Goal: Task Accomplishment & Management: Complete application form

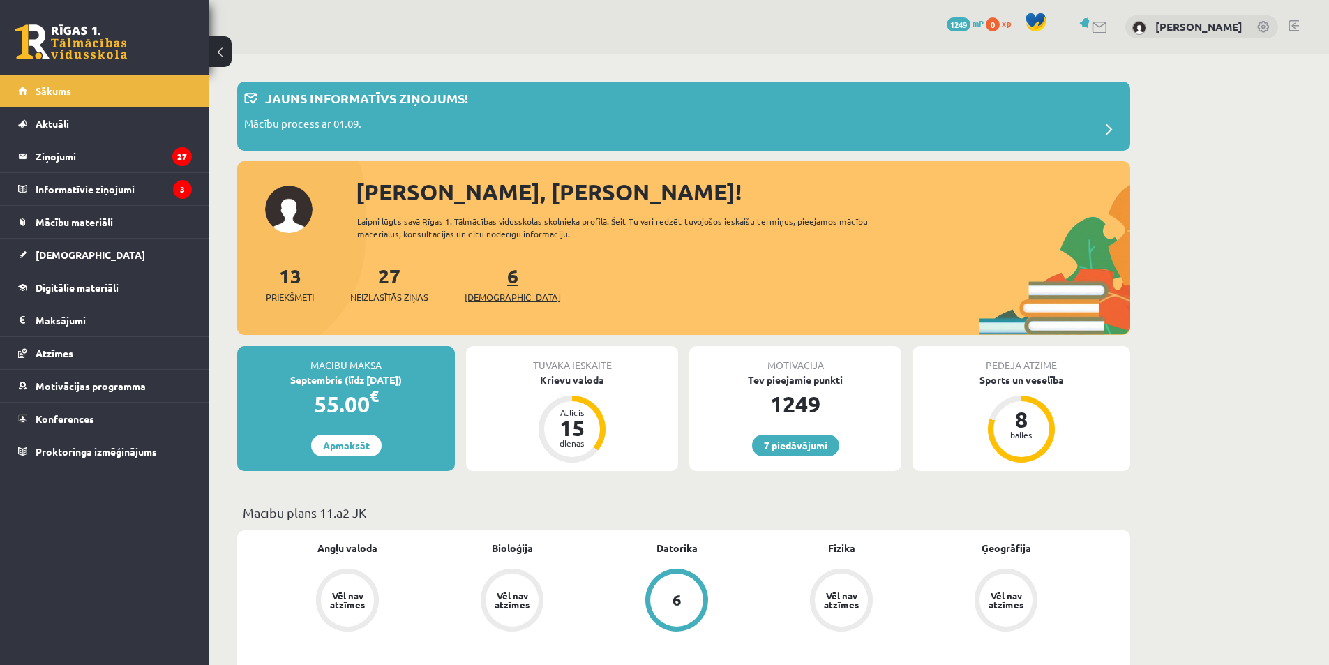
click at [488, 301] on span "[DEMOGRAPHIC_DATA]" at bounding box center [513, 297] width 96 height 14
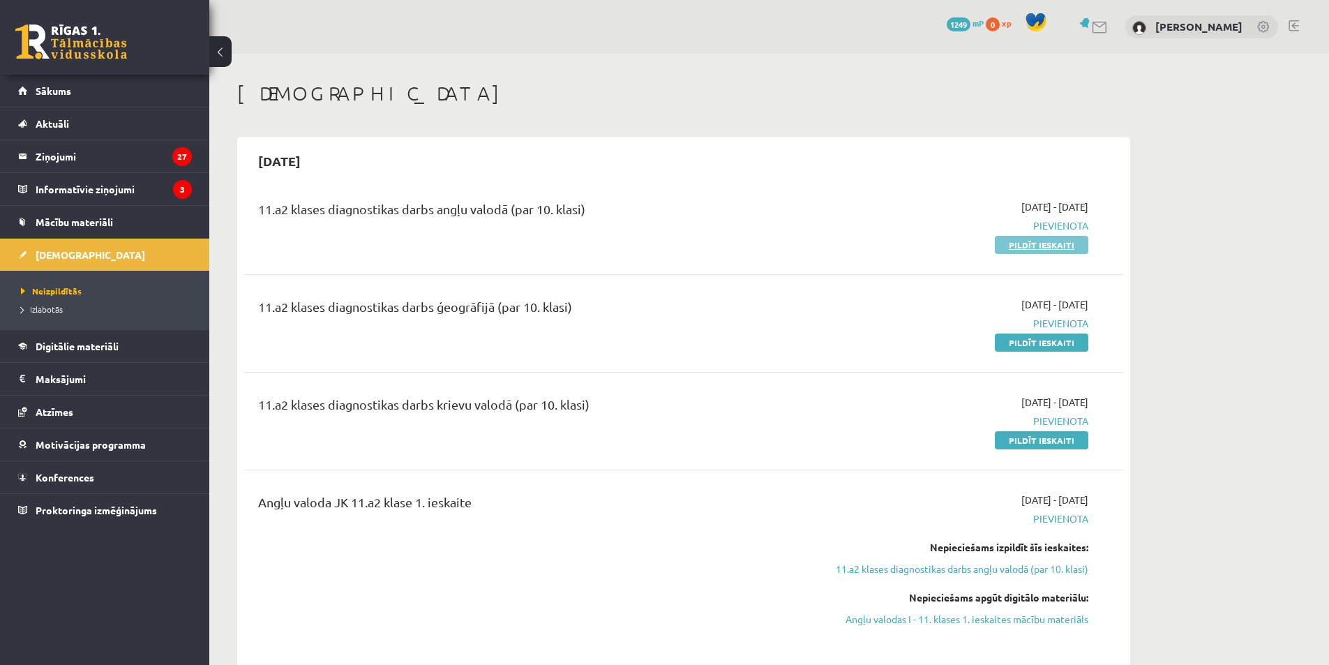
click at [1006, 248] on link "Pildīt ieskaiti" at bounding box center [1041, 245] width 93 height 18
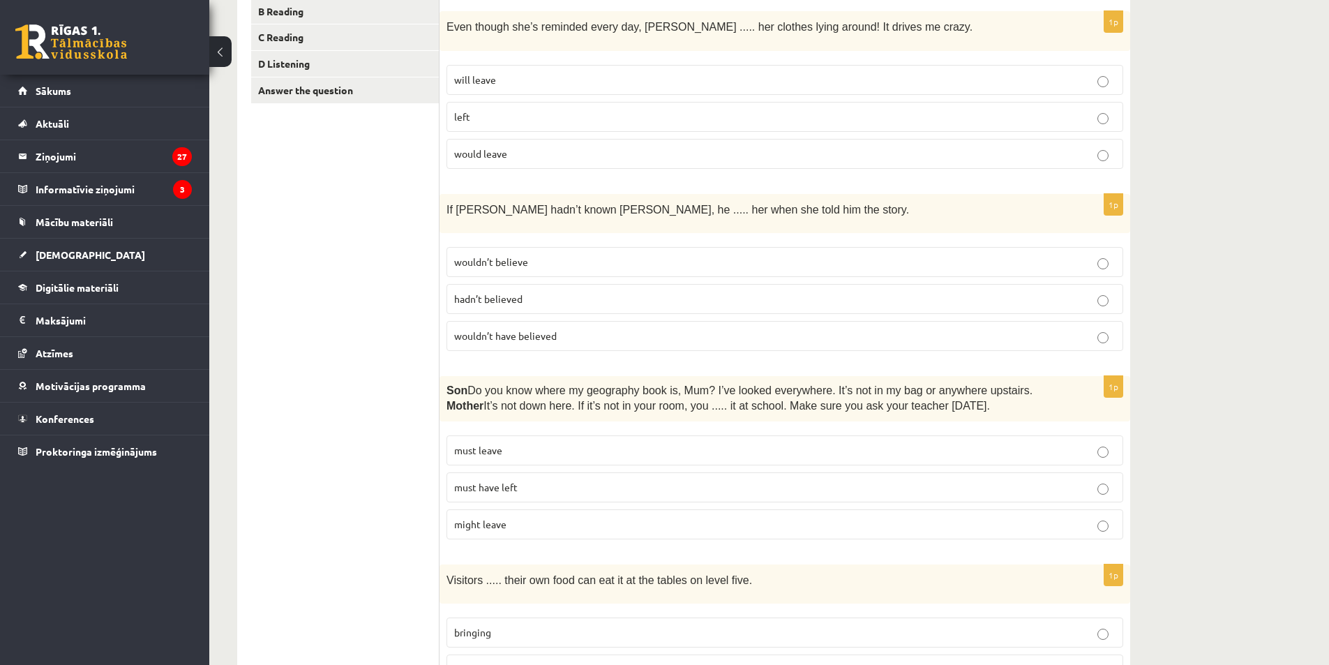
scroll to position [140, 0]
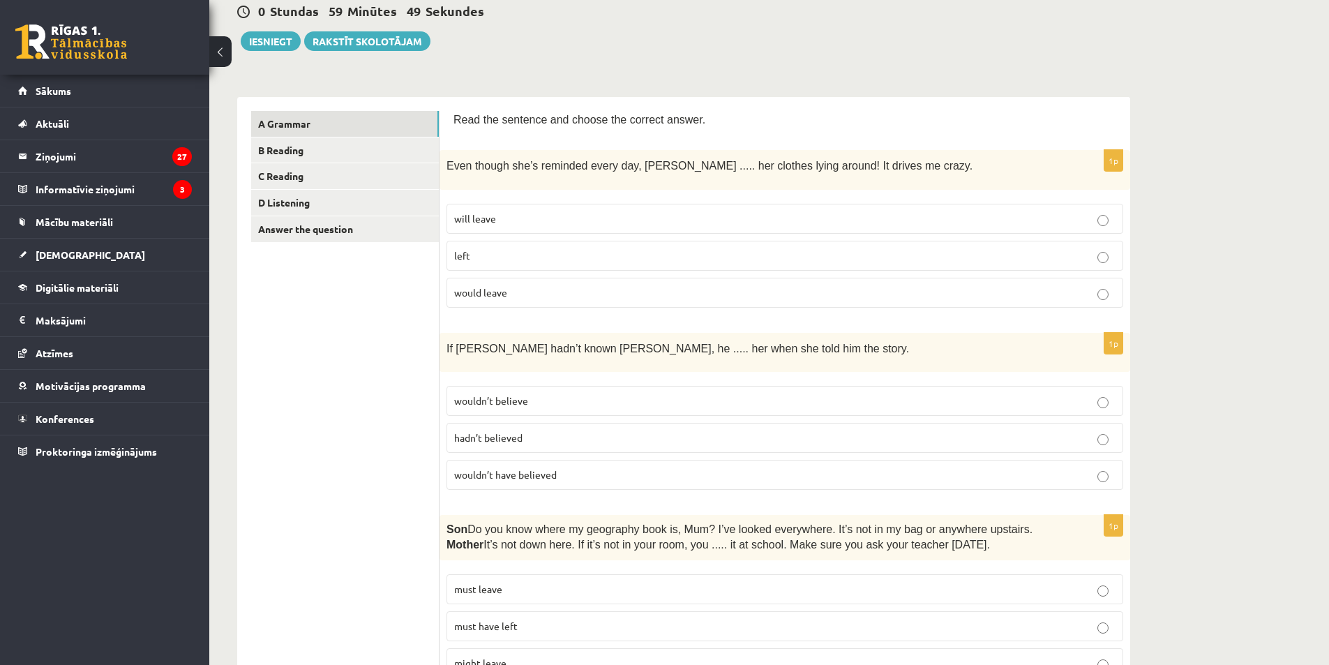
click at [639, 285] on p "would leave" at bounding box center [784, 292] width 661 height 15
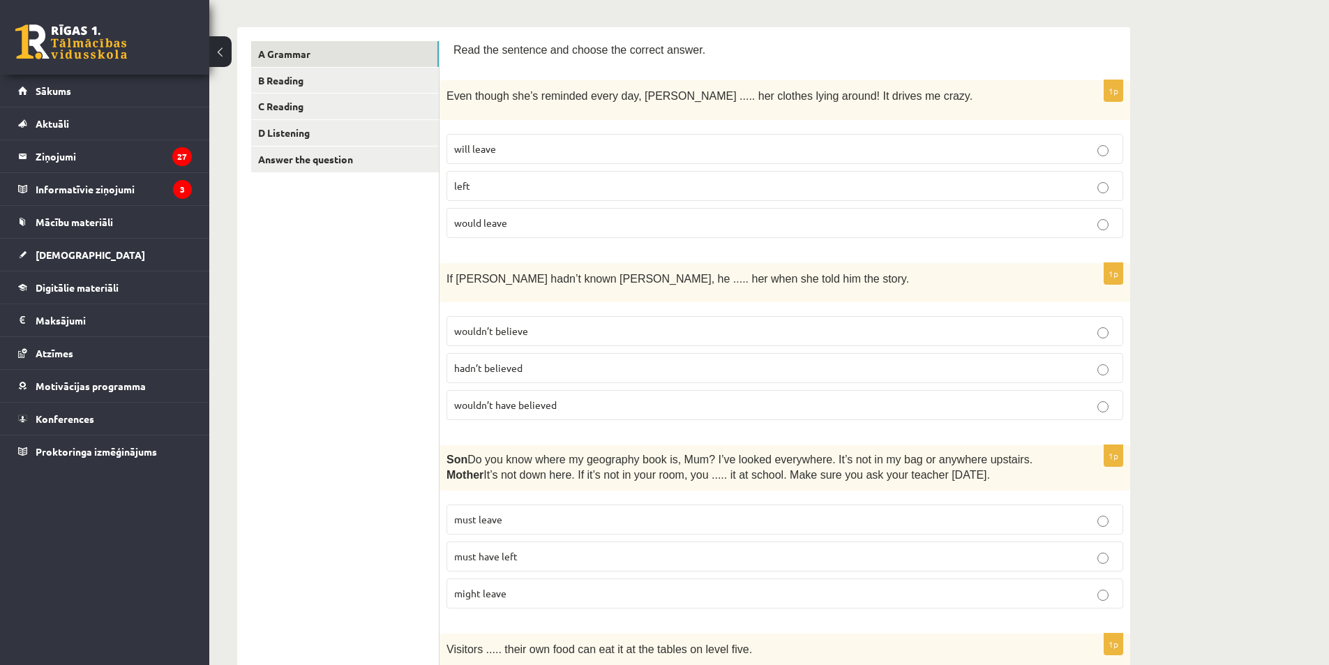
scroll to position [279, 0]
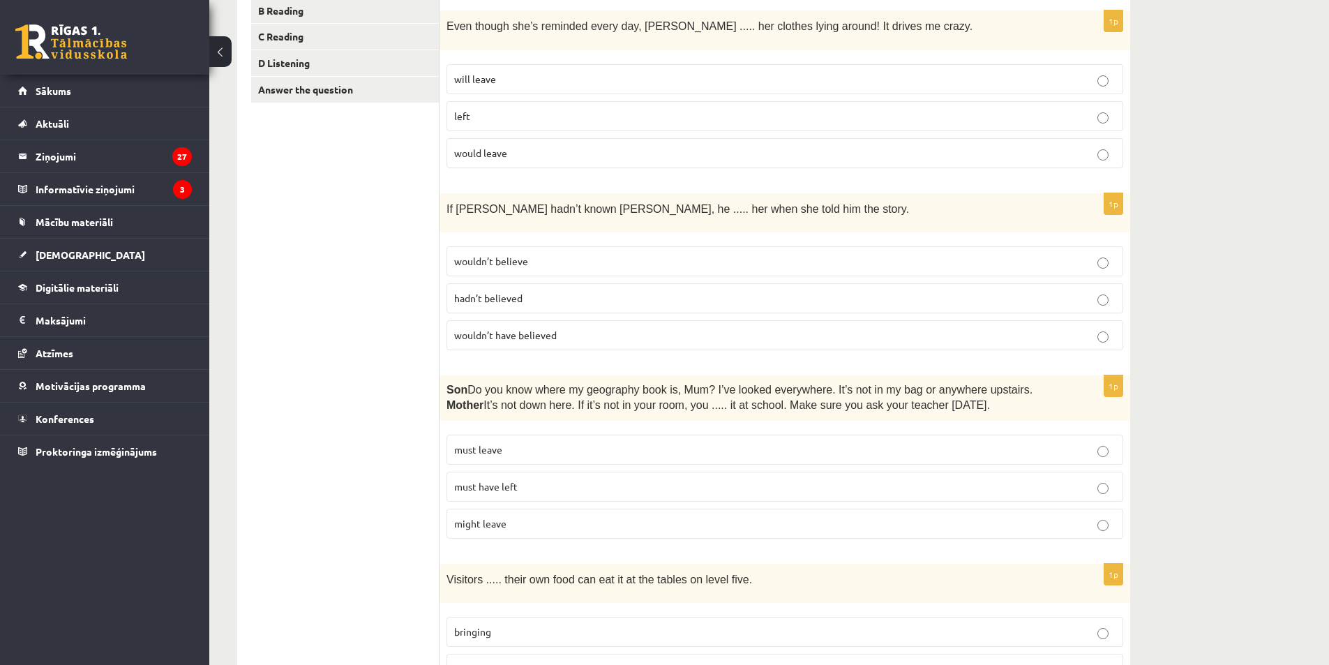
click at [602, 271] on label "wouldn’t believe" at bounding box center [785, 261] width 677 height 30
click at [588, 328] on p "wouldn’t have believed" at bounding box center [784, 335] width 661 height 15
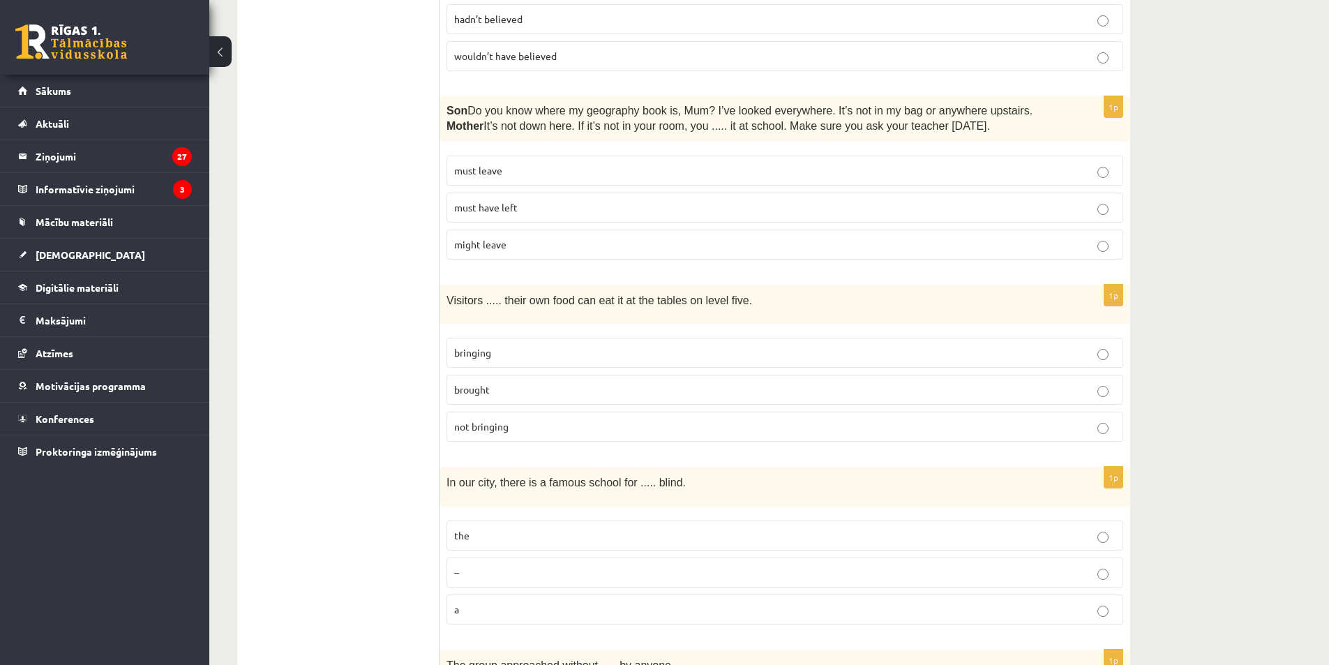
scroll to position [488, 0]
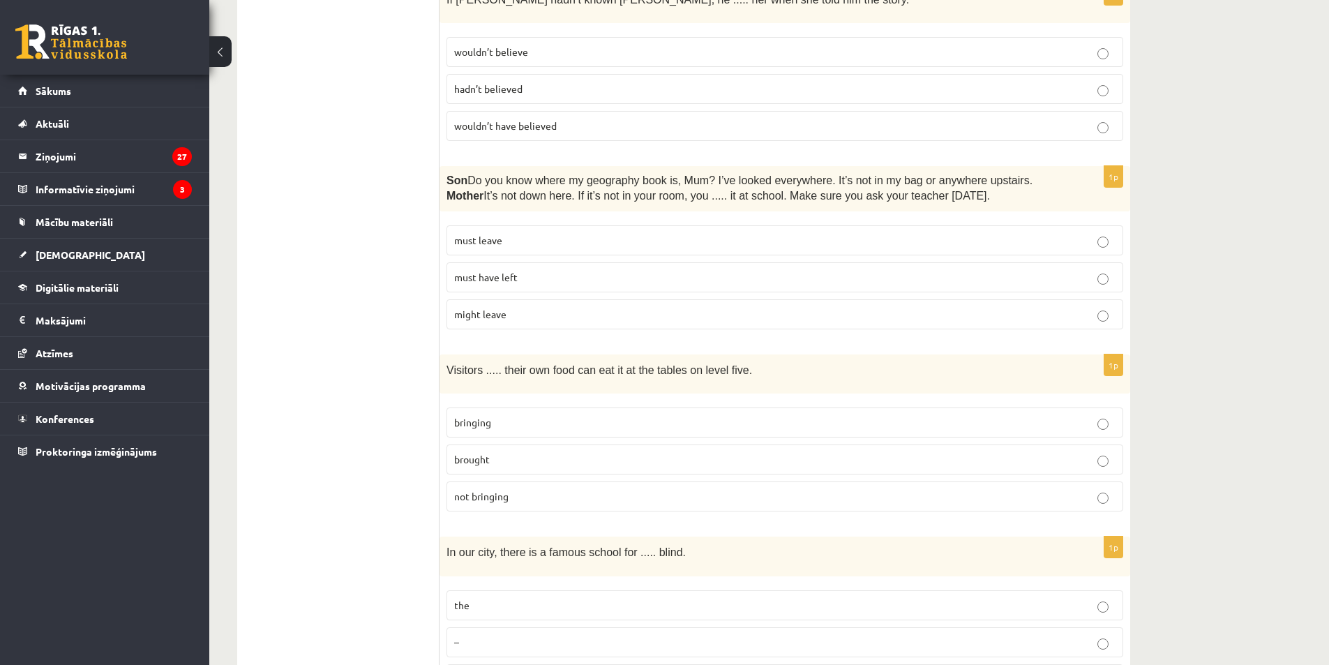
click at [666, 267] on label "must have left" at bounding box center [785, 277] width 677 height 30
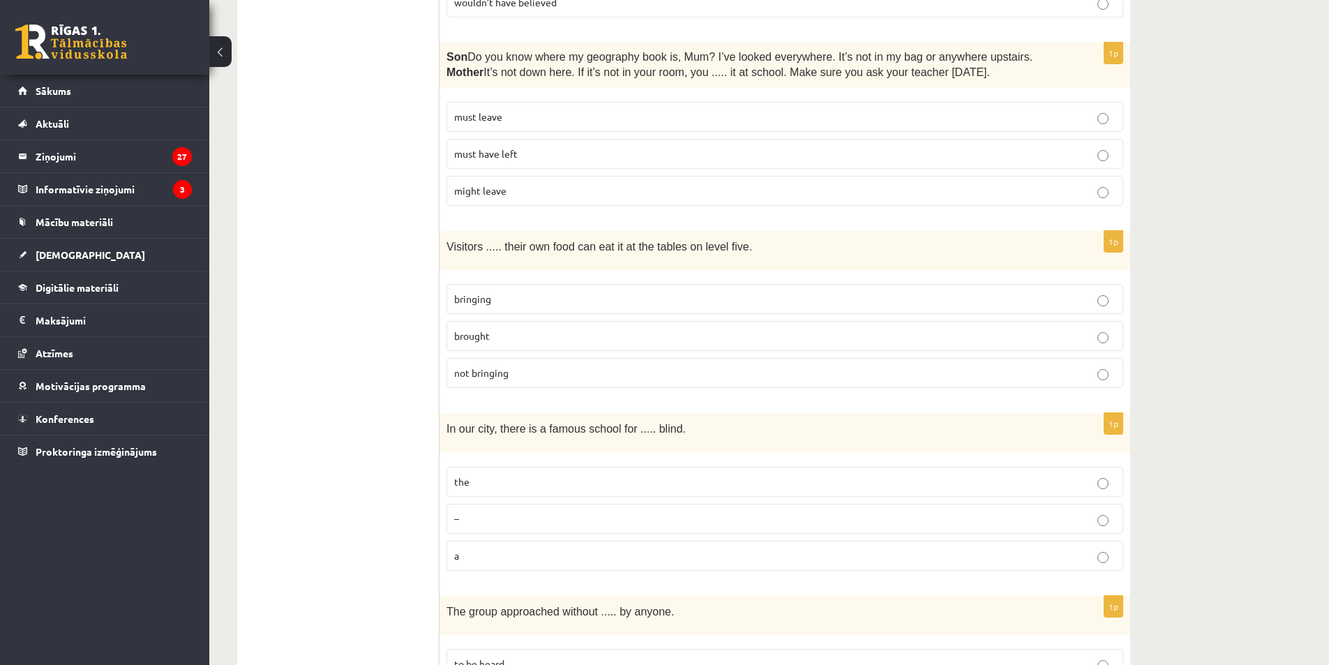
scroll to position [628, 0]
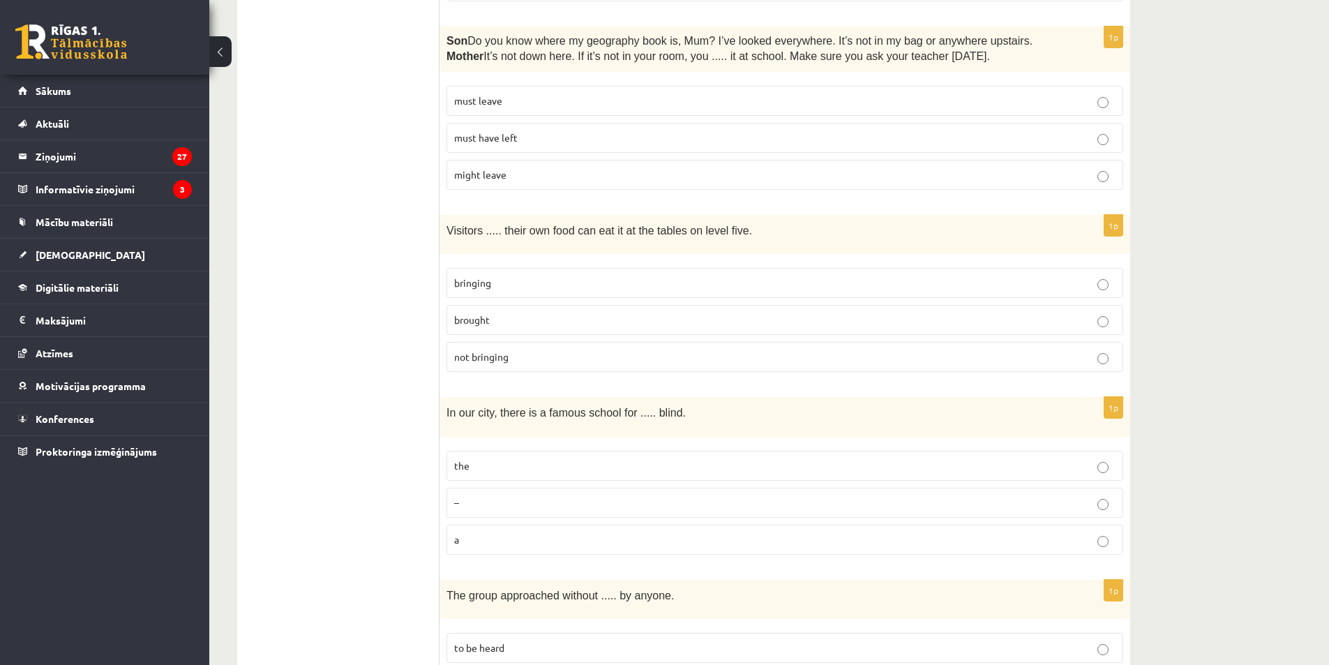
click at [515, 294] on label "bringing" at bounding box center [785, 283] width 677 height 30
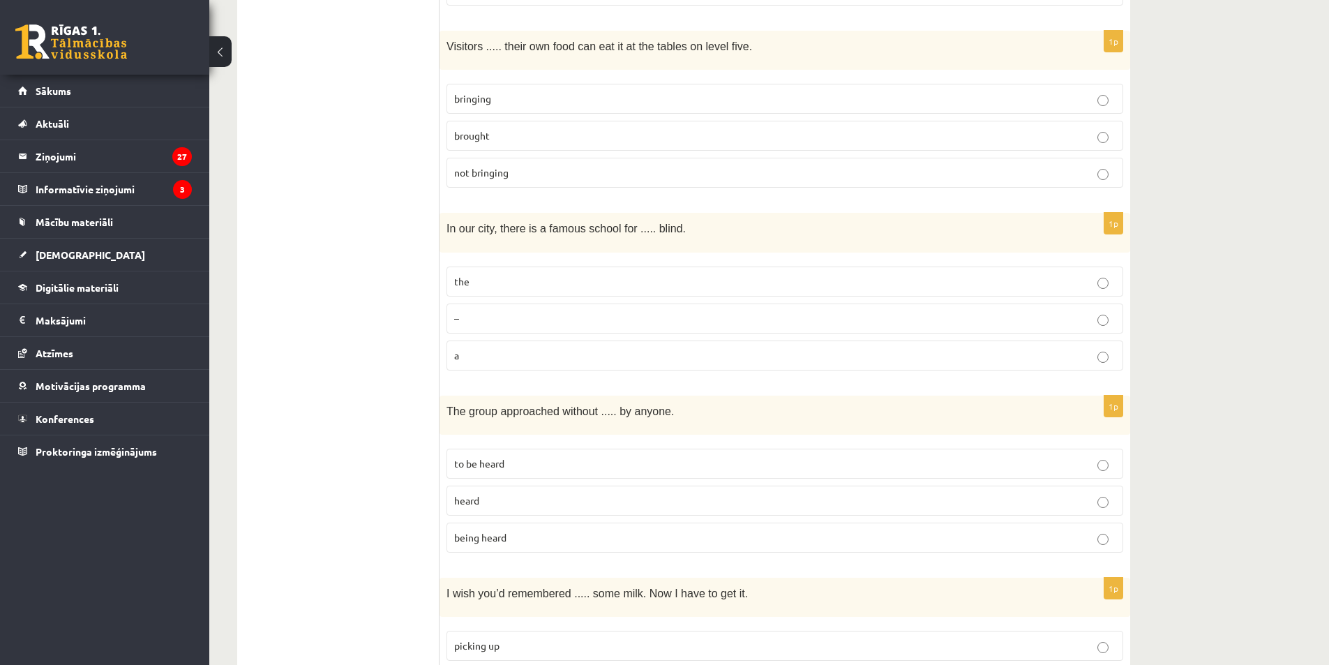
scroll to position [837, 0]
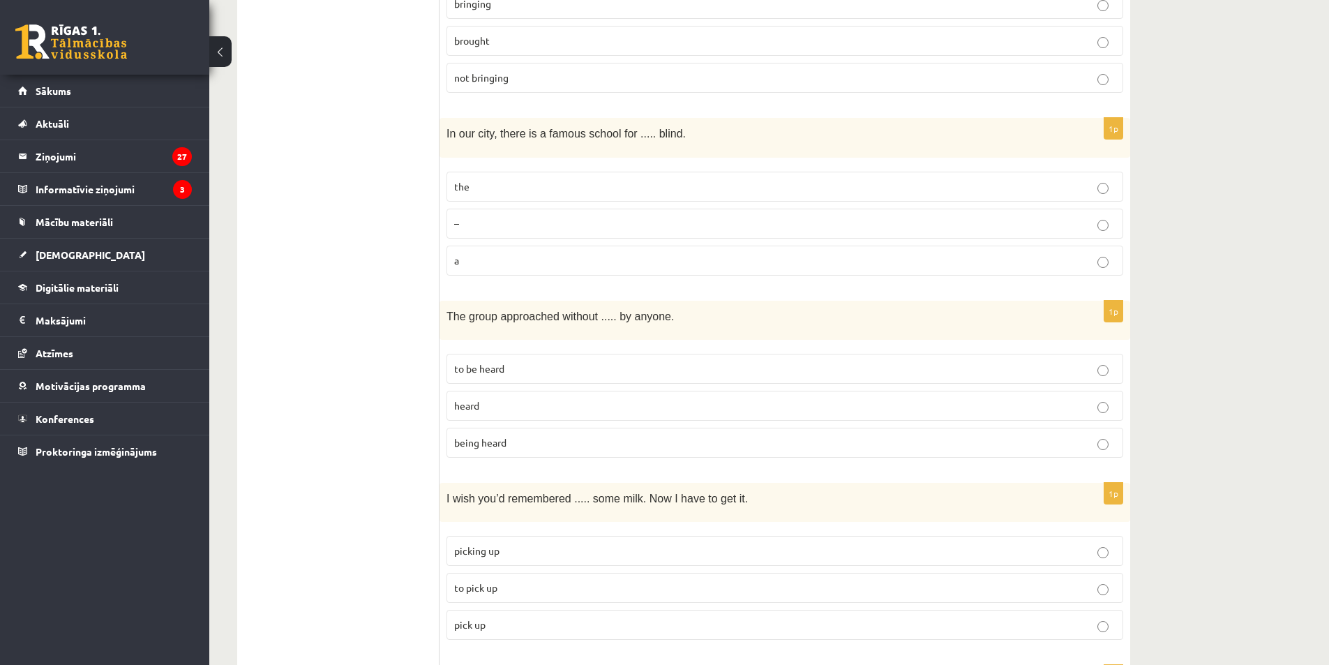
click at [636, 197] on label "the" at bounding box center [785, 187] width 677 height 30
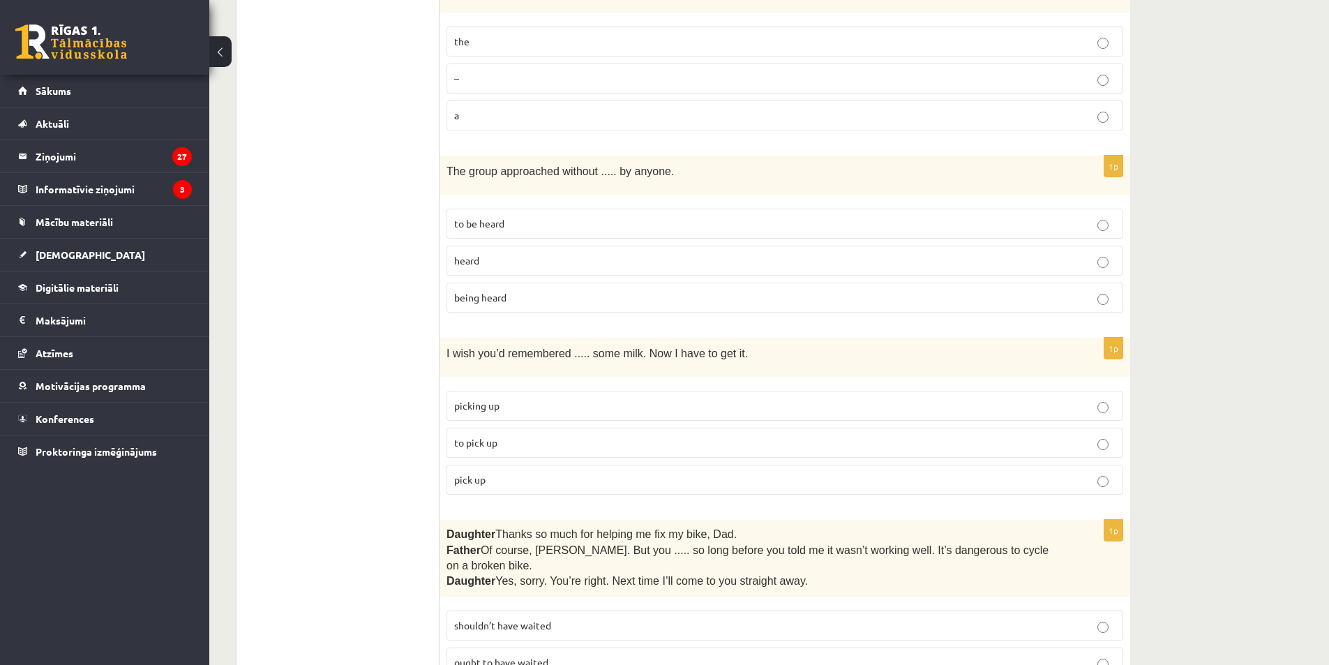
scroll to position [1047, 0]
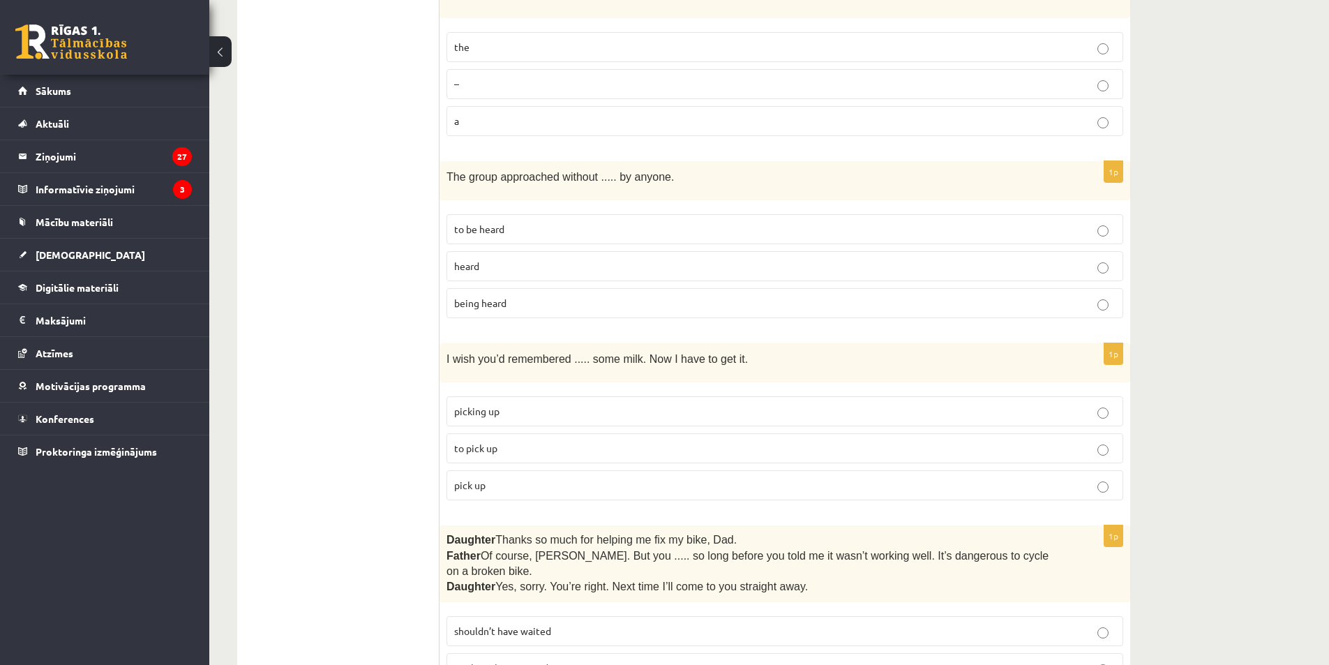
click at [578, 297] on p "being heard" at bounding box center [784, 303] width 661 height 15
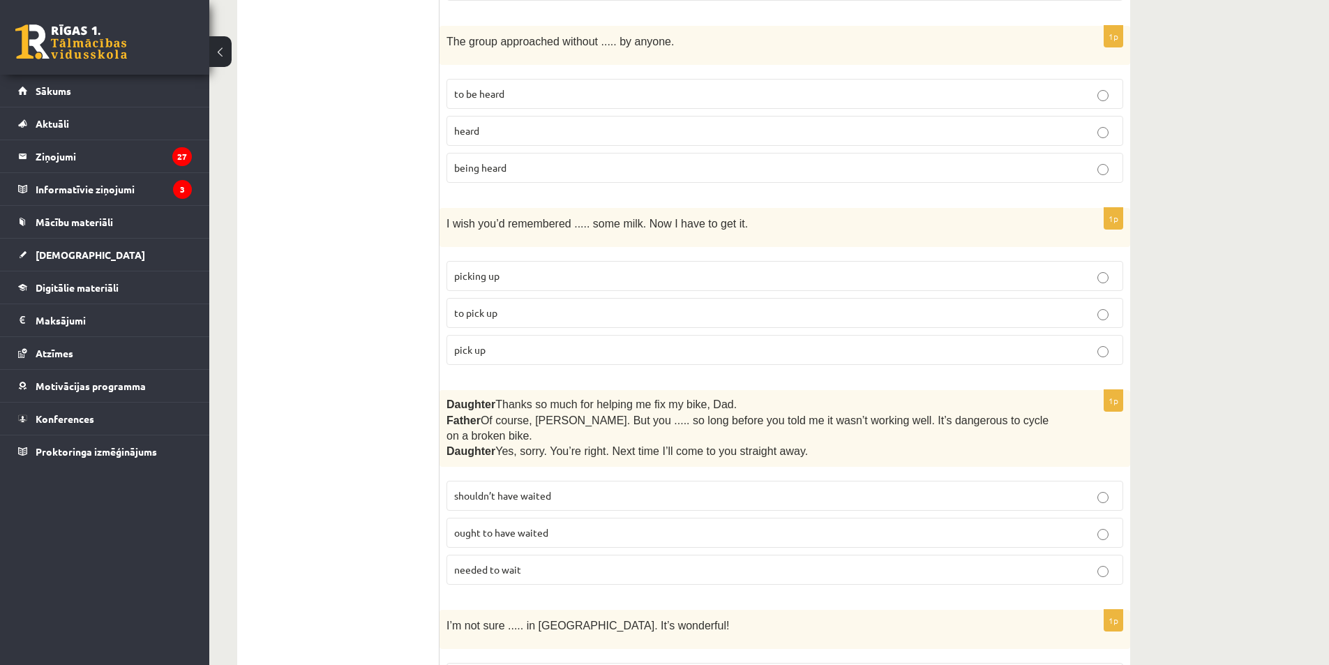
scroll to position [1186, 0]
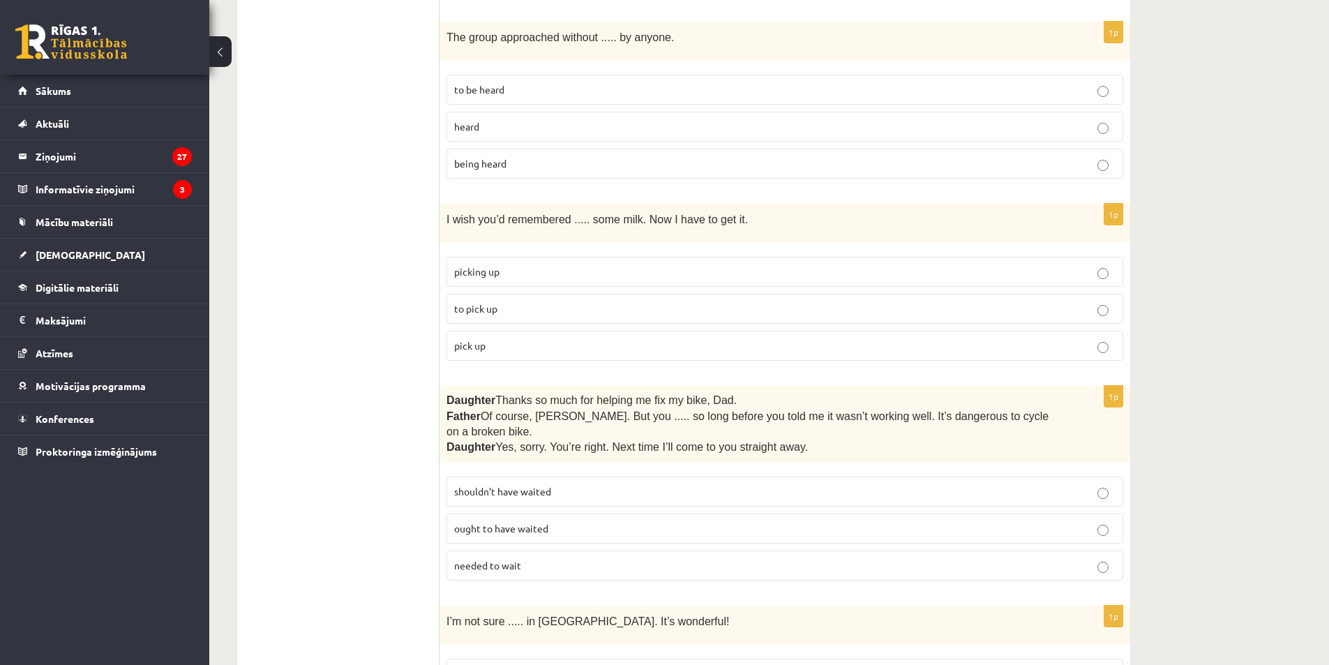
click at [556, 311] on p "to pick up" at bounding box center [784, 308] width 661 height 15
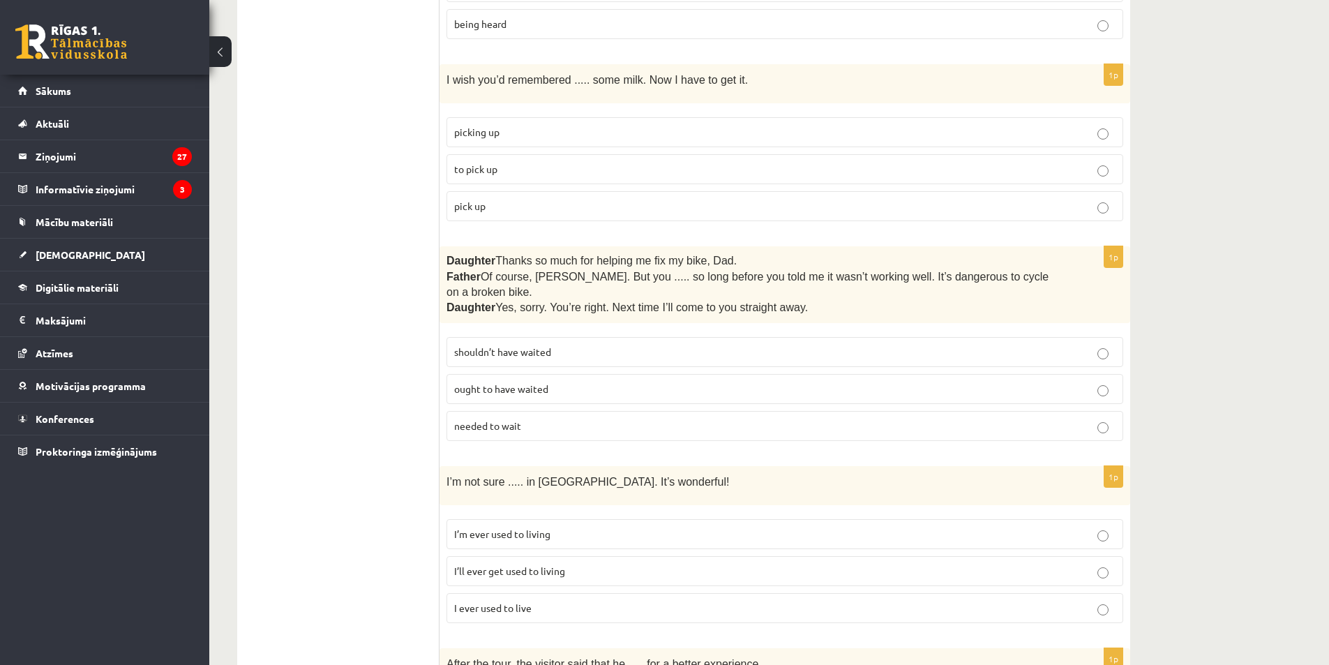
scroll to position [1395, 0]
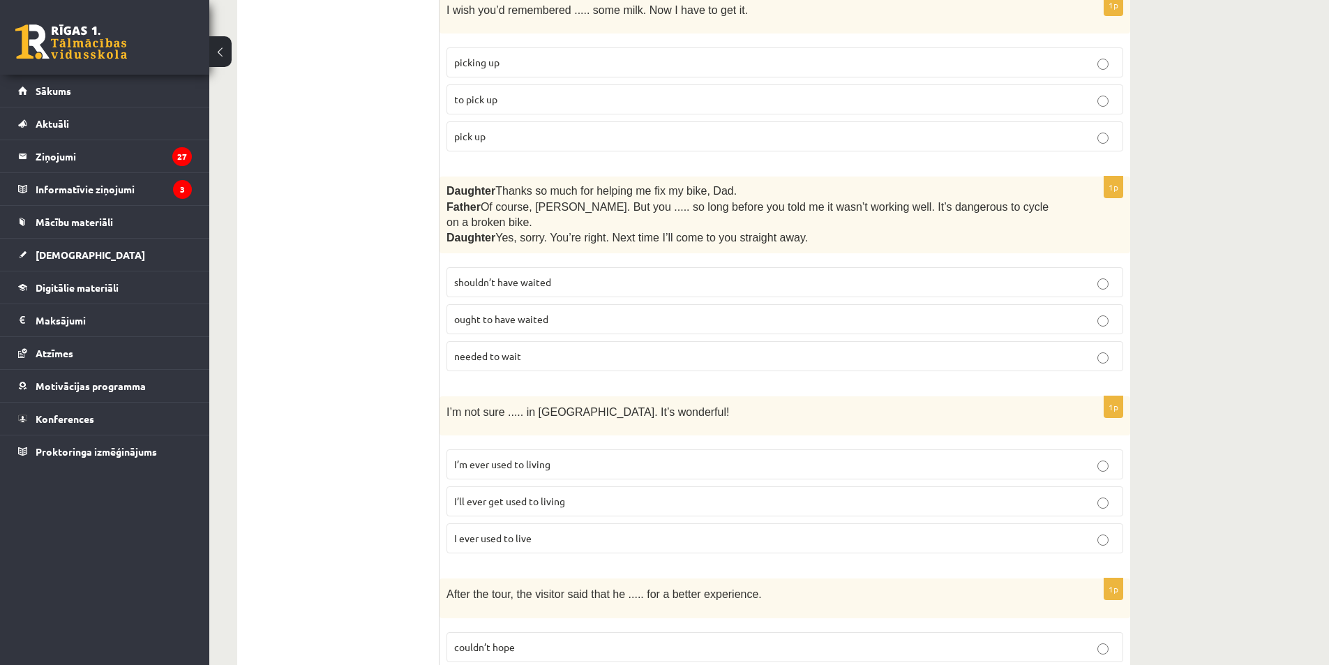
click at [587, 275] on p "shouldn’t have waited" at bounding box center [784, 282] width 661 height 15
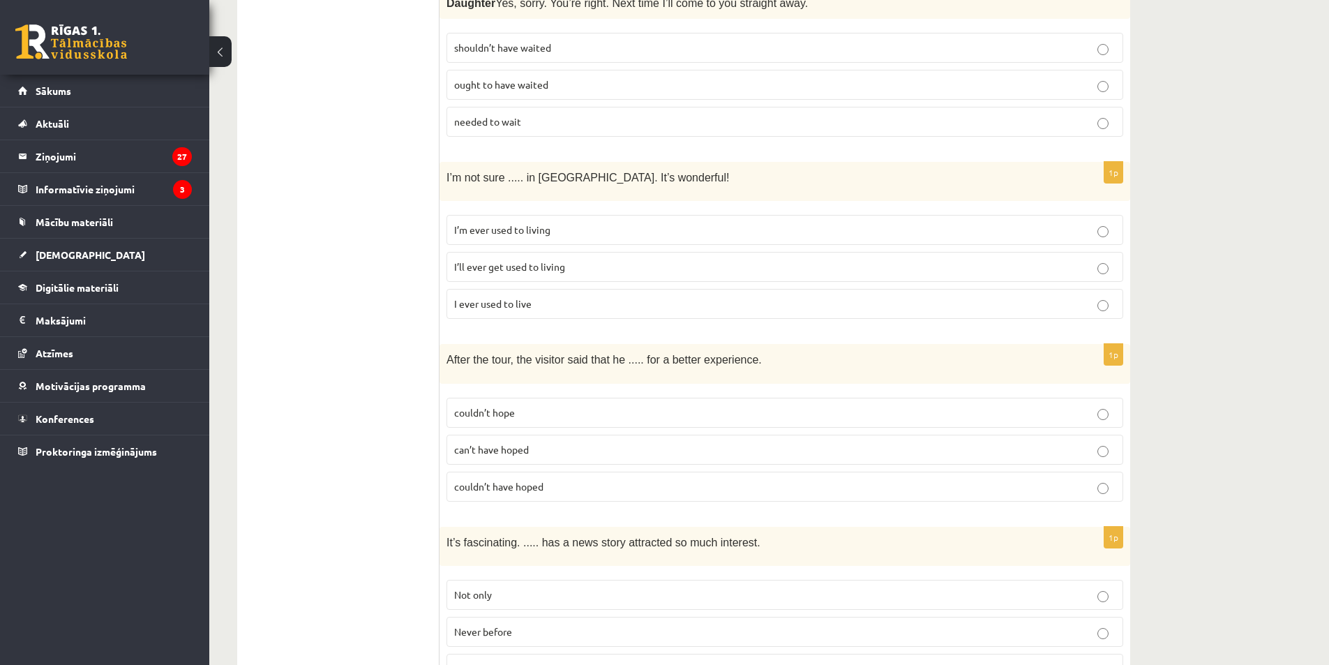
scroll to position [1675, 0]
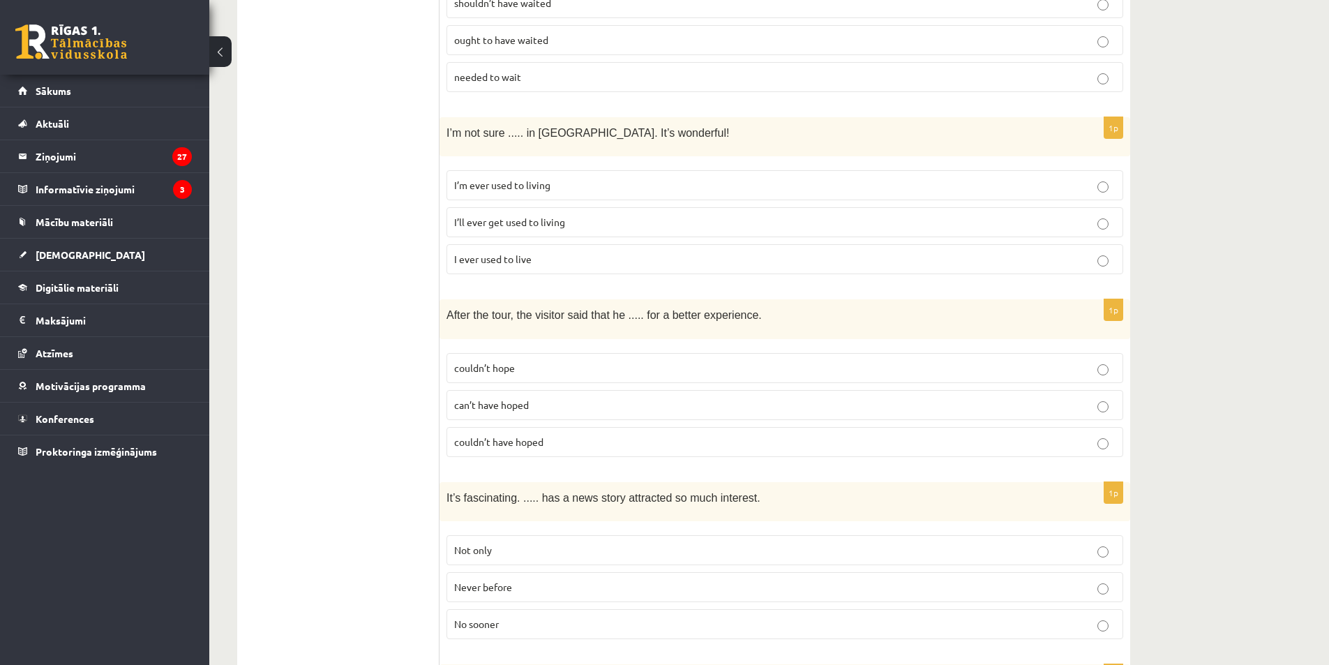
click at [566, 215] on p "I’ll ever get used to living" at bounding box center [784, 222] width 661 height 15
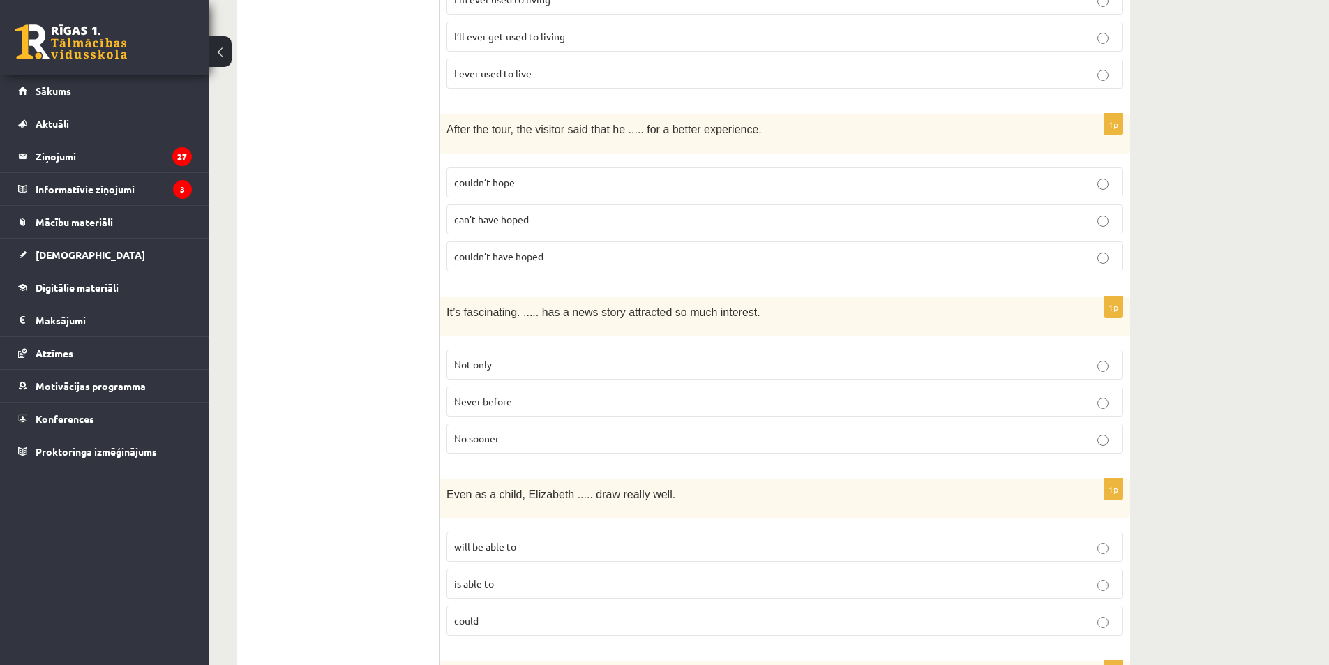
scroll to position [1884, 0]
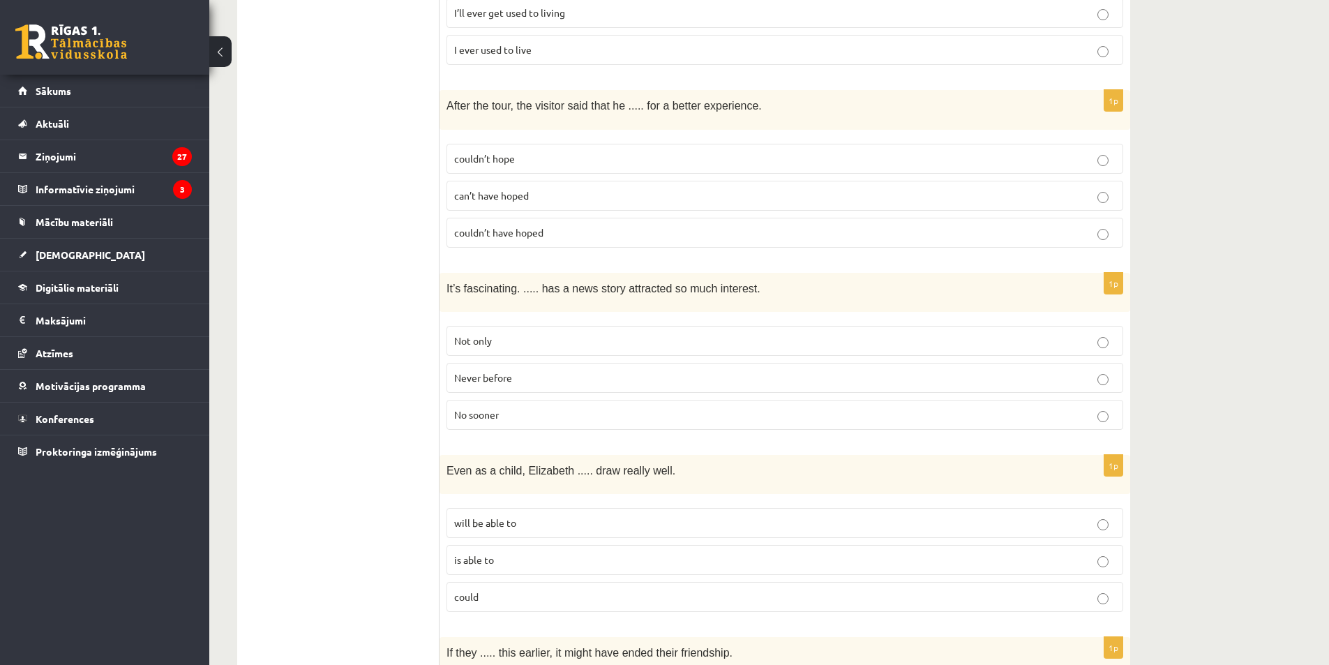
click at [618, 188] on p "can’t have hoped" at bounding box center [784, 195] width 661 height 15
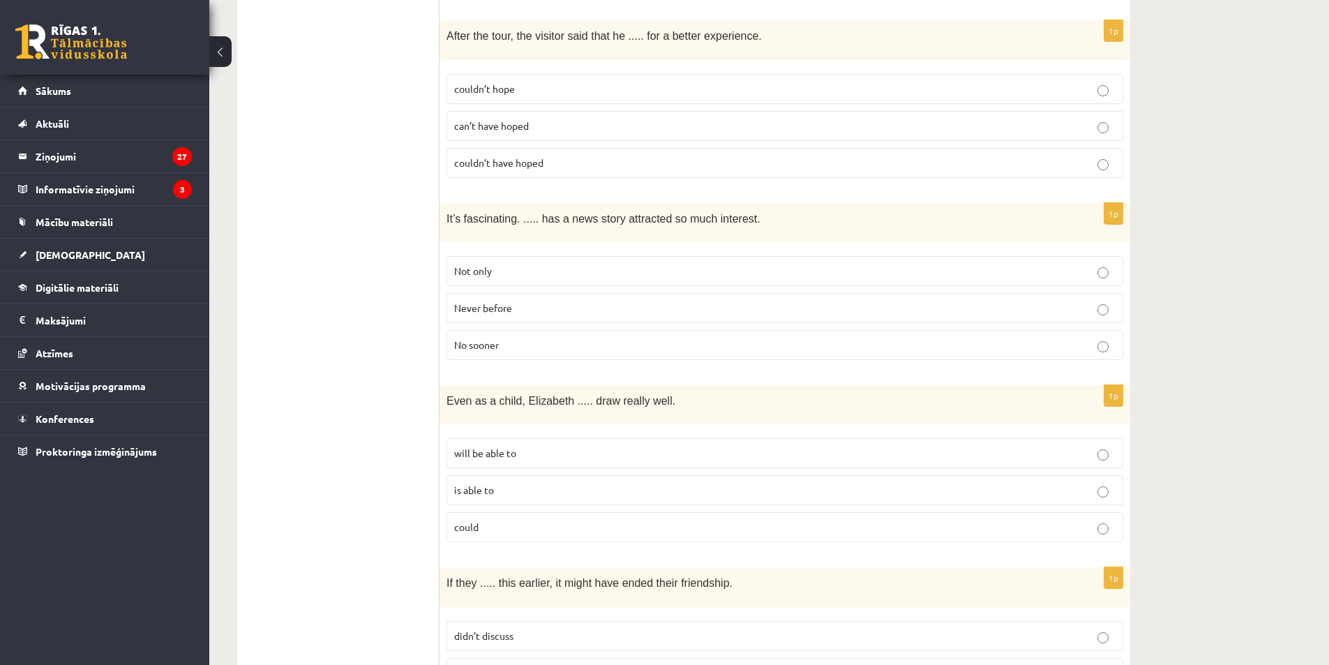
scroll to position [2023, 0]
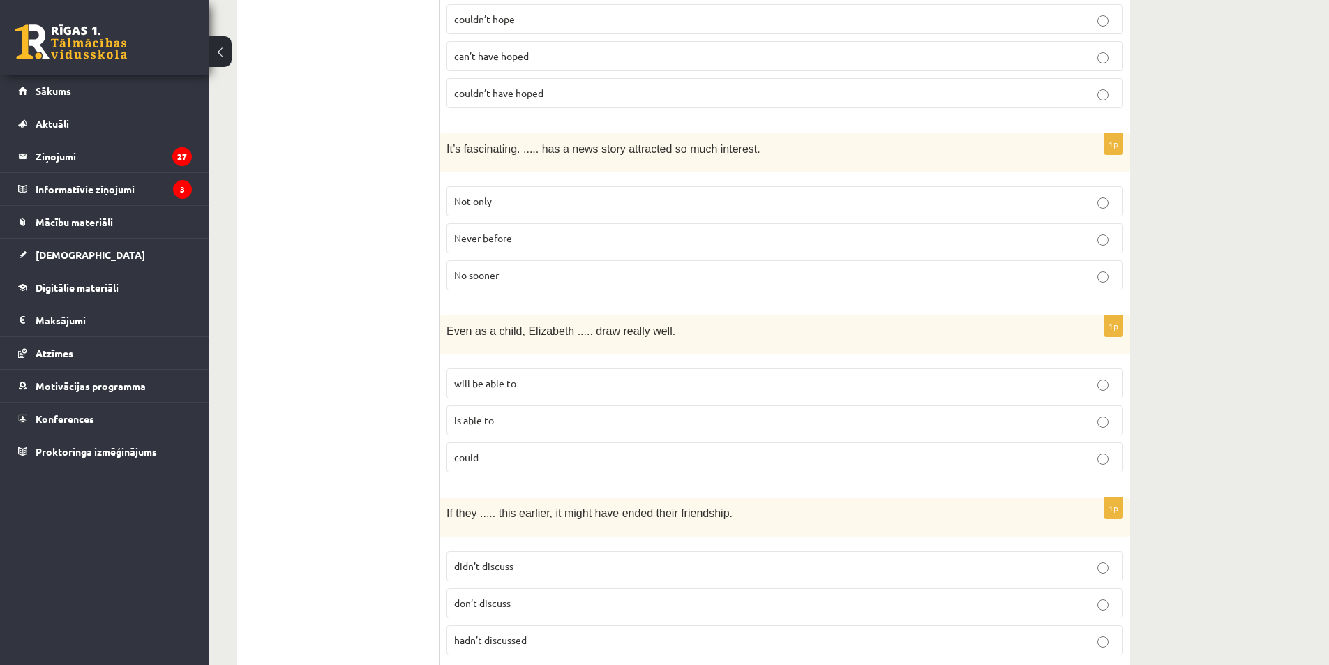
click at [592, 86] on p "couldn’t have hoped" at bounding box center [784, 93] width 661 height 15
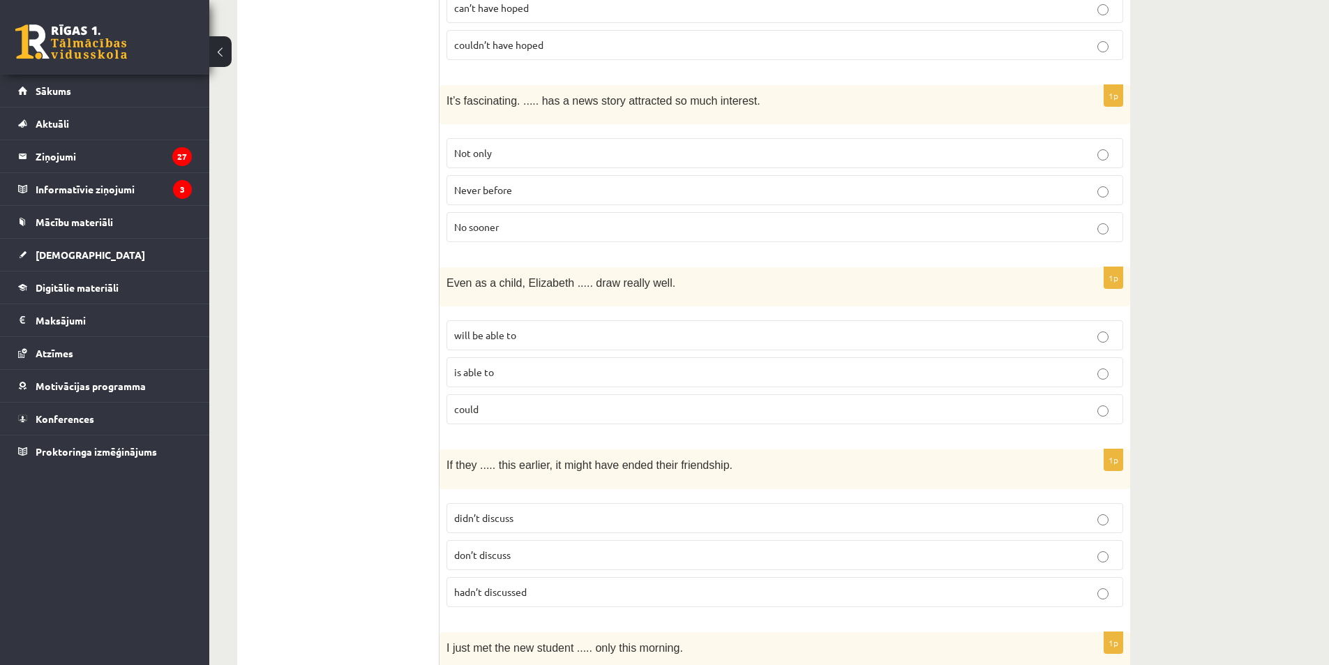
scroll to position [2093, 0]
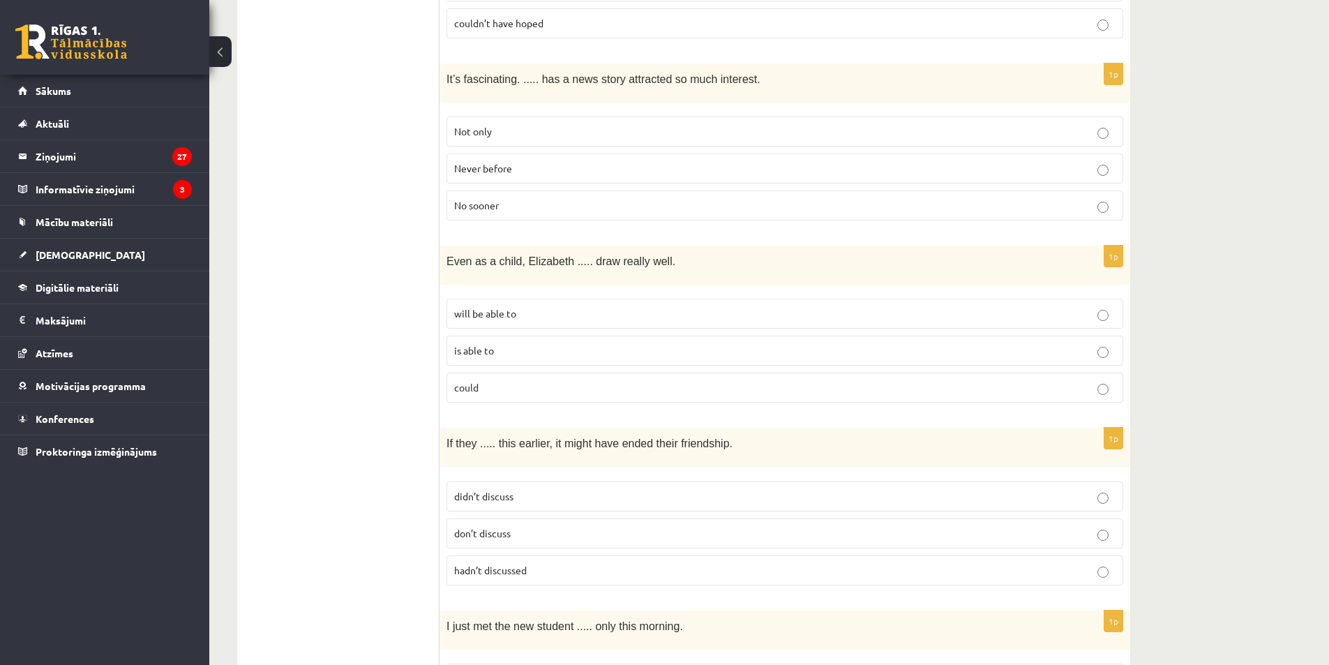
click at [517, 161] on p "Never before" at bounding box center [784, 168] width 661 height 15
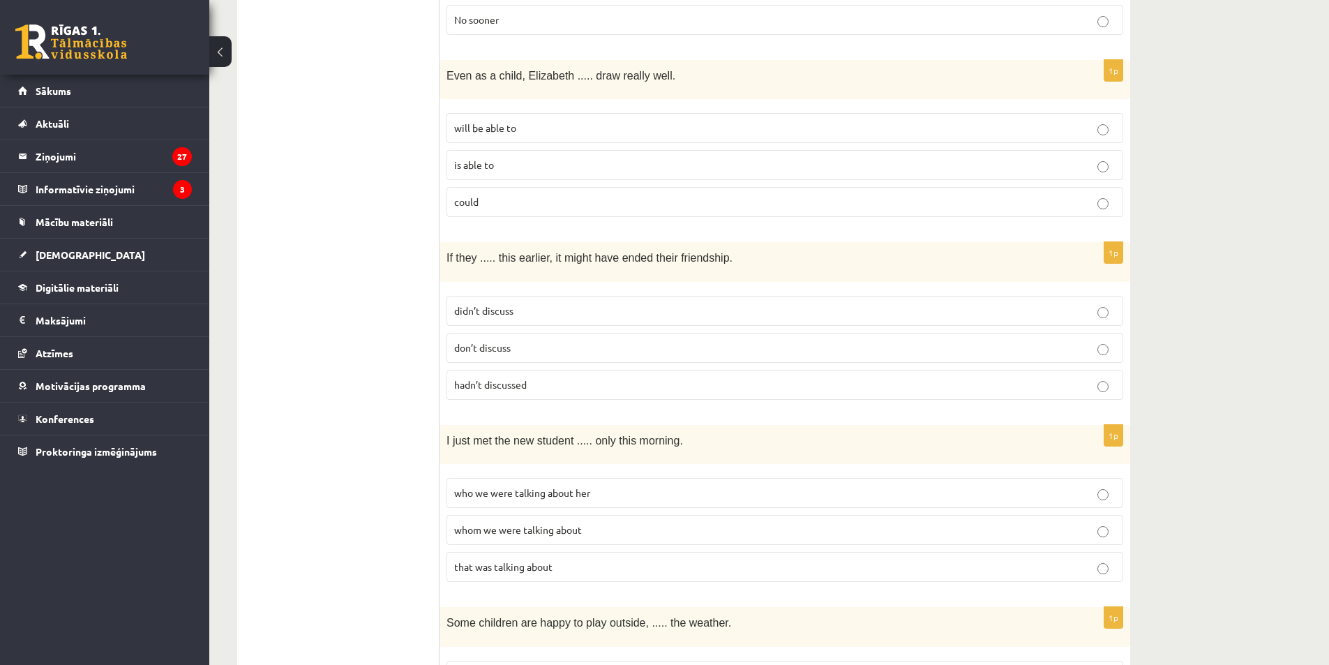
scroll to position [2302, 0]
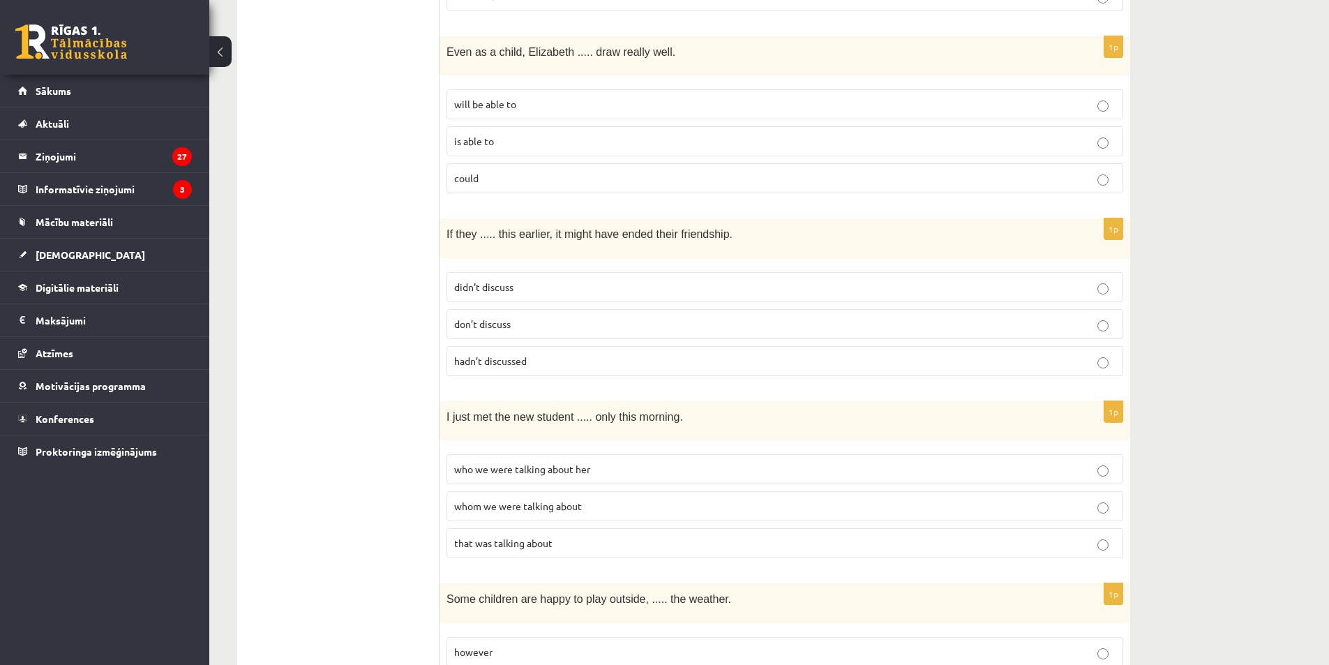
click at [546, 128] on label "is able to" at bounding box center [785, 141] width 677 height 30
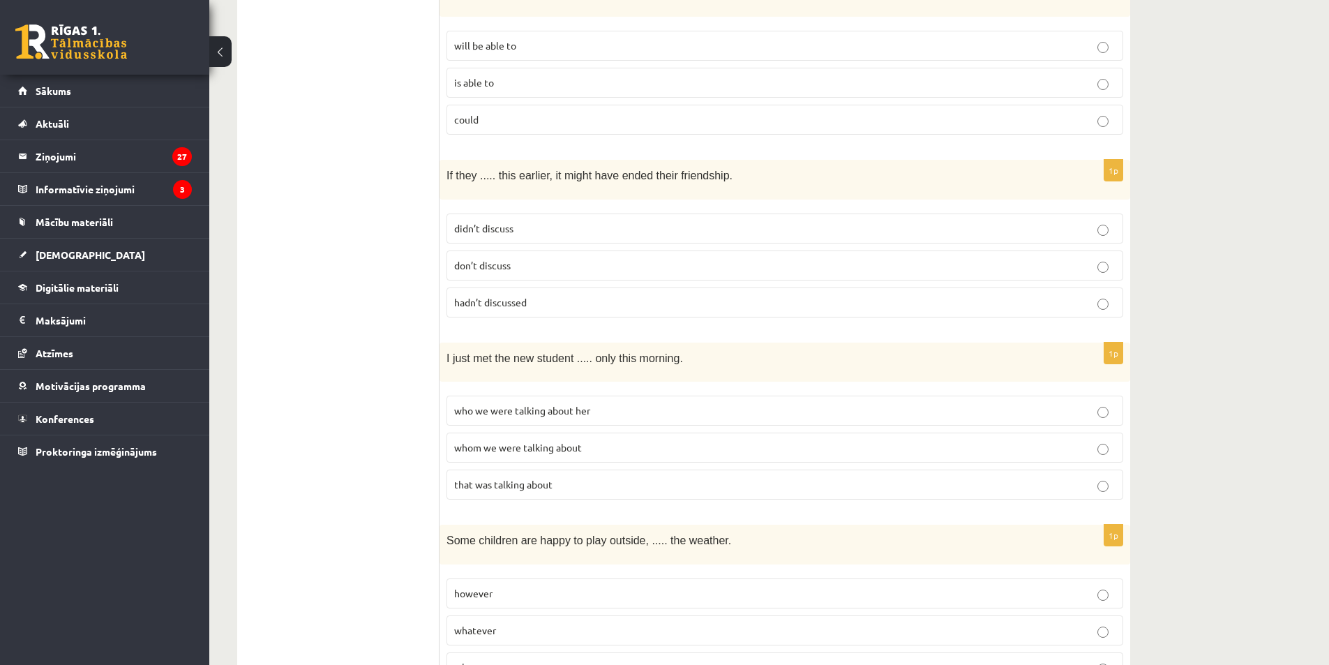
scroll to position [2442, 0]
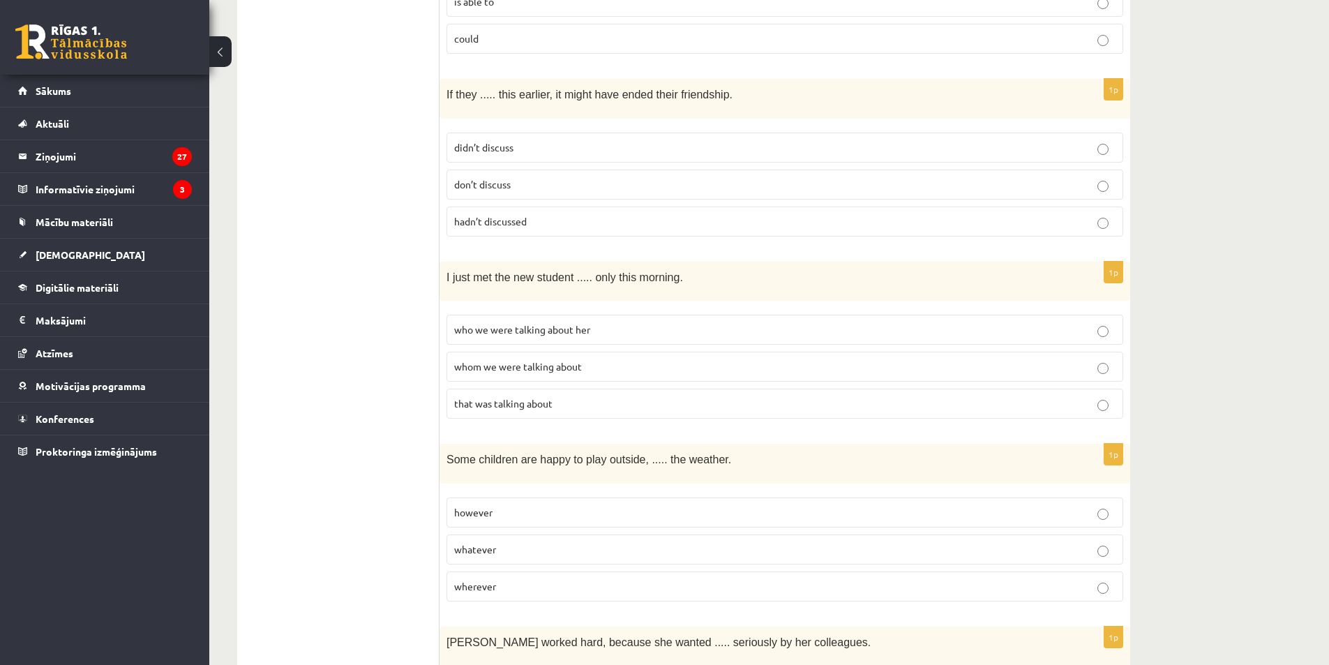
click at [512, 207] on label "hadn’t discussed" at bounding box center [785, 222] width 677 height 30
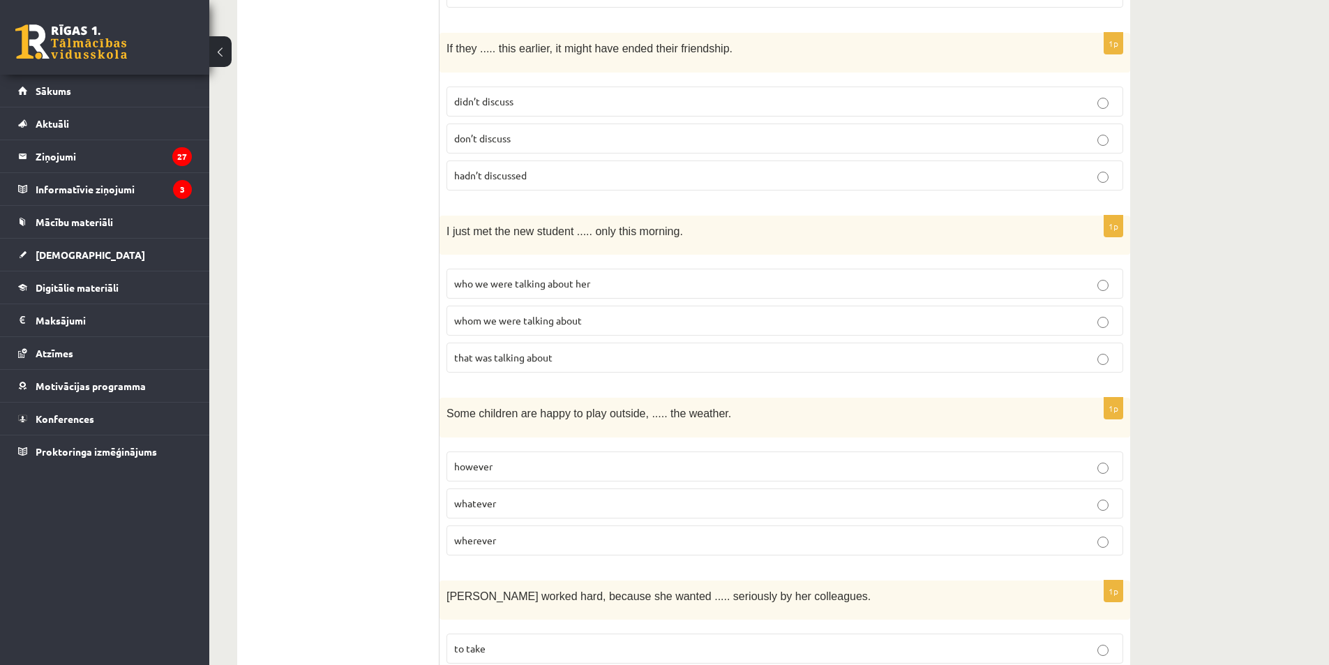
scroll to position [2512, 0]
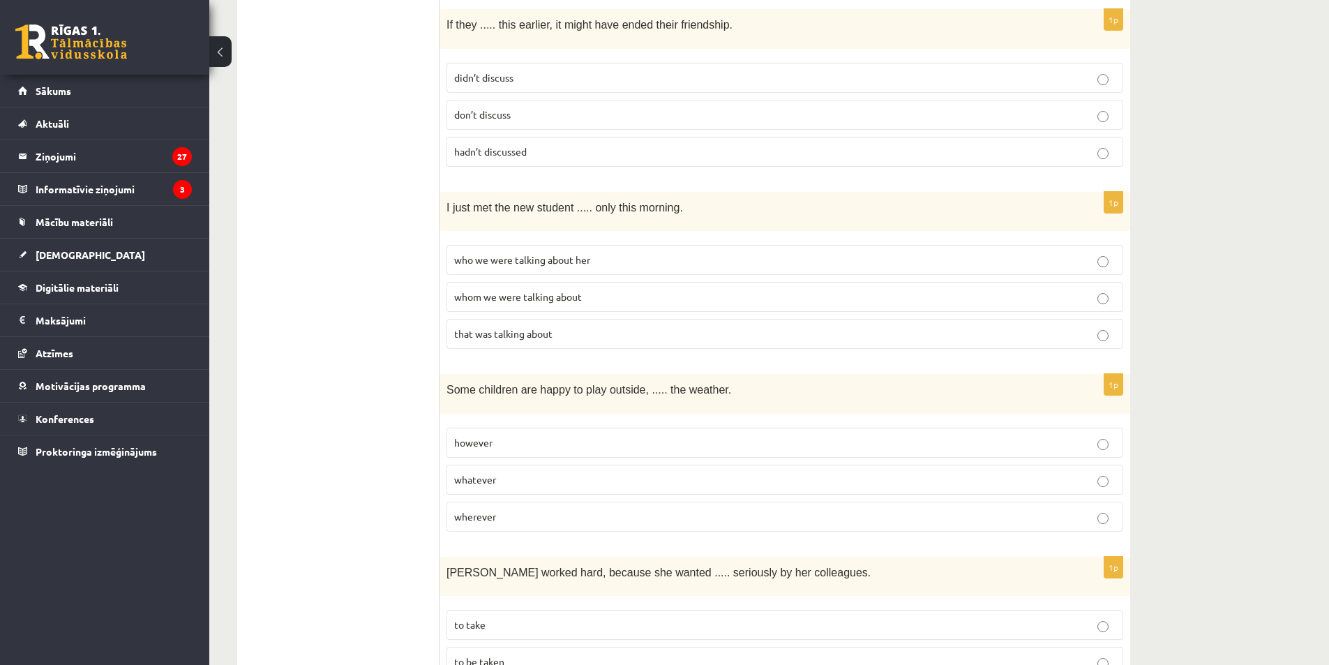
click at [541, 282] on label "whom we were talking about" at bounding box center [785, 297] width 677 height 30
click at [537, 247] on label "who we were talking about her" at bounding box center [785, 260] width 677 height 30
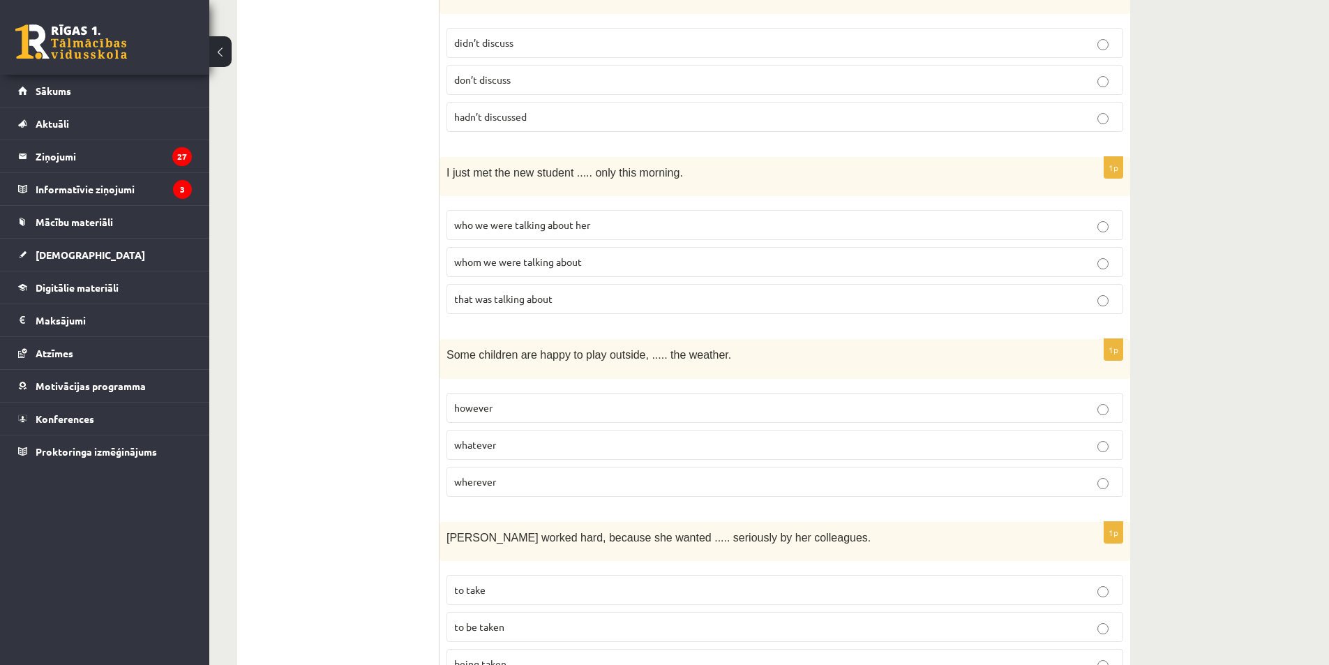
scroll to position [2582, 0]
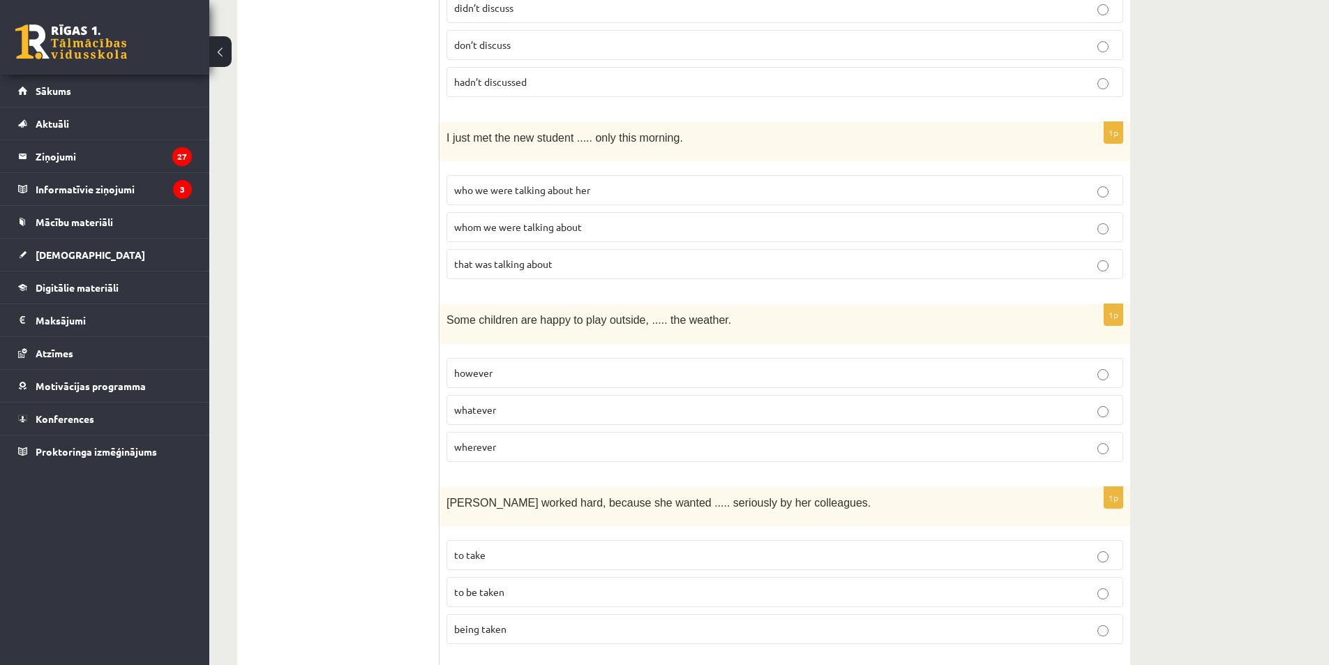
click at [532, 220] on span "whom we were talking about" at bounding box center [518, 226] width 128 height 13
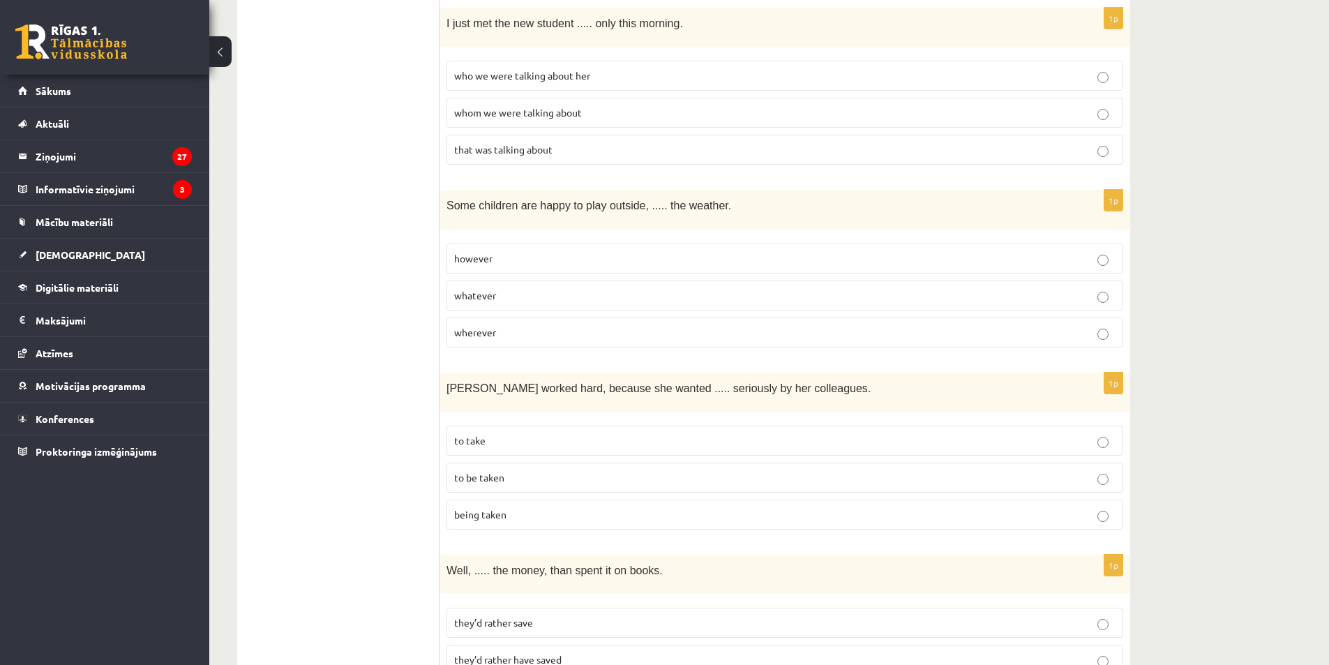
scroll to position [2721, 0]
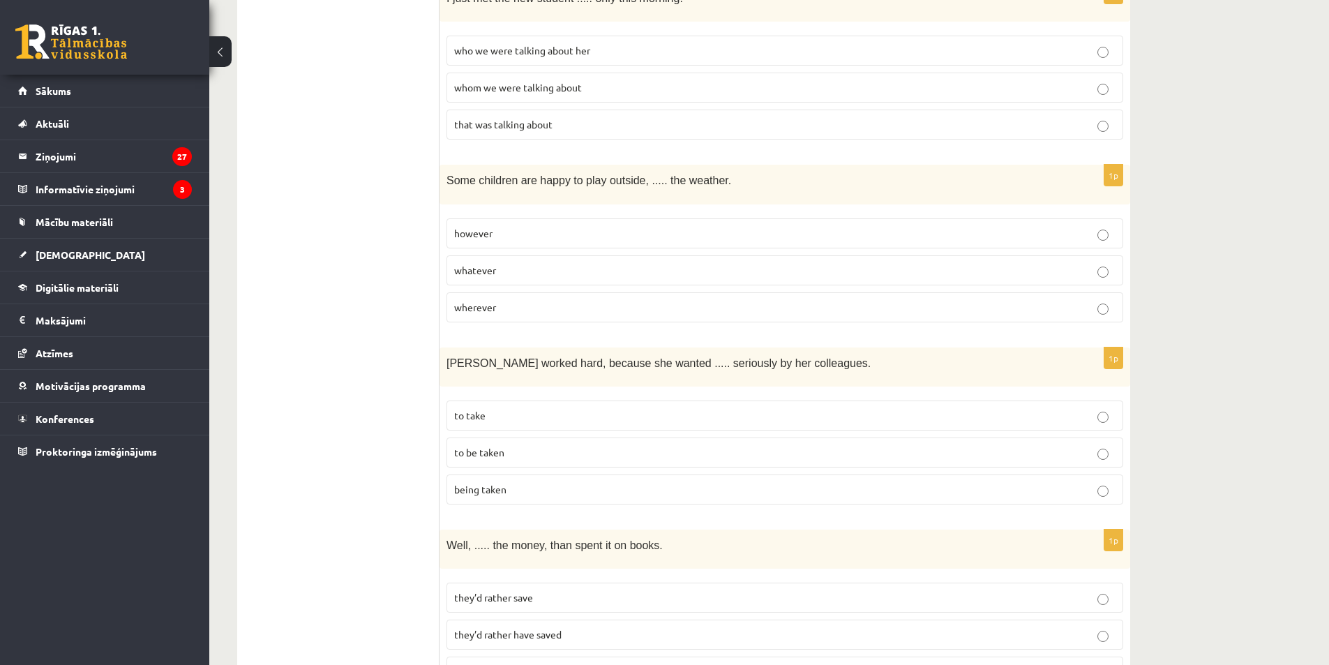
click at [547, 263] on p "whatever" at bounding box center [784, 270] width 661 height 15
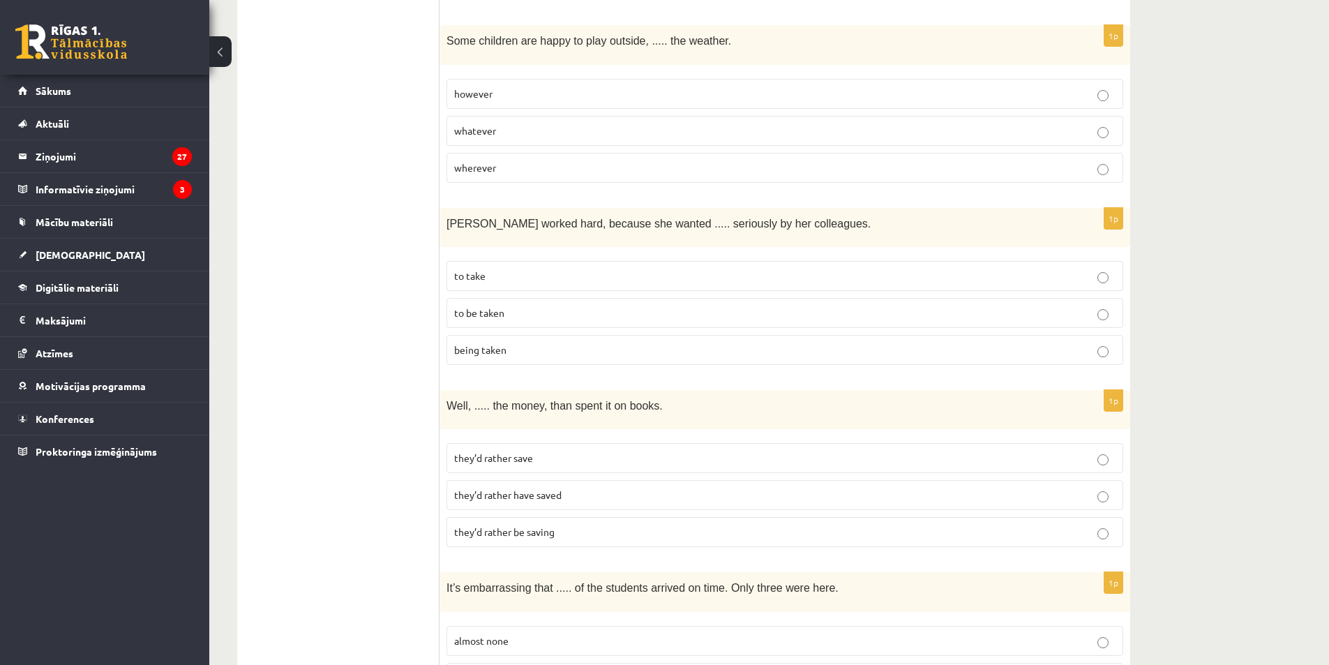
scroll to position [2930, 0]
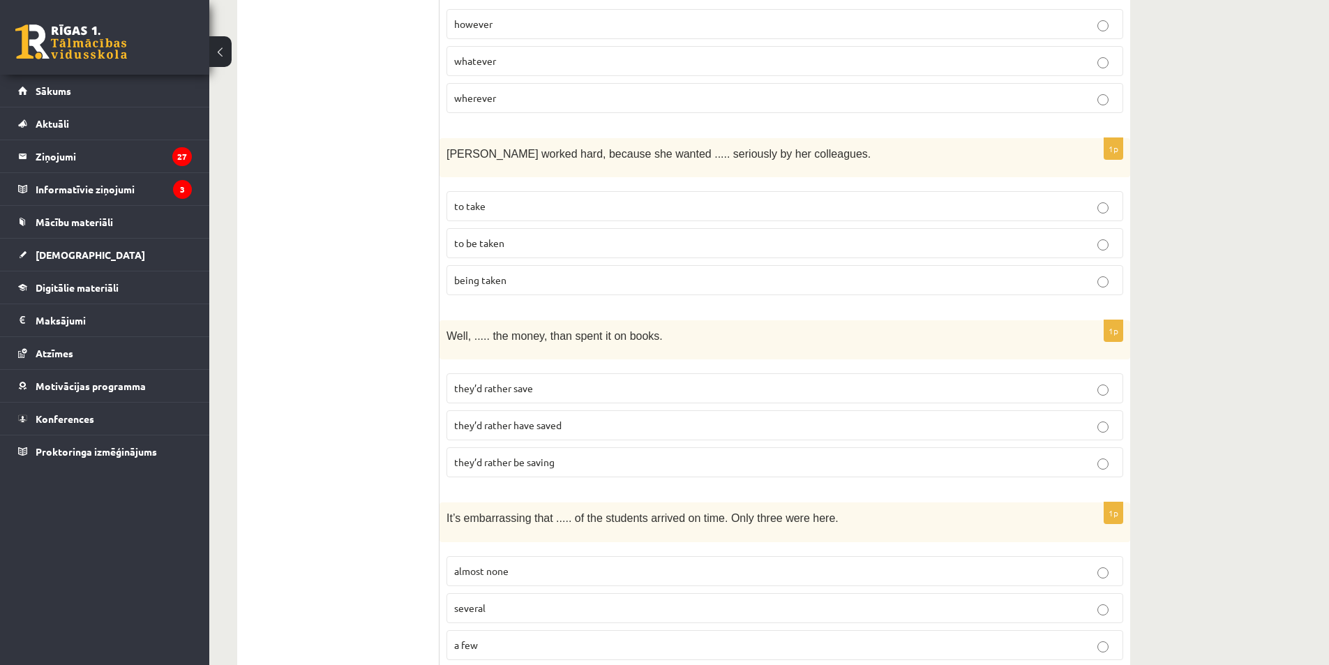
click at [544, 199] on p "to take" at bounding box center [784, 206] width 661 height 15
click at [546, 236] on p "to be taken" at bounding box center [784, 243] width 661 height 15
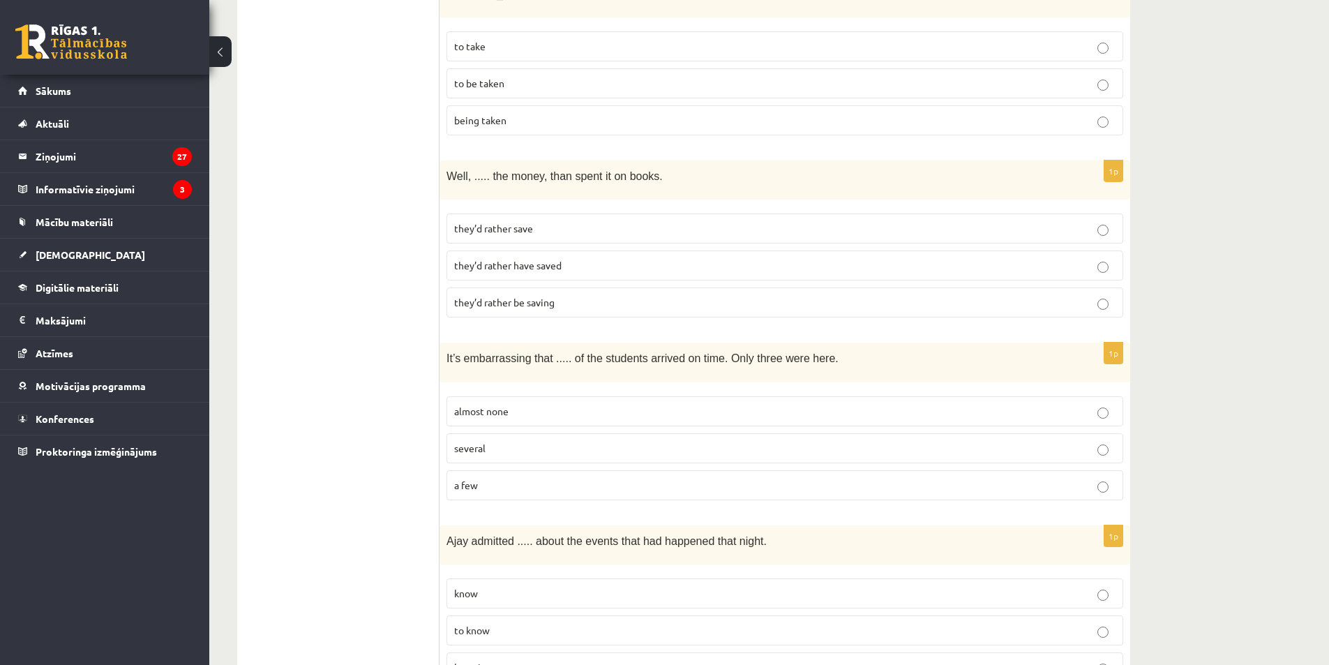
scroll to position [3140, 0]
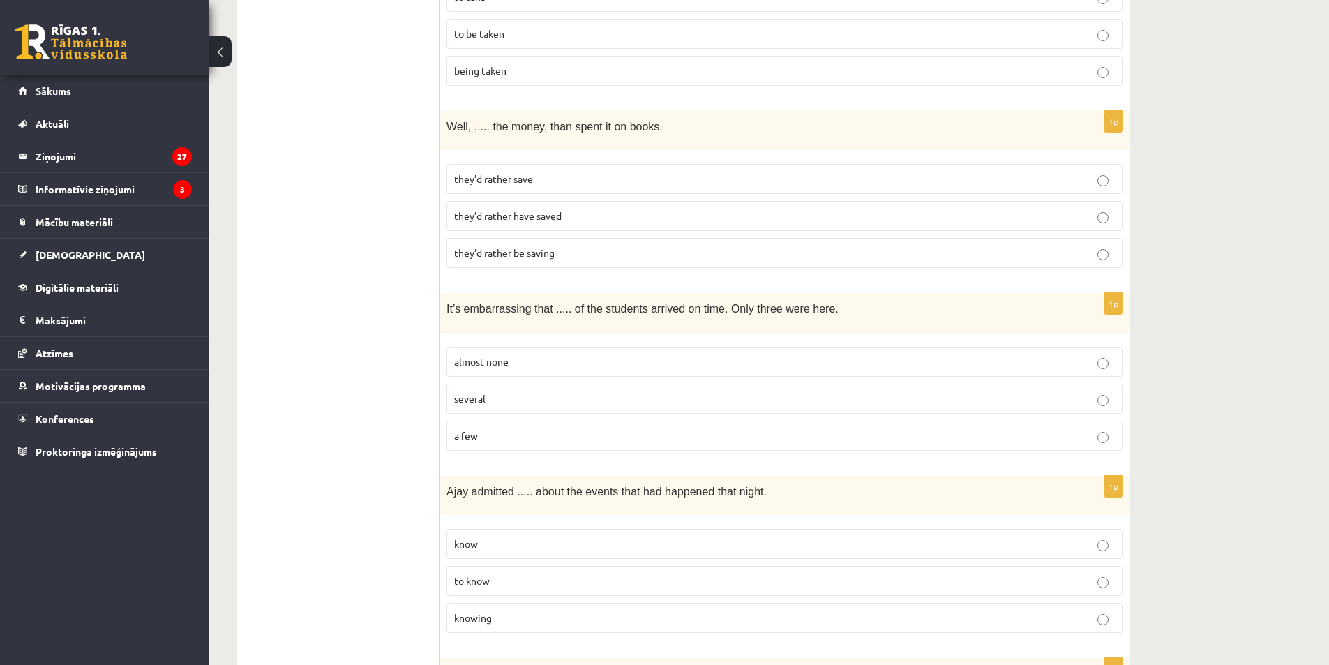
click at [538, 201] on label "they’d rather have saved" at bounding box center [785, 216] width 677 height 30
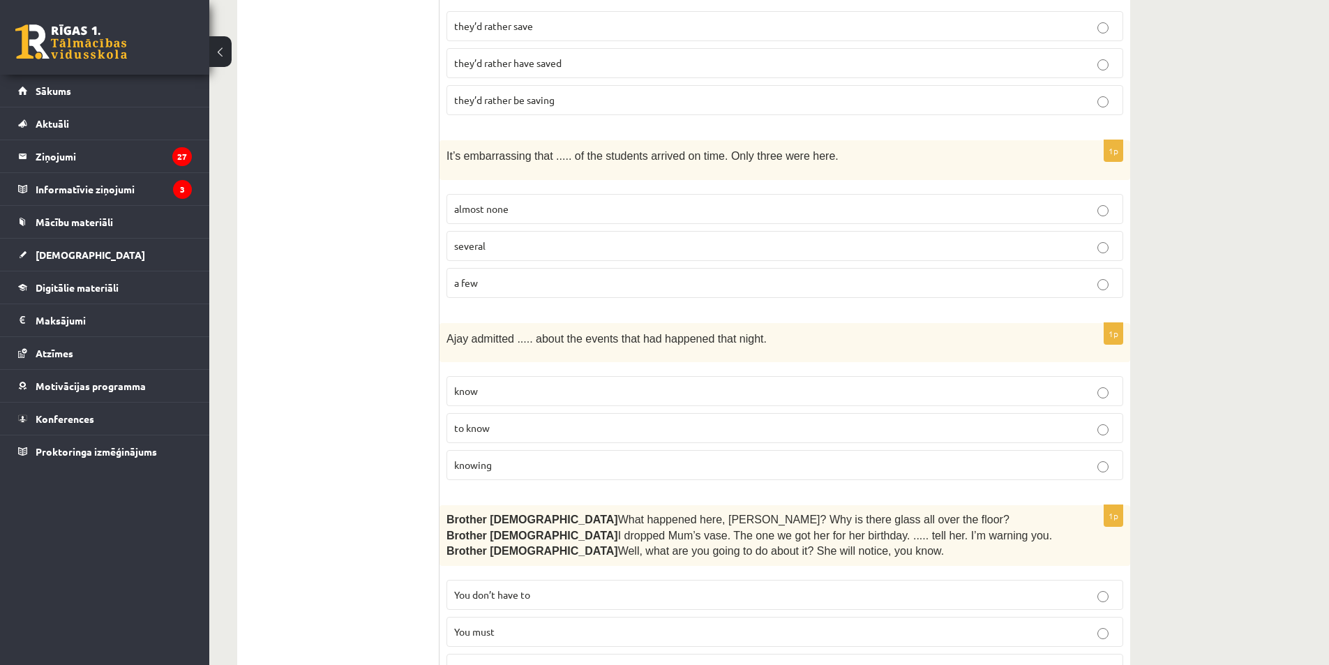
scroll to position [3267, 0]
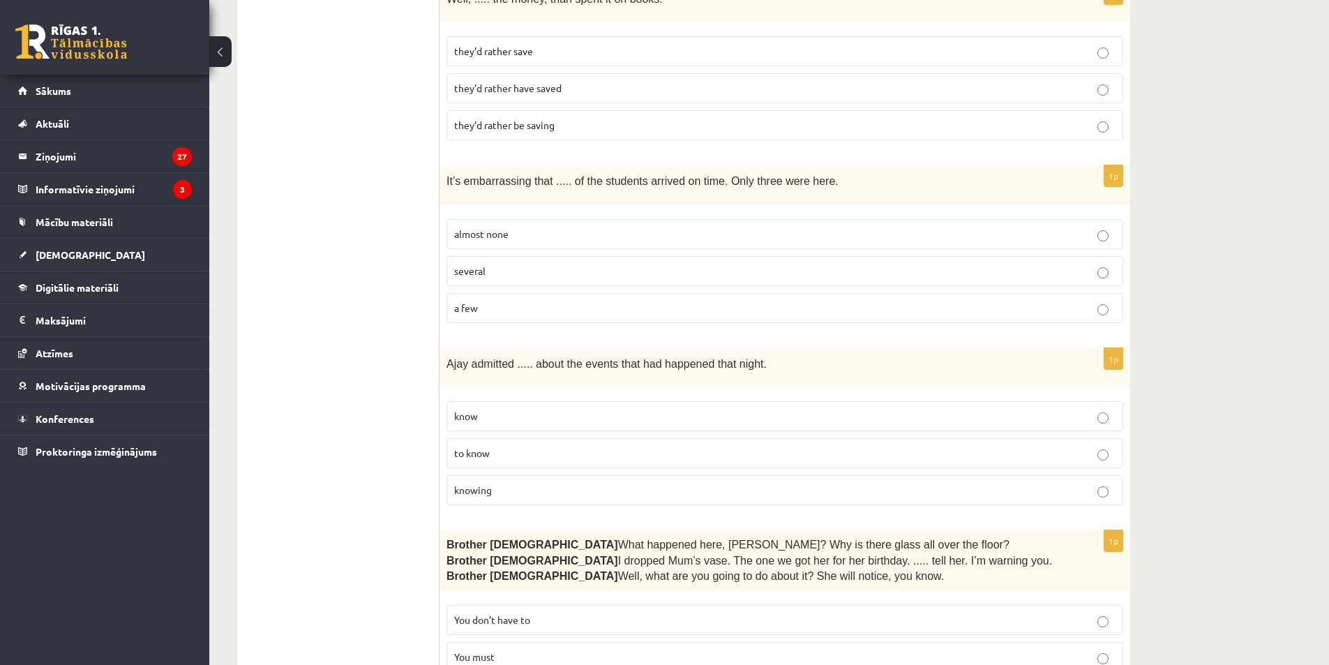
click at [546, 227] on p "almost none" at bounding box center [784, 234] width 661 height 15
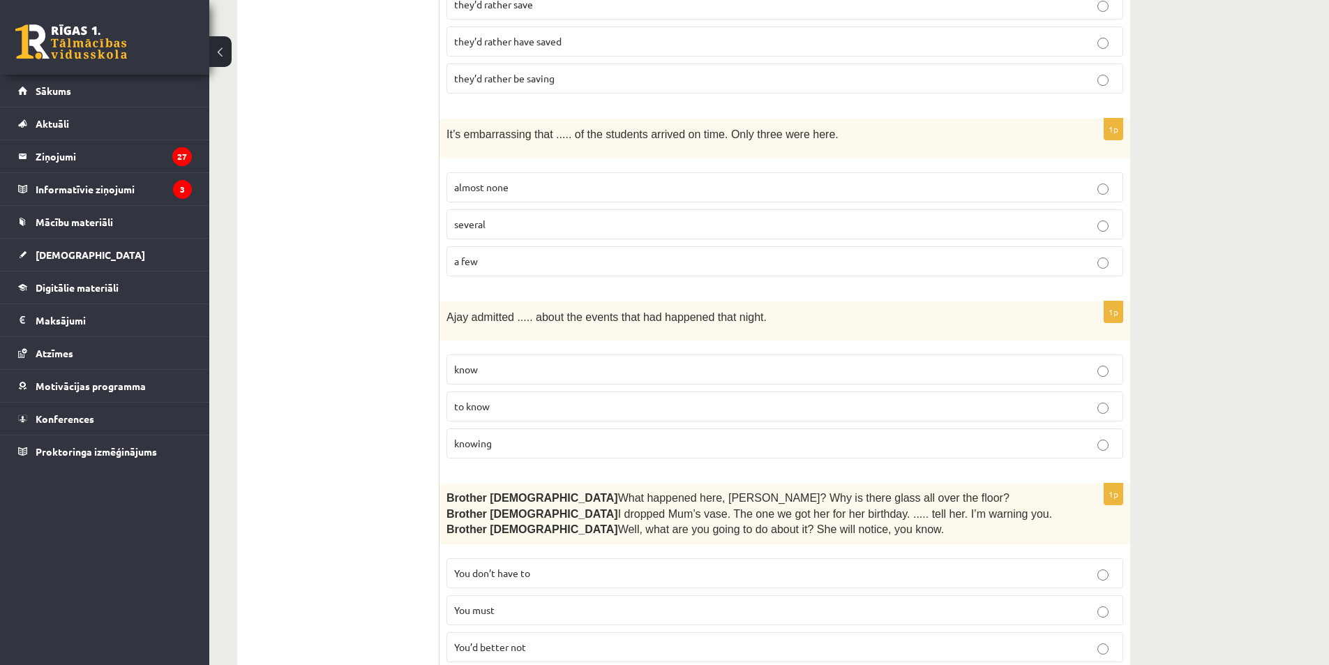
scroll to position [3337, 0]
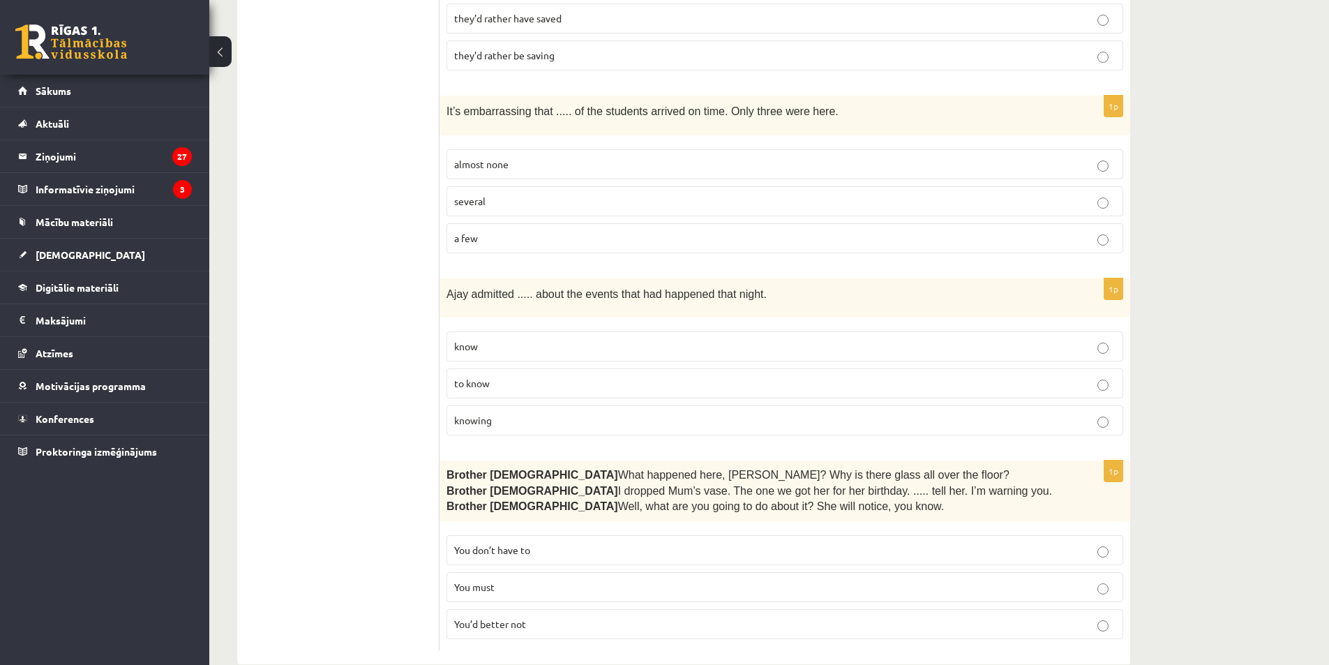
click at [545, 376] on p "to know" at bounding box center [784, 383] width 661 height 15
click at [617, 609] on label "You’d better not" at bounding box center [785, 624] width 677 height 30
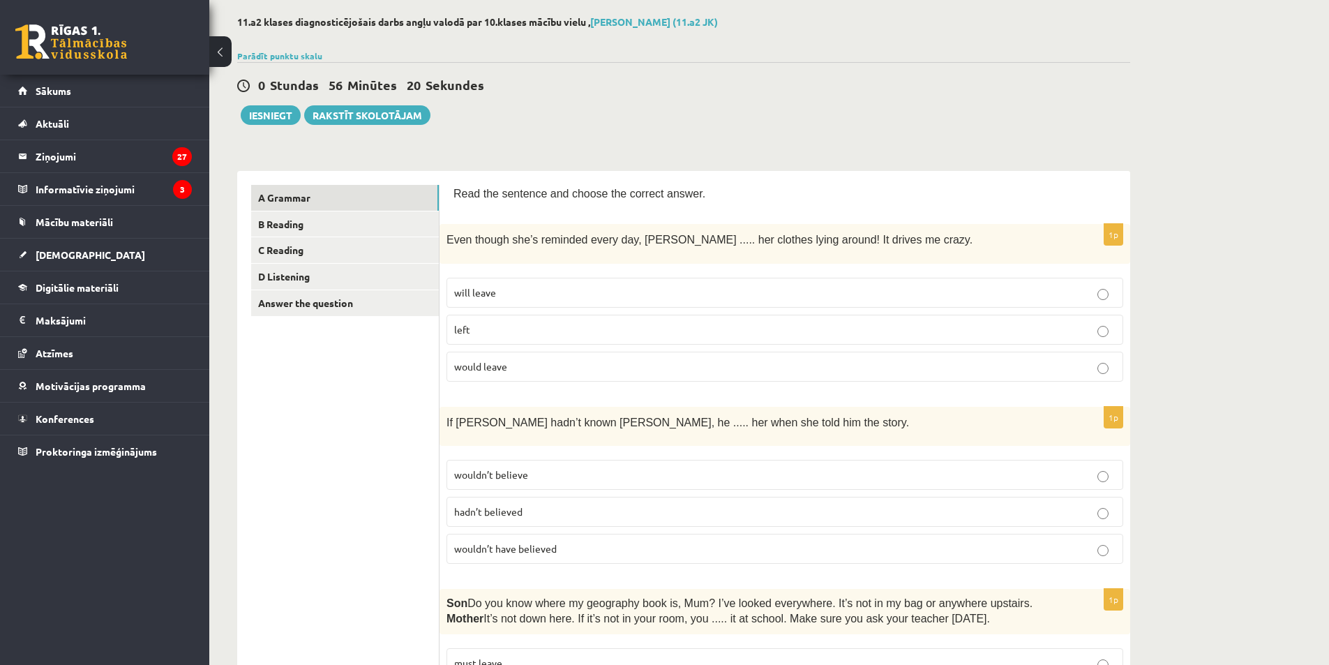
scroll to position [0, 0]
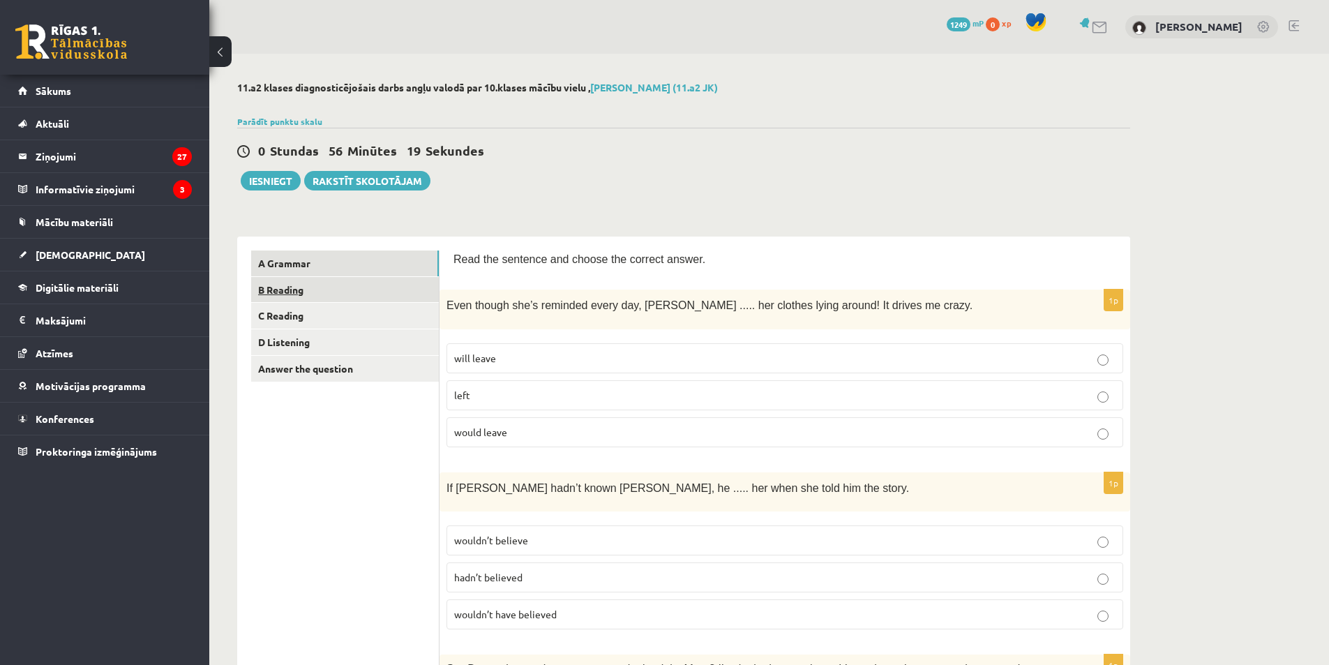
click at [343, 295] on link "B Reading" at bounding box center [345, 290] width 188 height 26
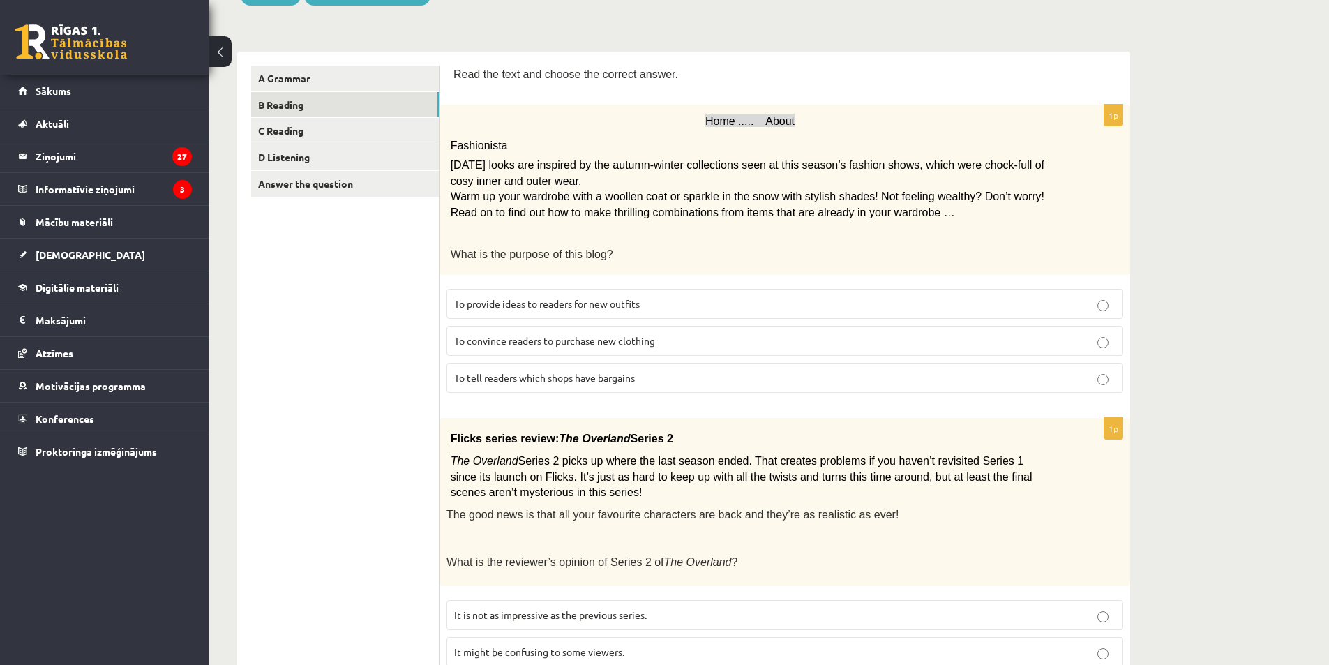
scroll to position [209, 0]
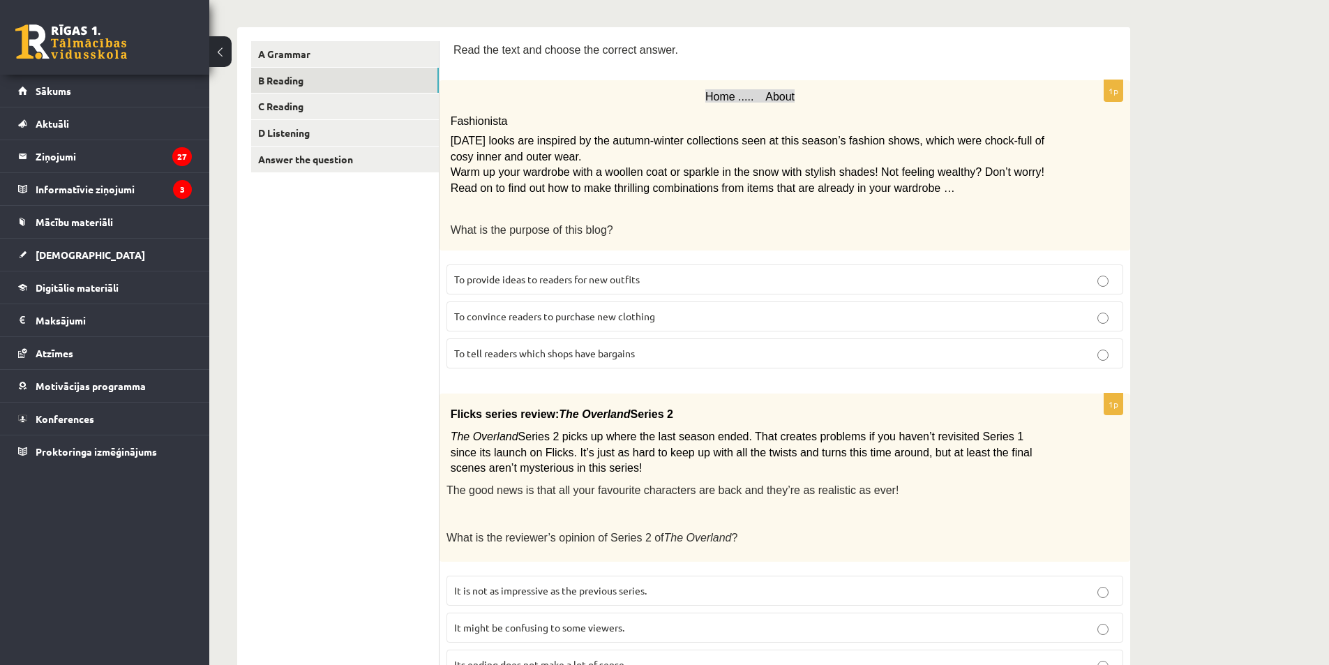
click at [651, 316] on span "To convince readers to purchase new clothing" at bounding box center [554, 316] width 201 height 13
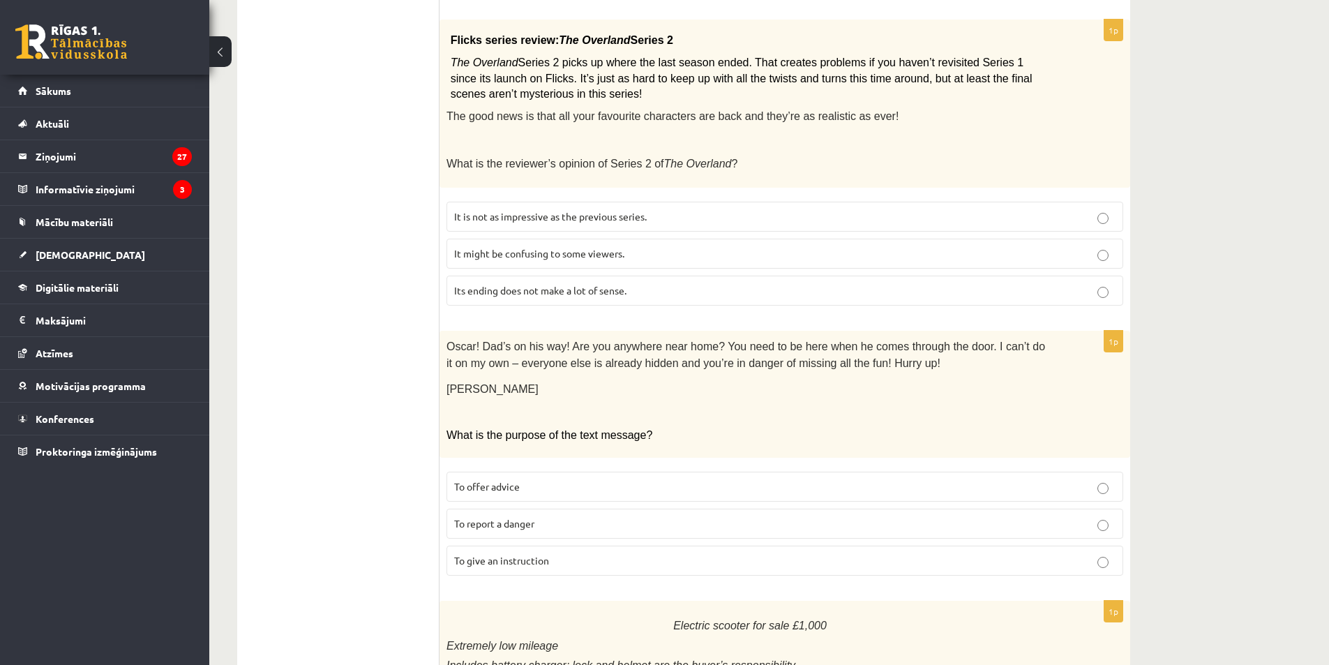
scroll to position [558, 0]
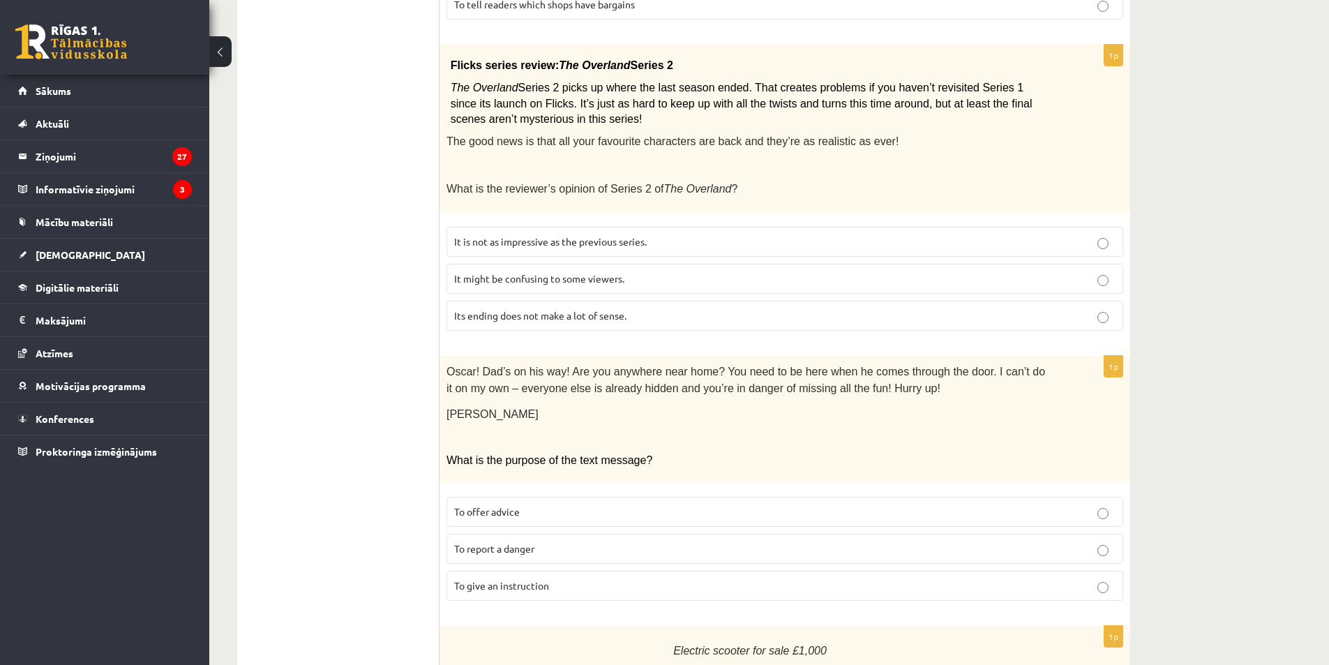
click at [608, 274] on span "It might be confusing to some viewers." at bounding box center [539, 278] width 170 height 13
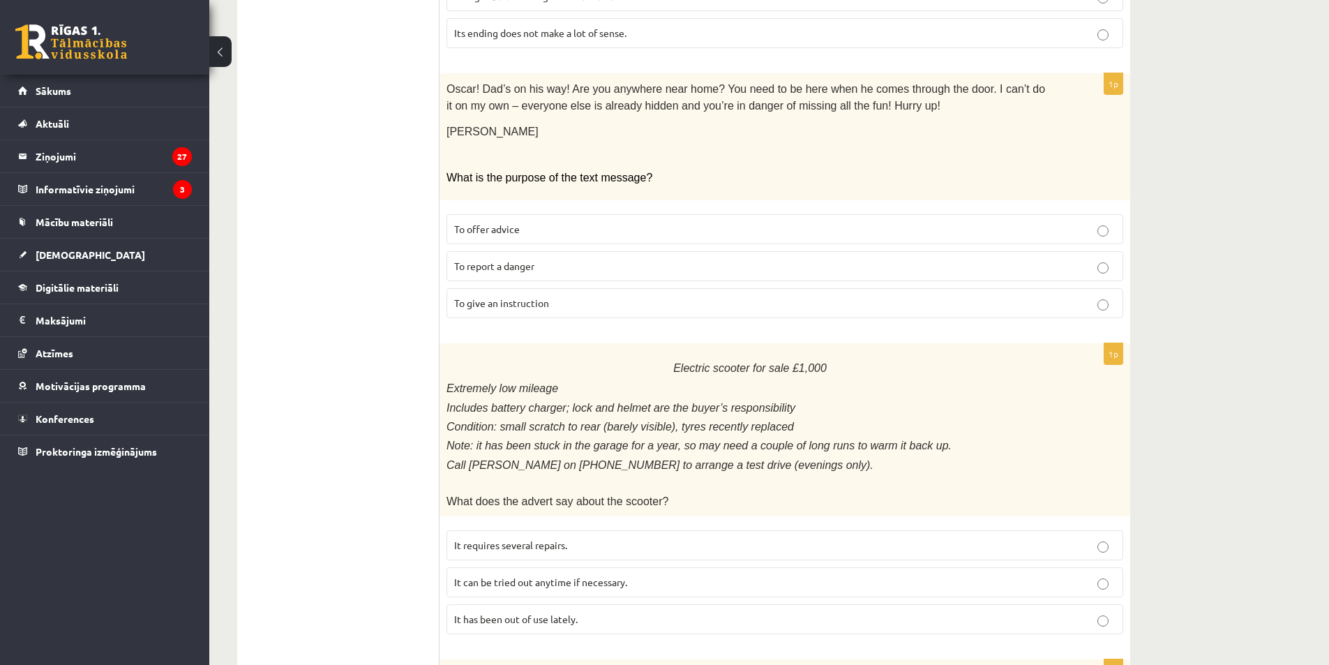
scroll to position [911, 0]
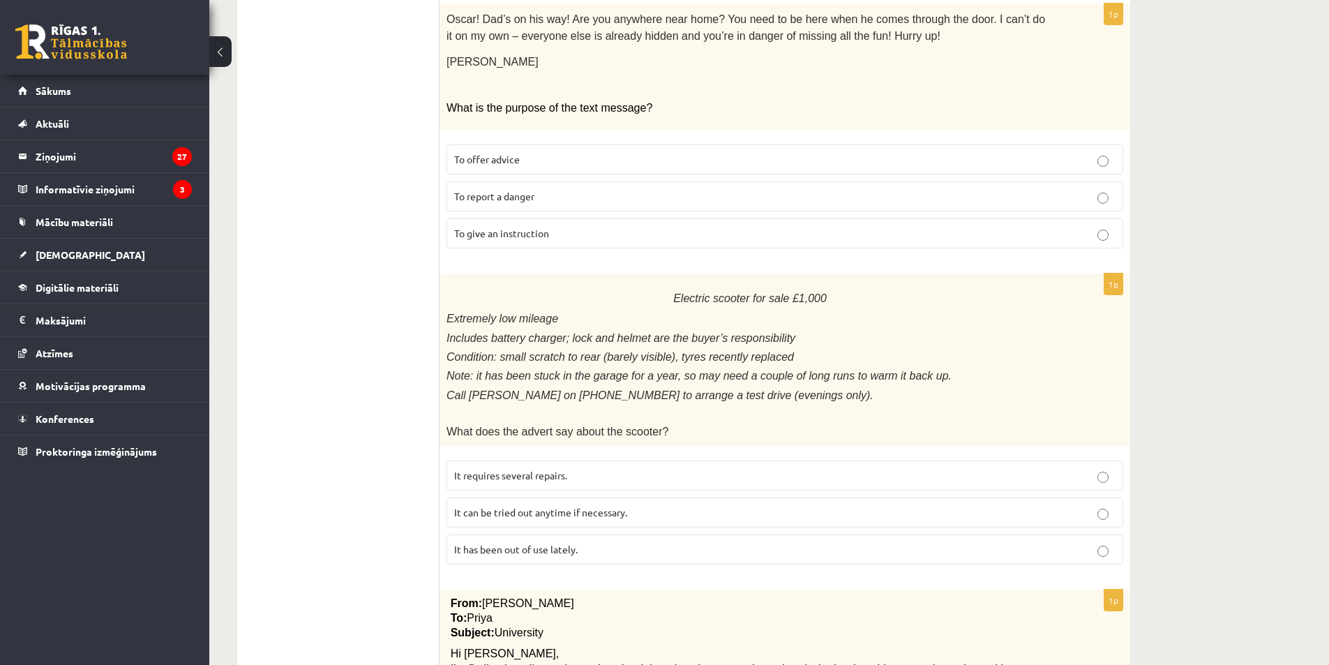
click at [596, 507] on p "It can be tried out anytime if necessary." at bounding box center [784, 512] width 661 height 15
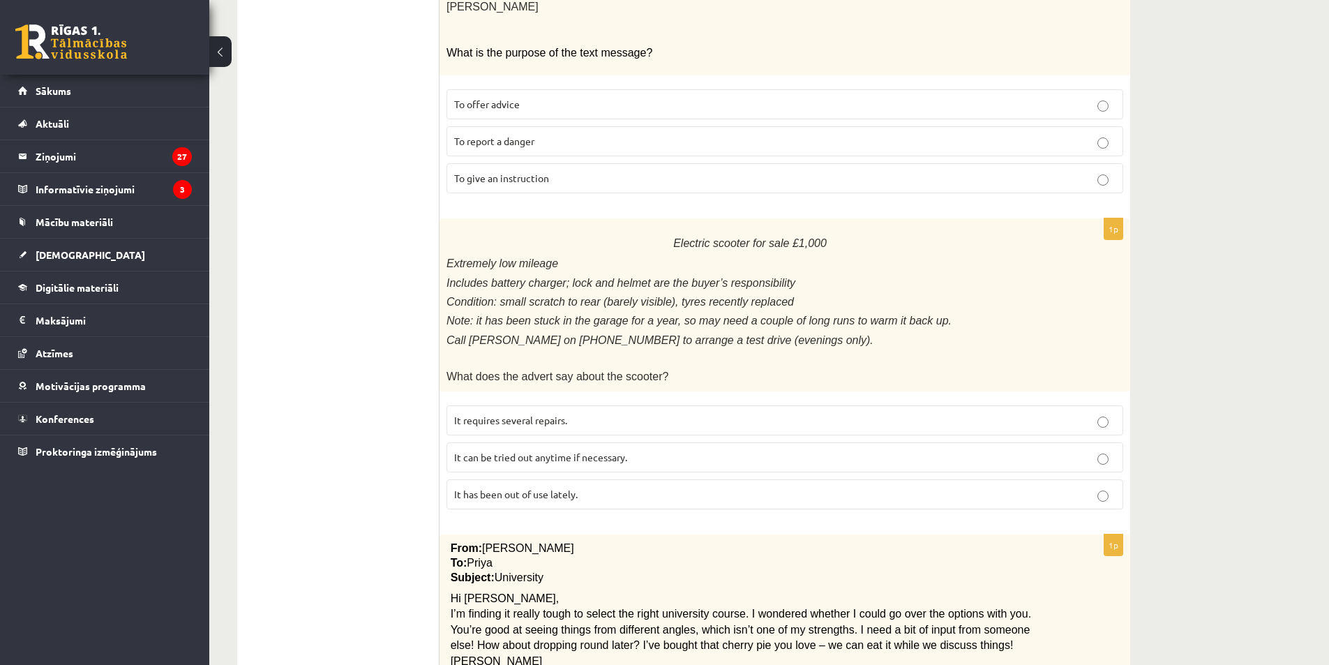
scroll to position [1050, 0]
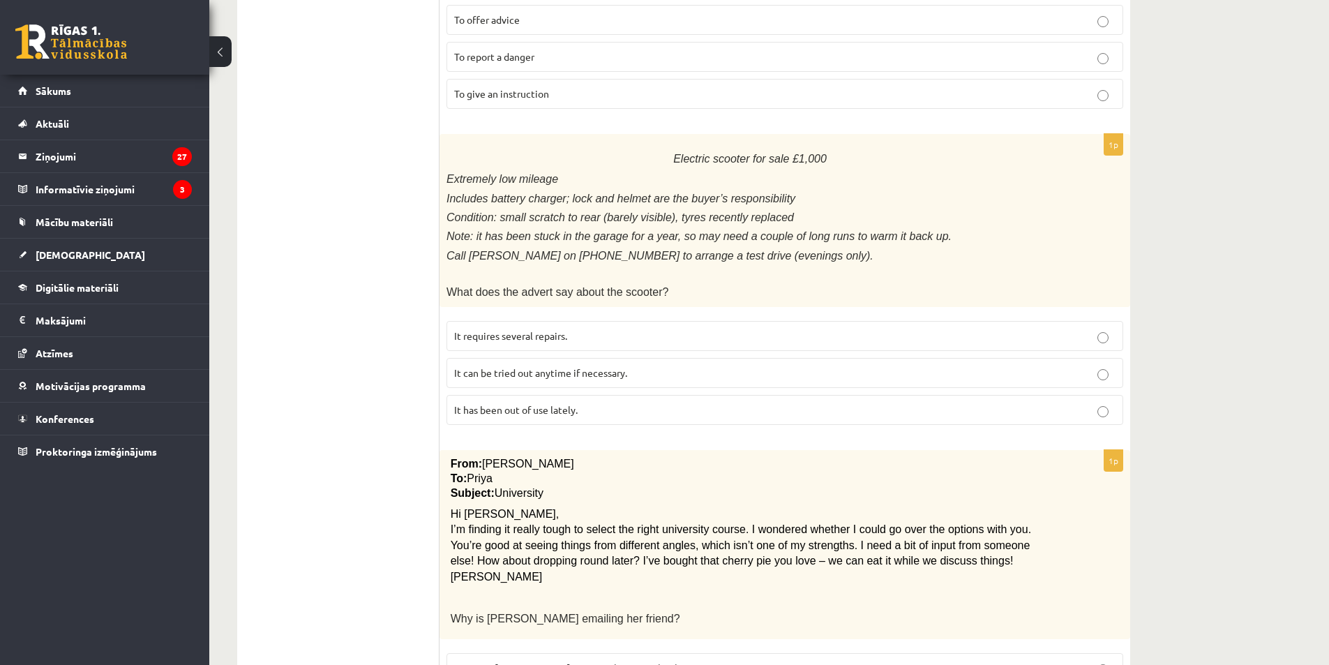
click at [610, 403] on p "It has been out of use lately." at bounding box center [784, 410] width 661 height 15
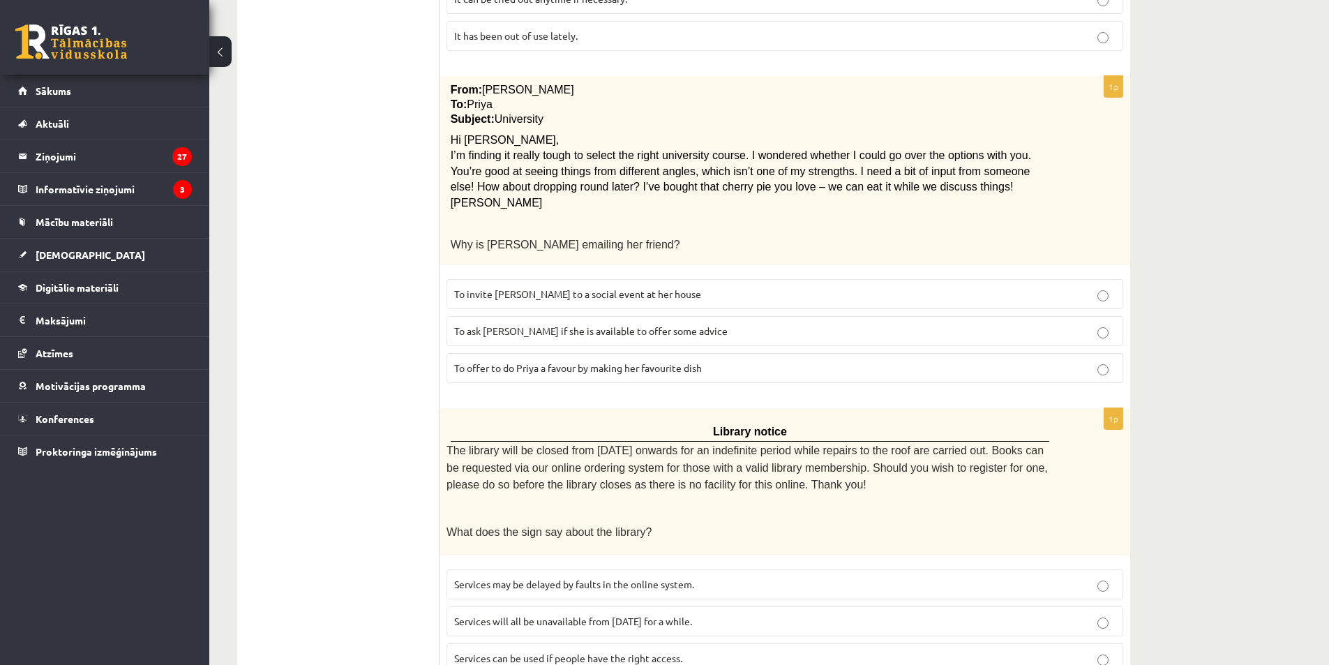
scroll to position [1399, 0]
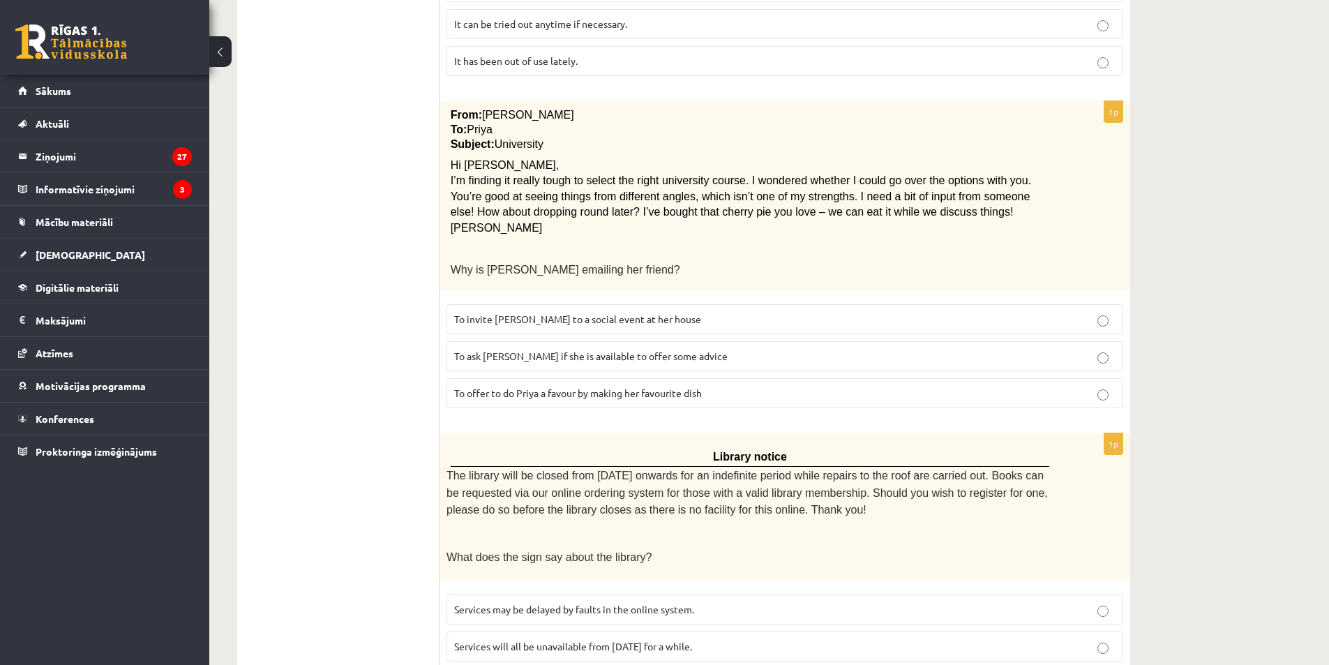
click at [682, 351] on label "To ask Priya if she is available to offer some advice" at bounding box center [785, 356] width 677 height 30
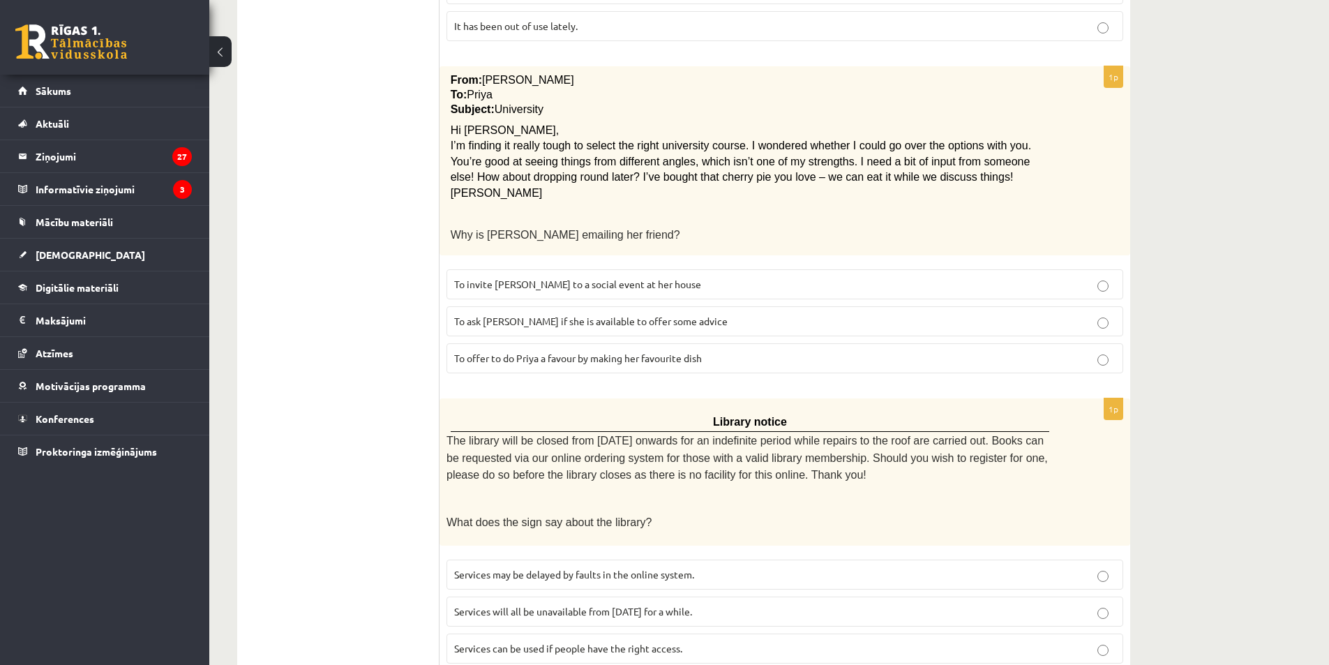
scroll to position [1469, 0]
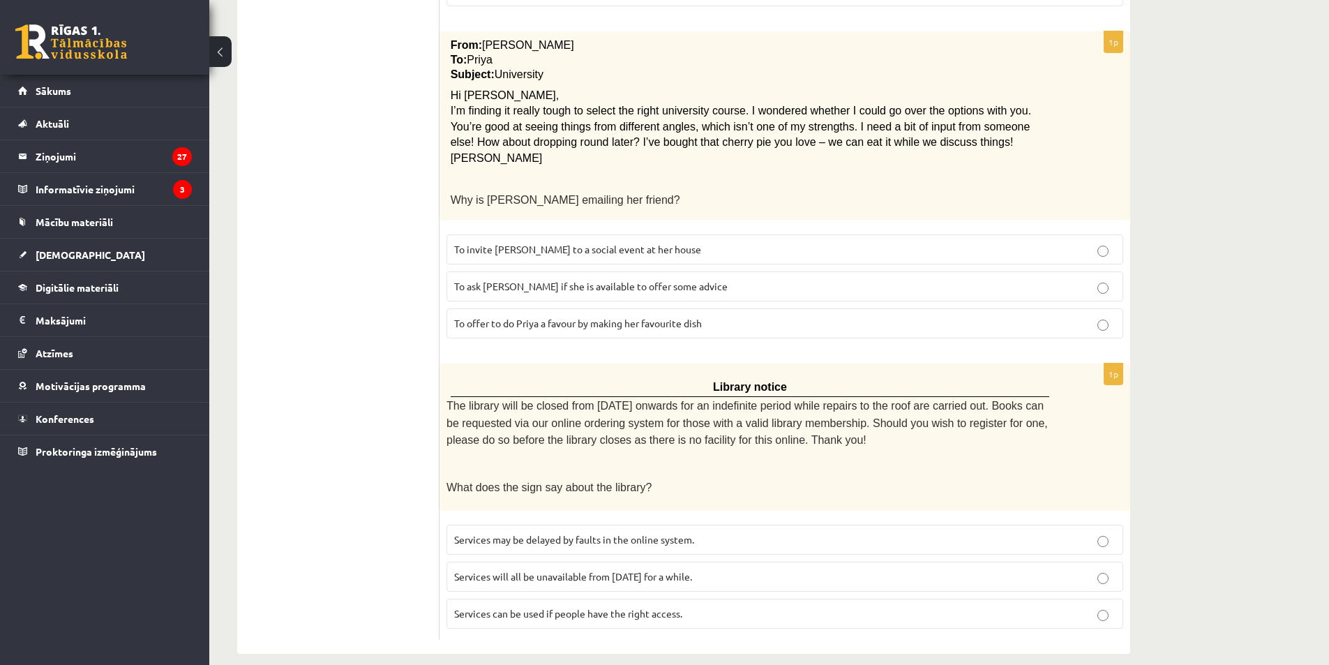
click at [686, 569] on p "Services will all be unavailable from Monday for a while." at bounding box center [784, 576] width 661 height 15
click at [675, 607] on span "Services can be used if people have the right access." at bounding box center [568, 613] width 228 height 13
click at [674, 533] on span "Services may be delayed by faults in the online system." at bounding box center [574, 539] width 240 height 13
click at [684, 562] on label "Services will all be unavailable from Monday for a while." at bounding box center [785, 577] width 677 height 30
click at [688, 599] on label "Services can be used if people have the right access." at bounding box center [785, 614] width 677 height 30
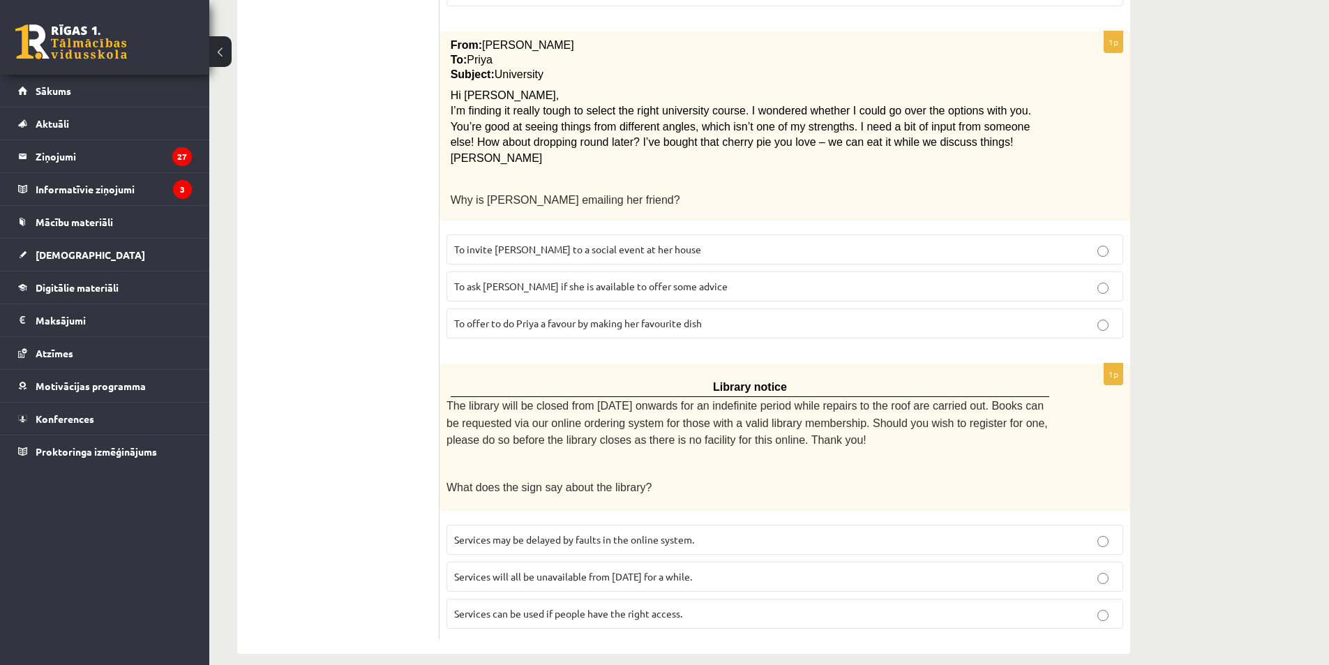
click at [681, 570] on span "Services will all be unavailable from Monday for a while." at bounding box center [573, 576] width 238 height 13
click at [676, 607] on span "Services can be used if people have the right access." at bounding box center [568, 613] width 228 height 13
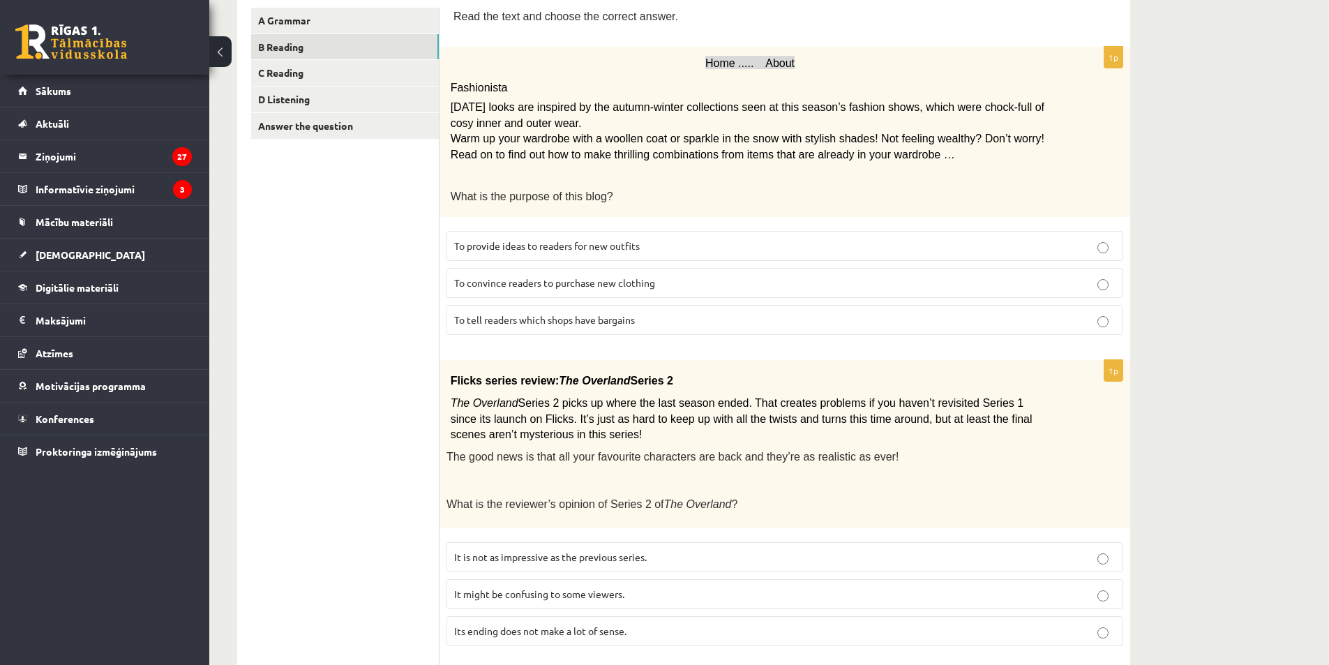
scroll to position [0, 0]
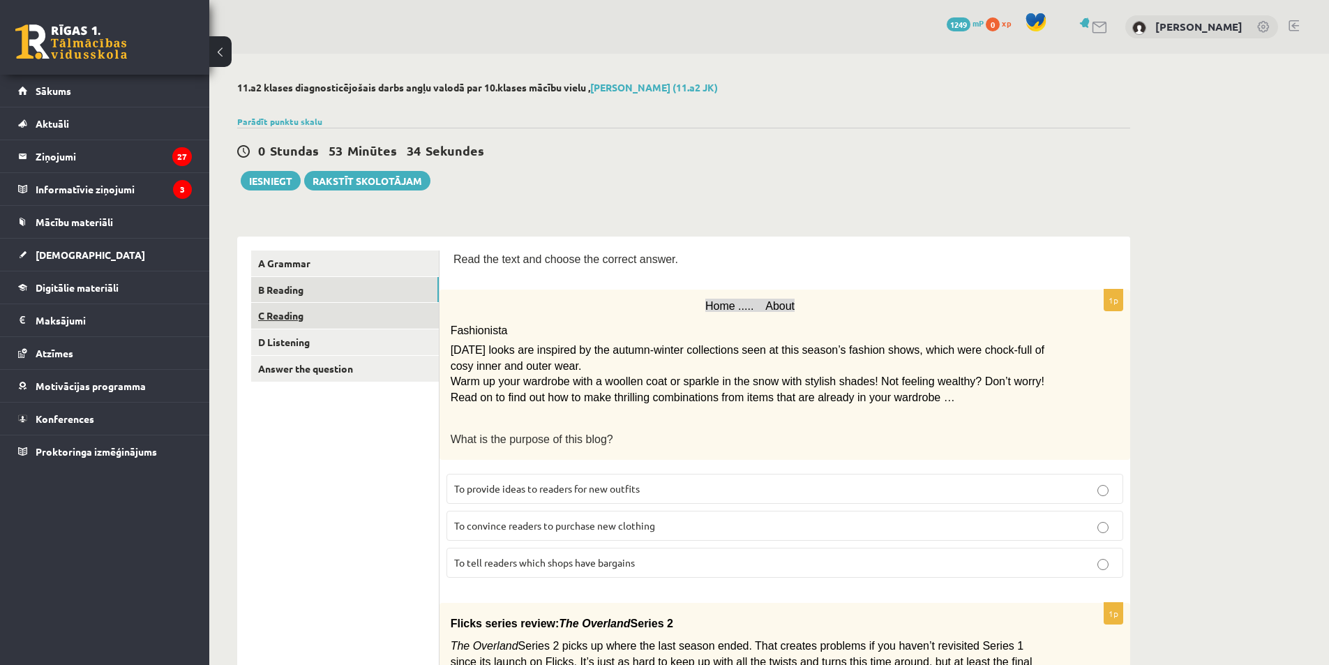
click at [293, 315] on link "C Reading" at bounding box center [345, 316] width 188 height 26
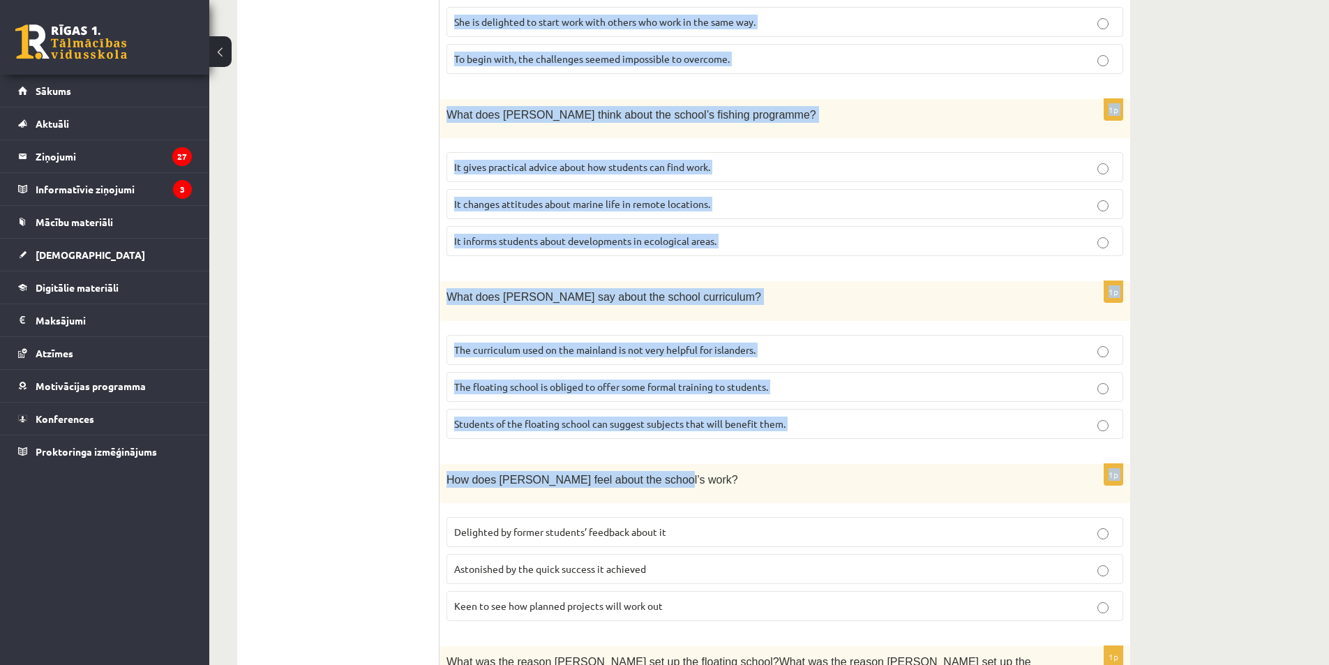
scroll to position [1162, 0]
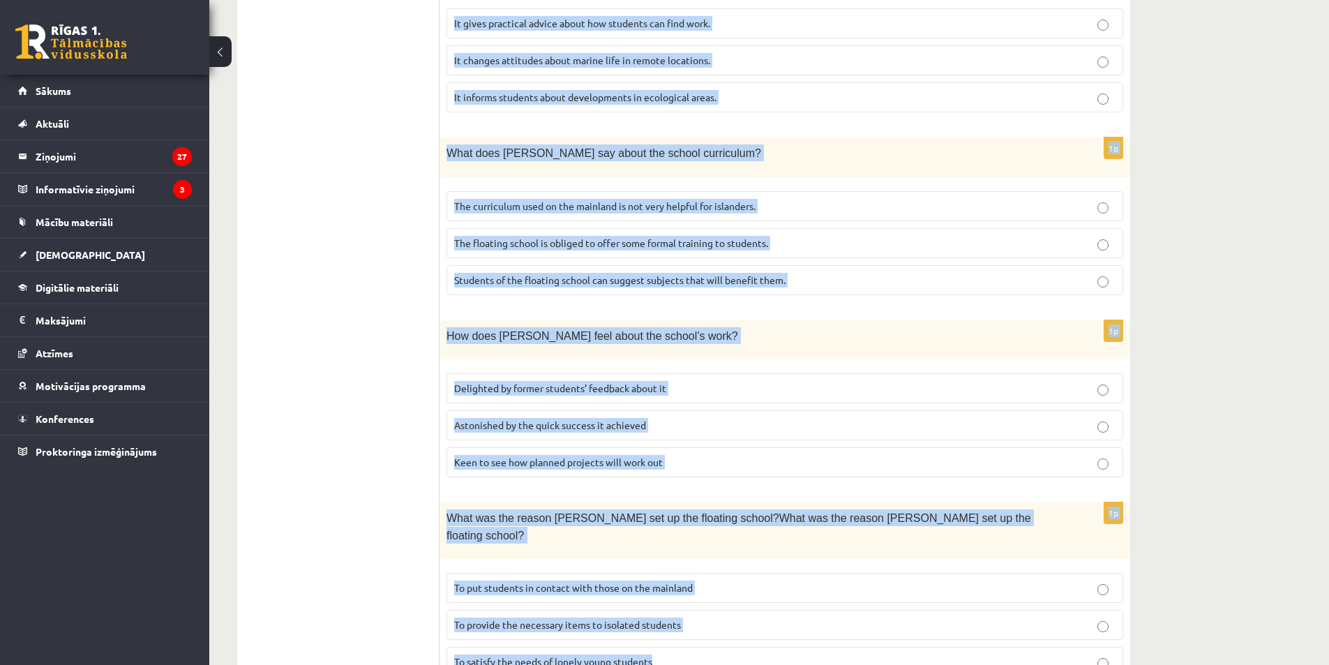
drag, startPoint x: 448, startPoint y: 304, endPoint x: 804, endPoint y: 620, distance: 476.5
copy form "A floating school By founder, Anna Domingo I coordinate a floating school which…"
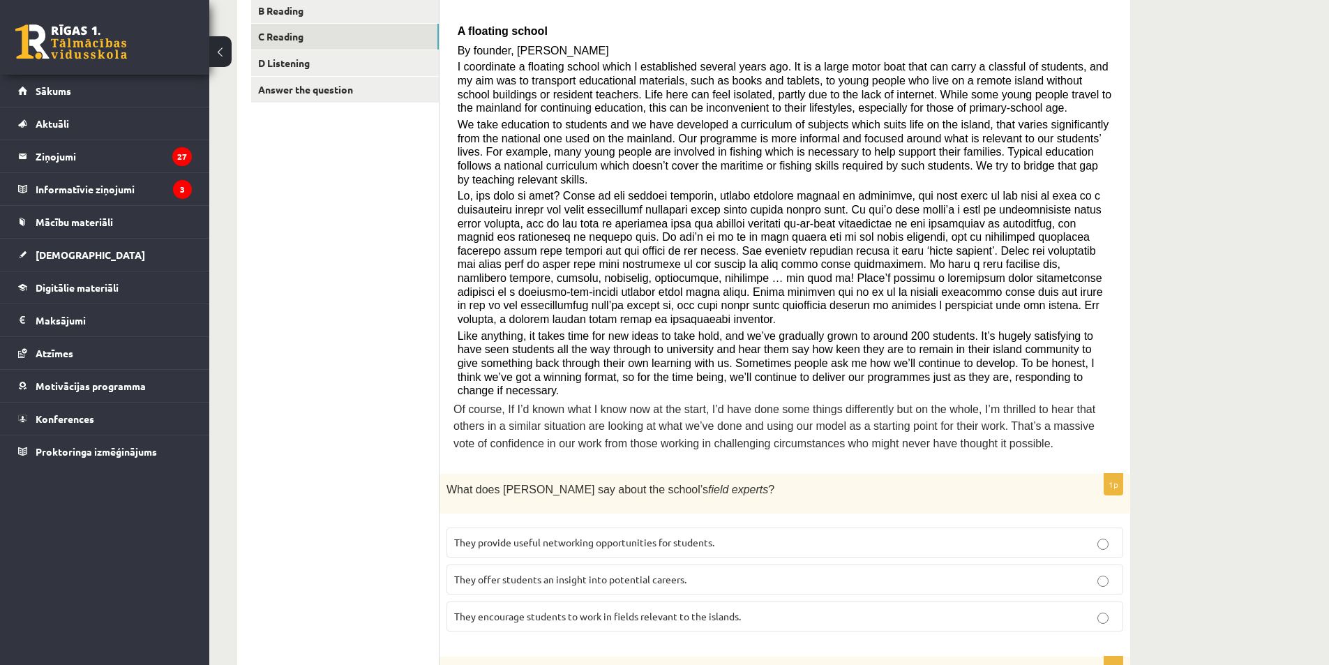
scroll to position [349, 0]
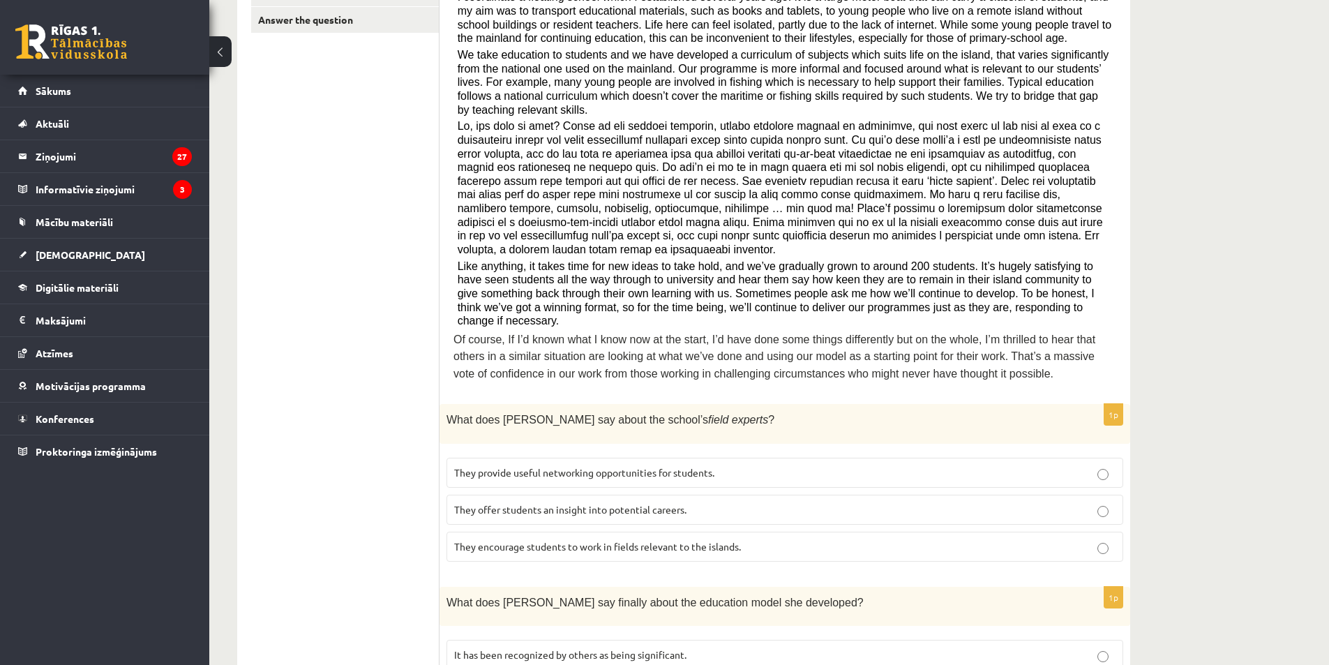
click at [548, 502] on p "They offer students an insight into potential careers." at bounding box center [784, 509] width 661 height 15
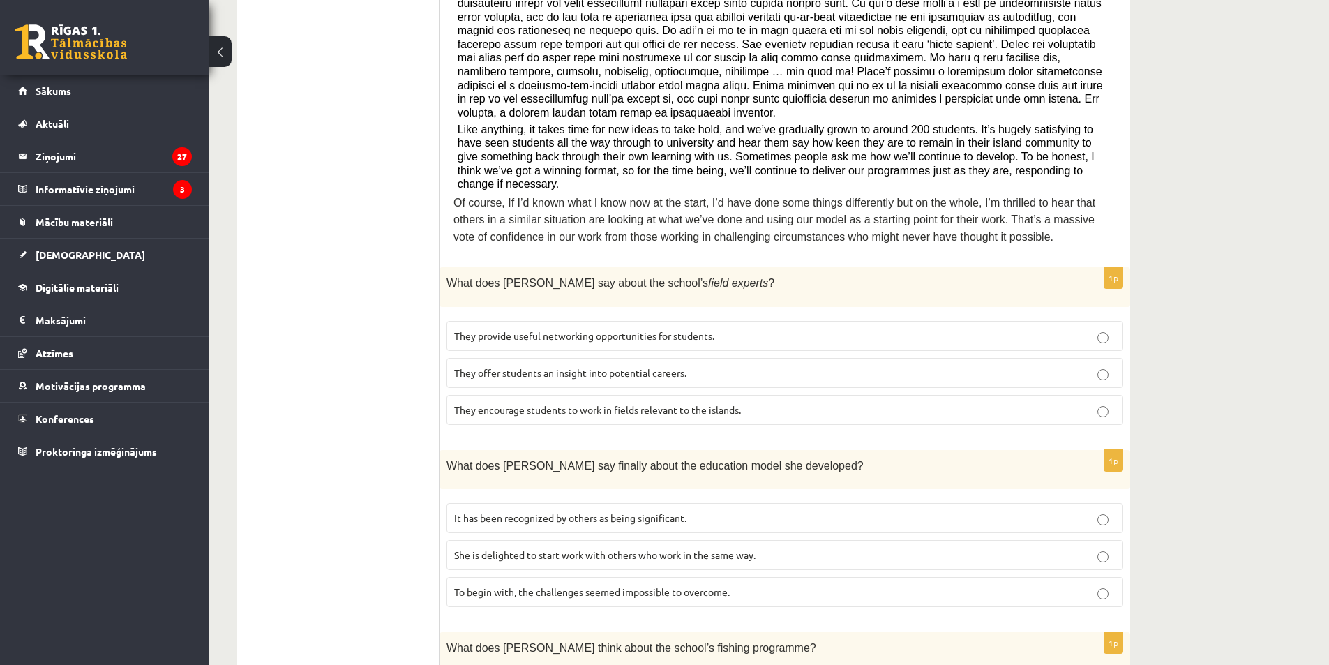
scroll to position [488, 0]
click at [524, 509] on span "It has been recognized by others as being significant." at bounding box center [570, 515] width 232 height 13
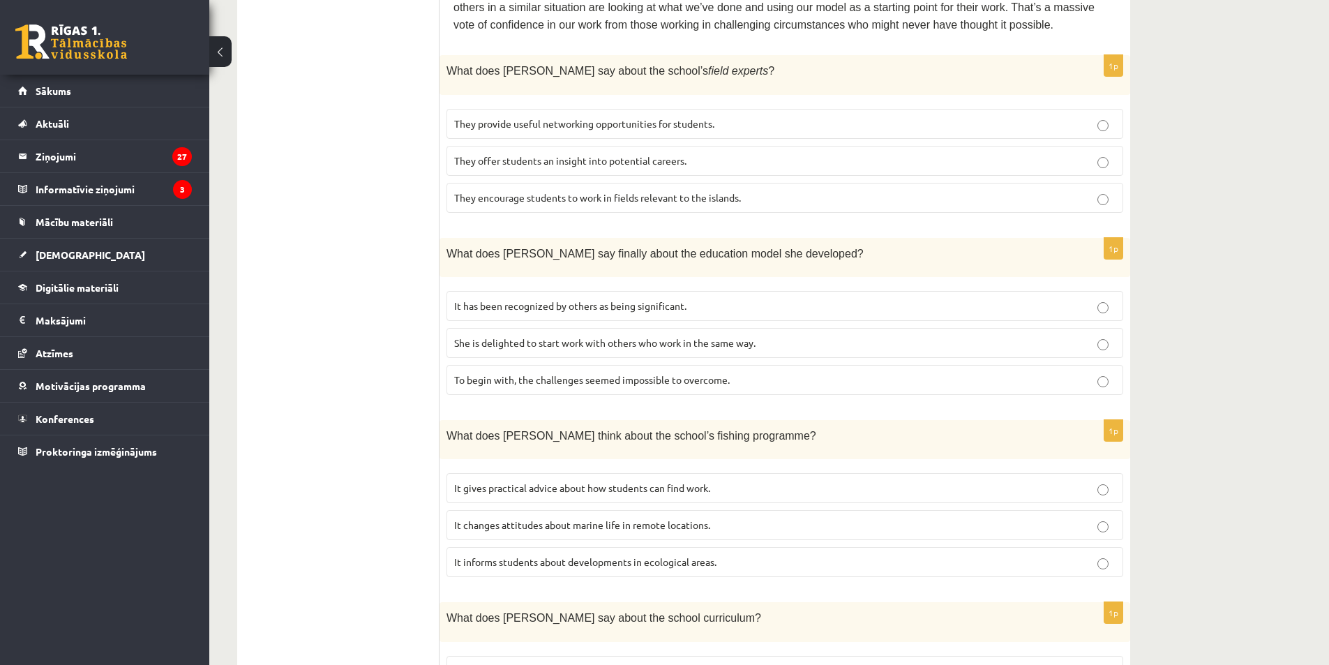
scroll to position [767, 0]
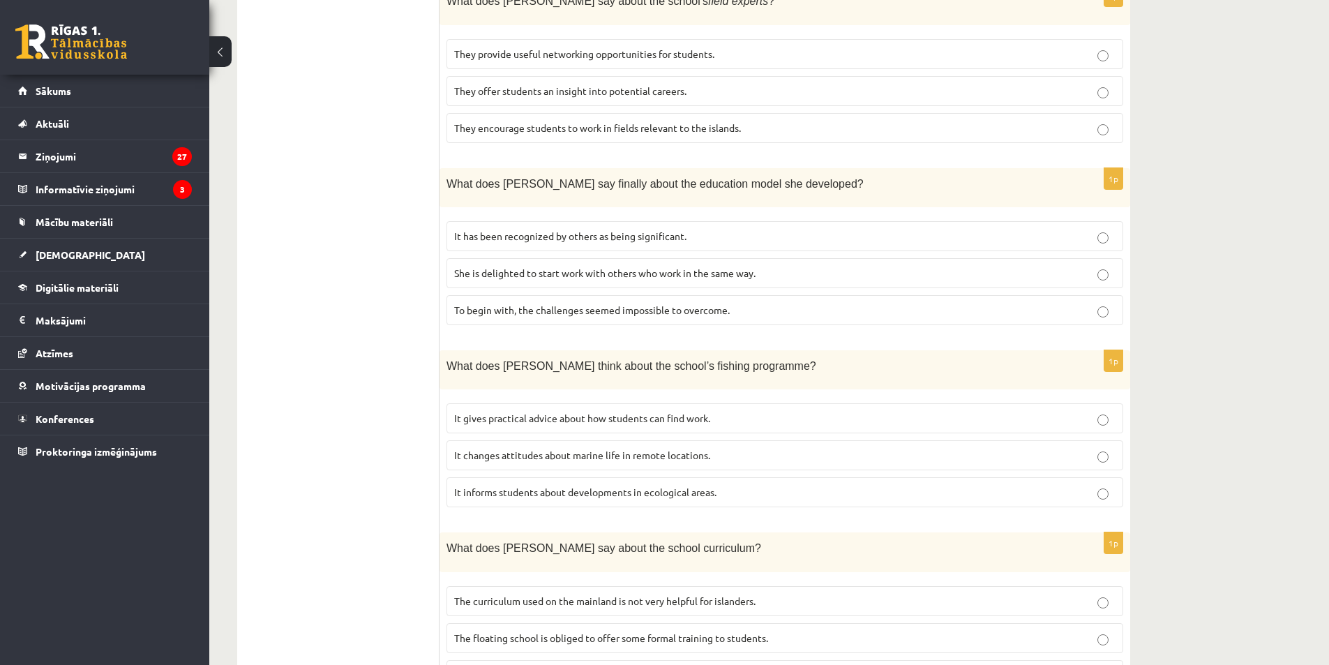
click at [533, 477] on label "It informs students about developments in ecological areas." at bounding box center [785, 492] width 677 height 30
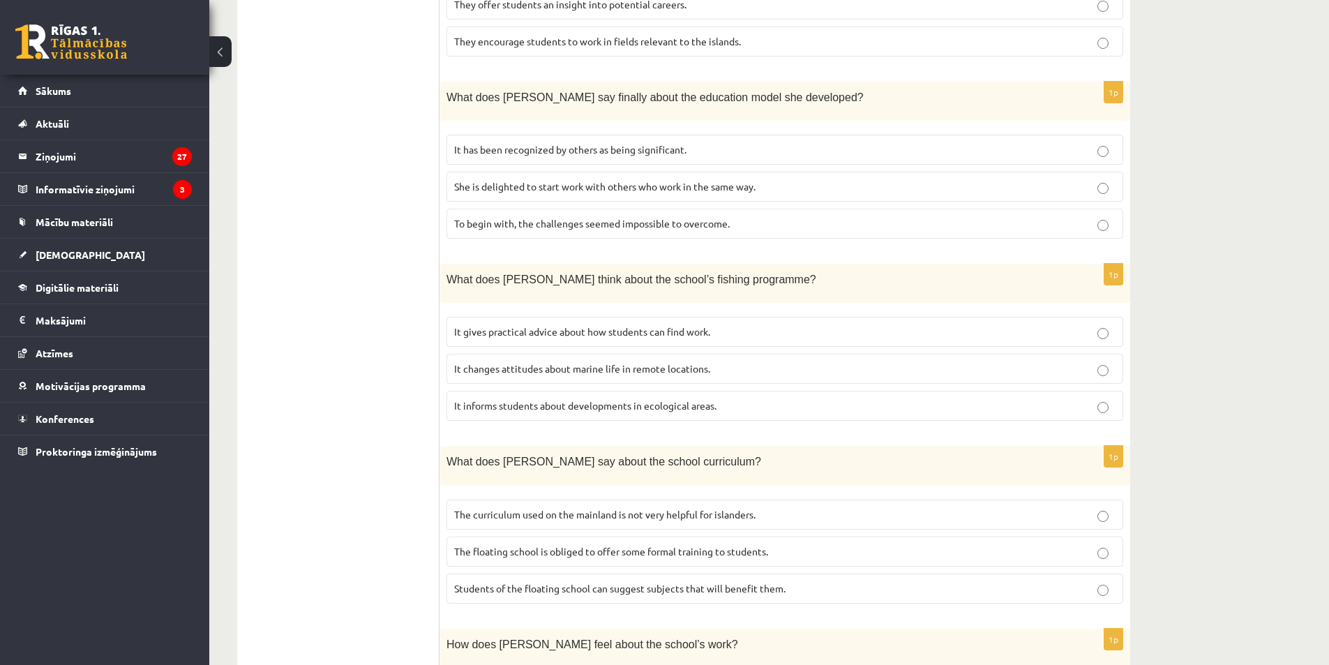
scroll to position [1047, 0]
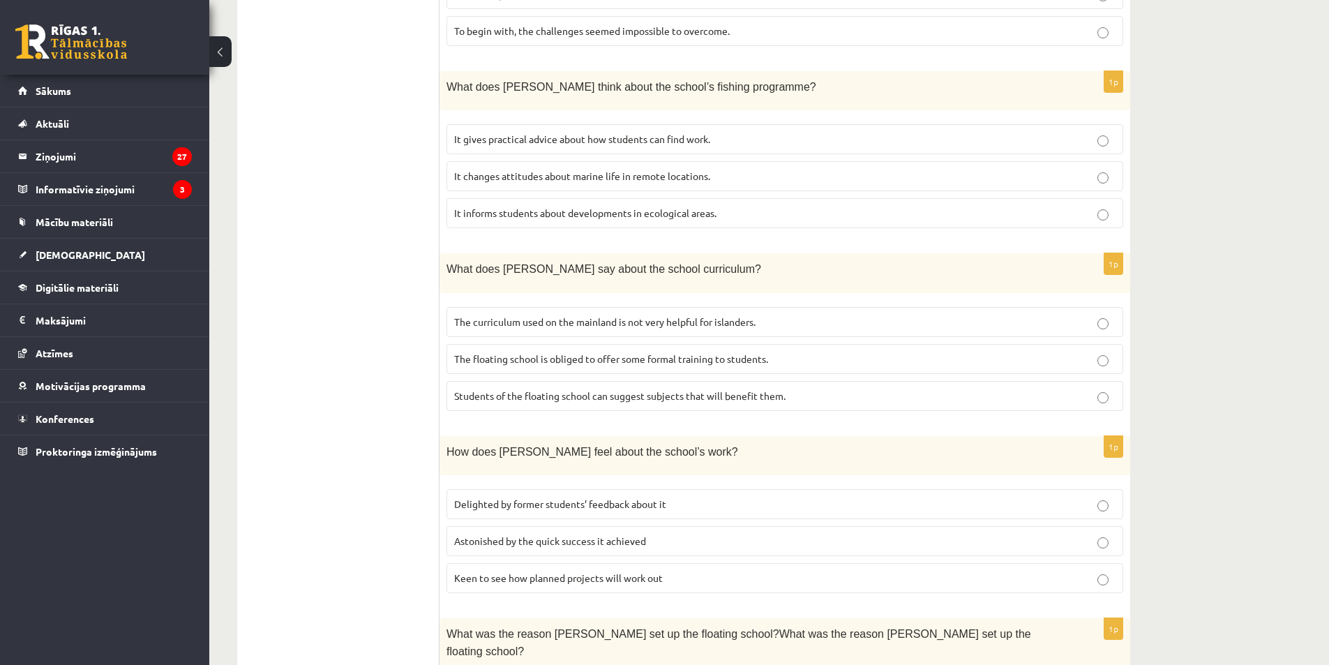
click at [561, 315] on span "The curriculum used on the mainland is not very helpful for islanders." at bounding box center [604, 321] width 301 height 13
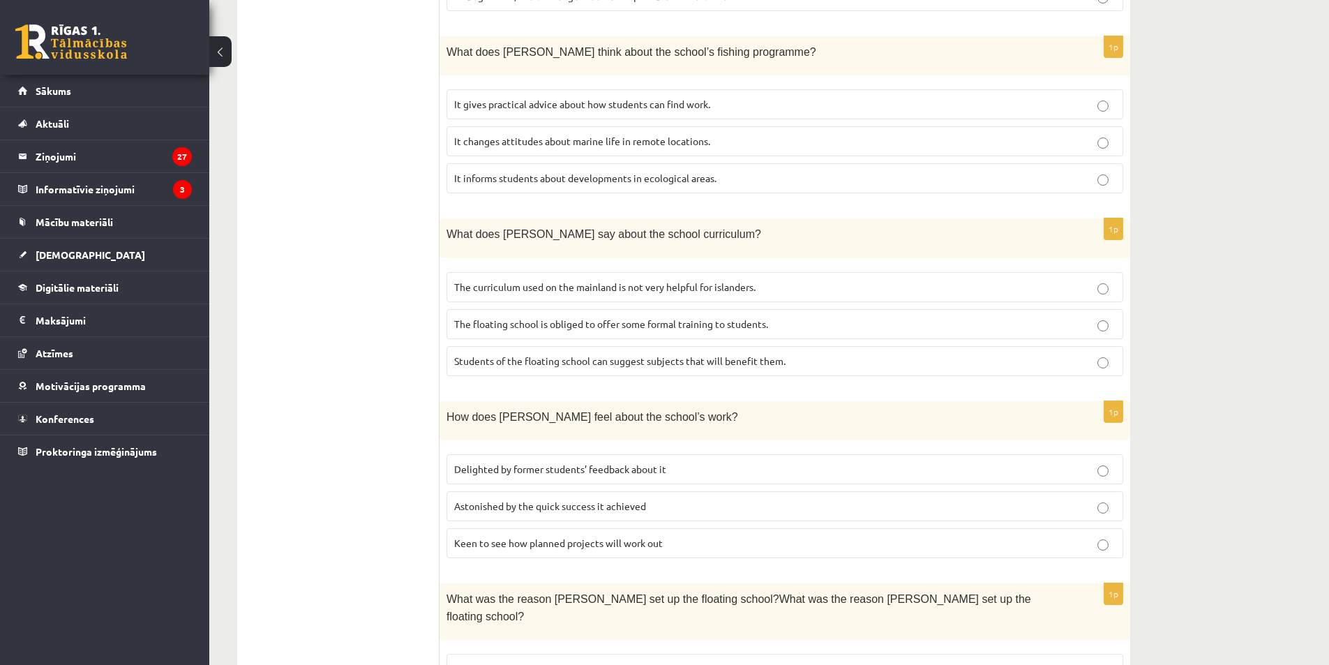
scroll to position [1162, 0]
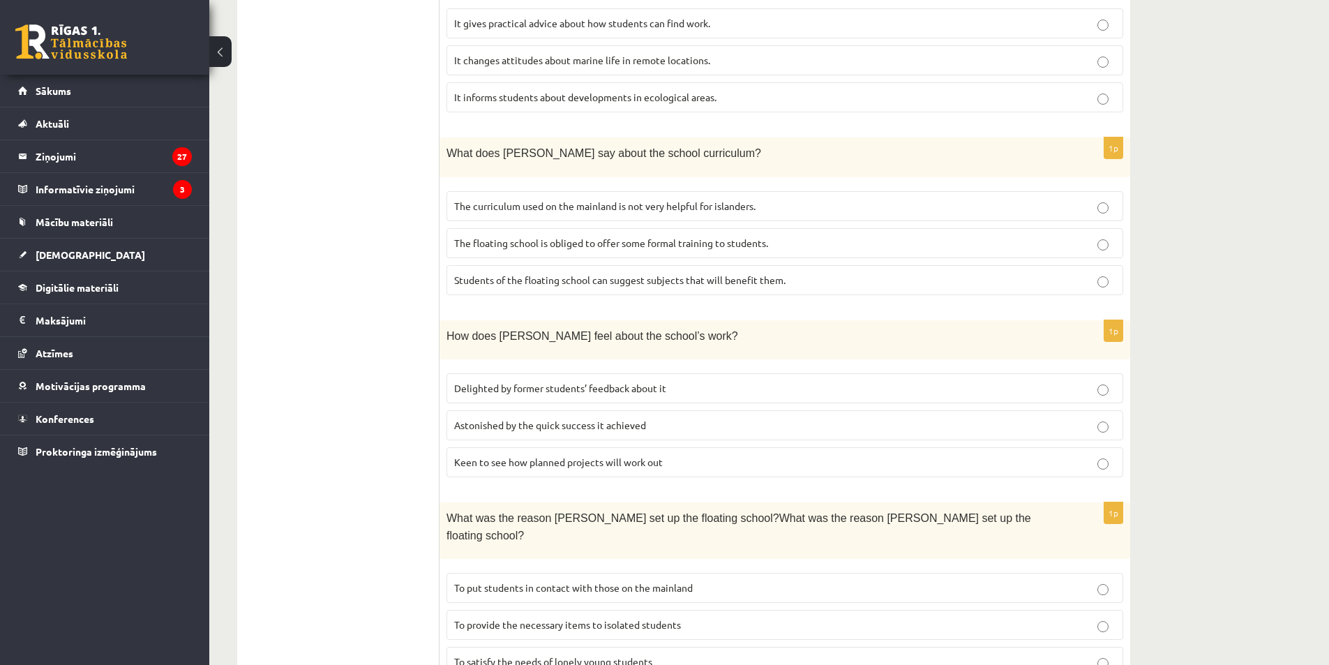
click at [525, 382] on span "Delighted by former students’ feedback about it" at bounding box center [560, 388] width 212 height 13
click at [499, 618] on span "To provide the necessary items to isolated students" at bounding box center [567, 624] width 227 height 13
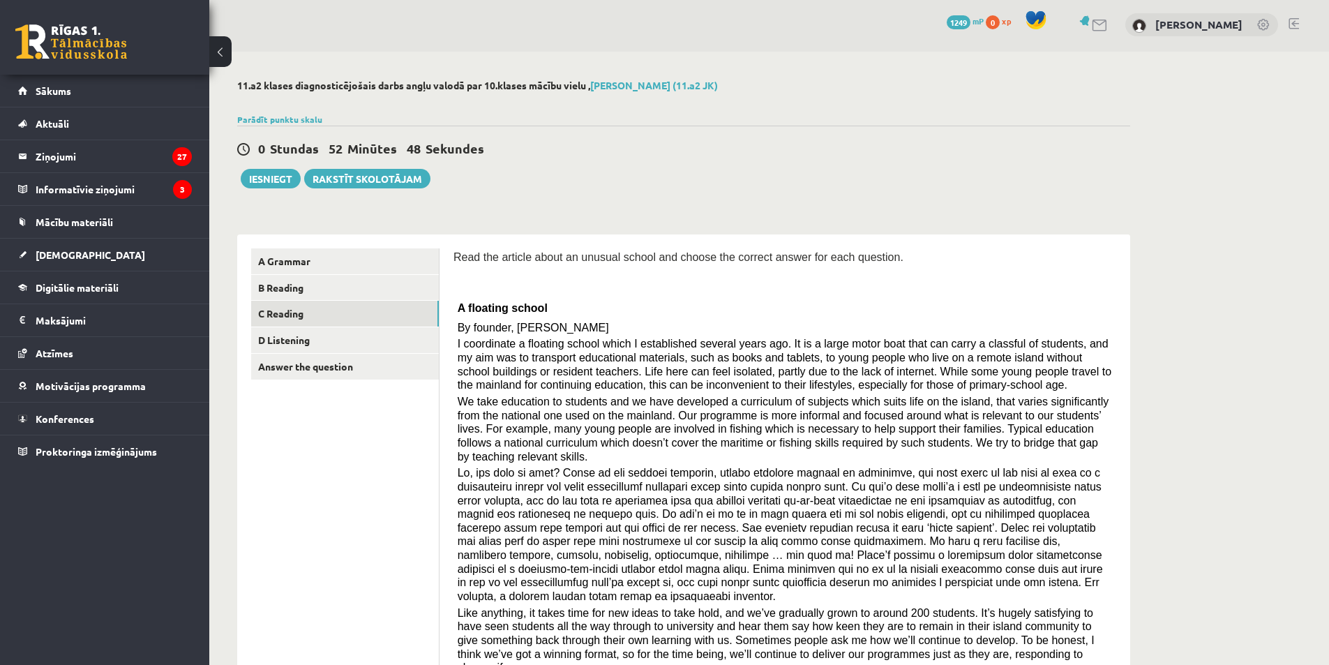
scroll to position [0, 0]
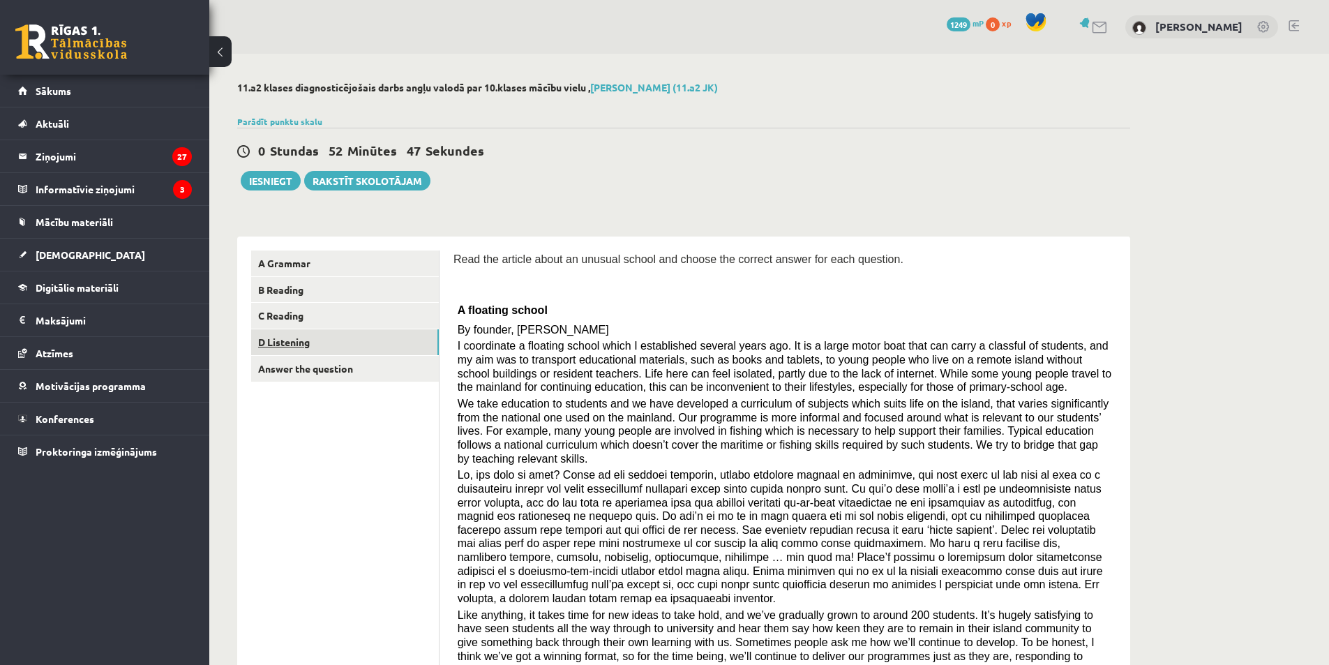
click at [311, 345] on link "D Listening" at bounding box center [345, 342] width 188 height 26
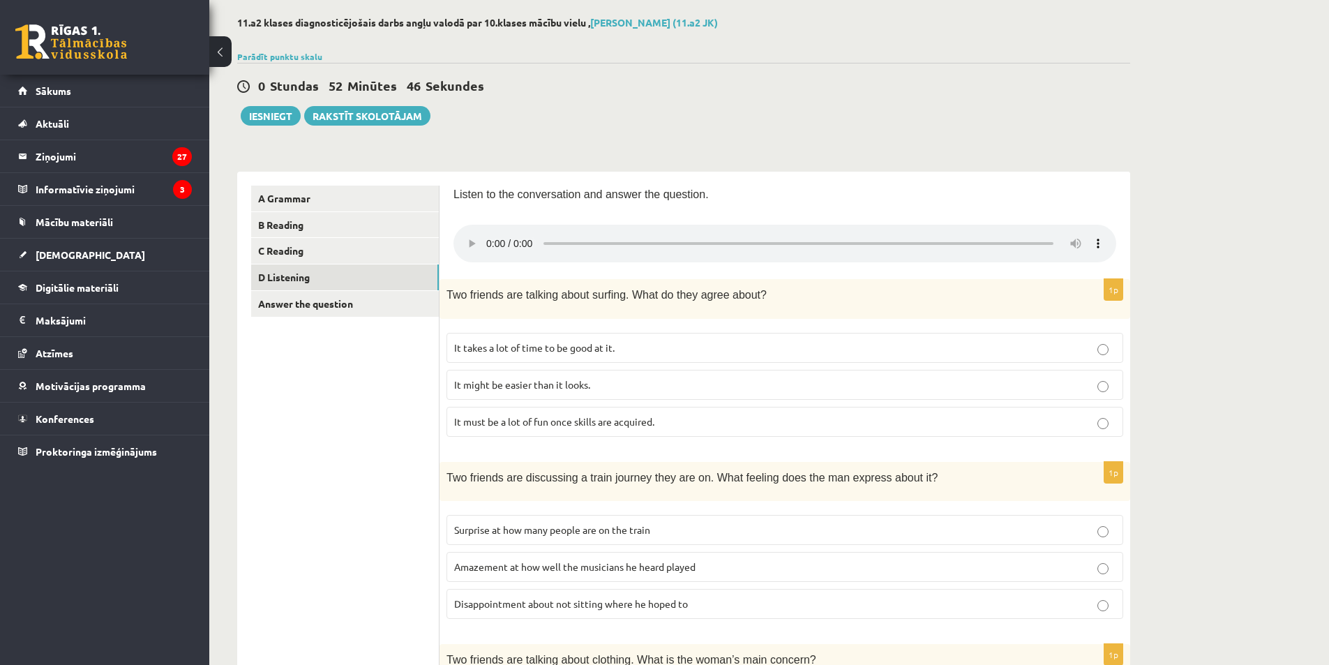
scroll to position [140, 0]
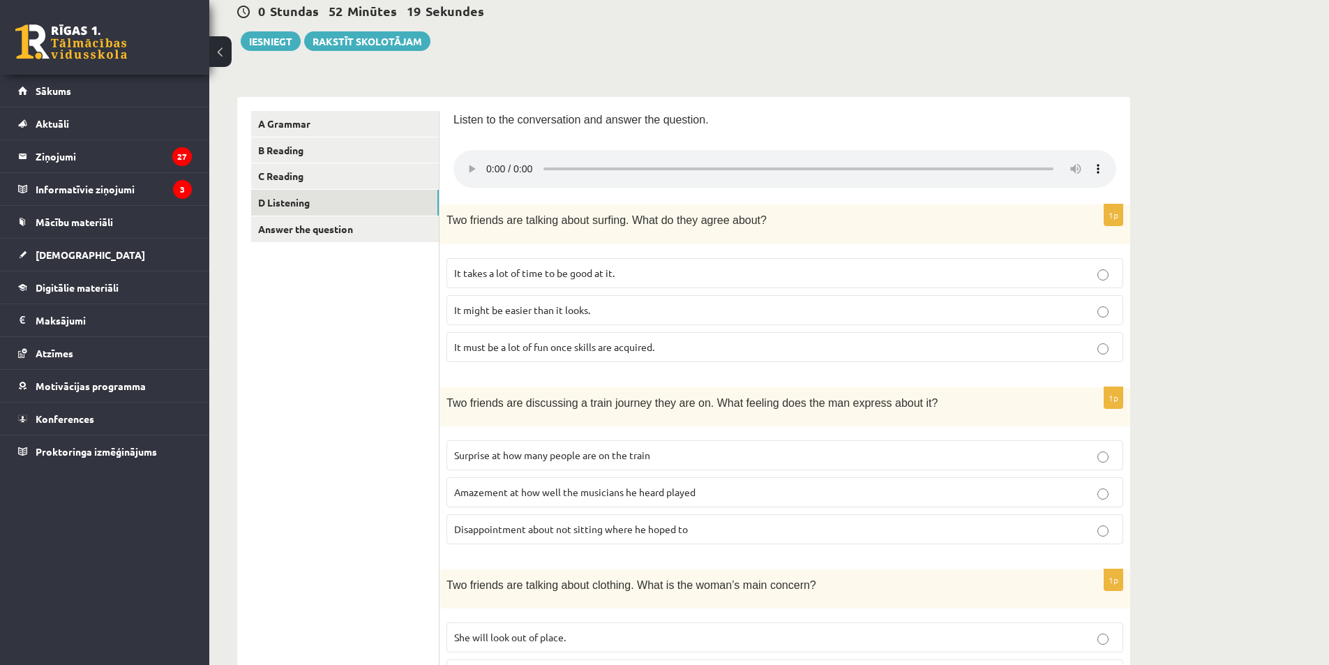
drag, startPoint x: 472, startPoint y: 167, endPoint x: 452, endPoint y: 220, distance: 55.9
click at [452, 220] on span "Two friends are talking about surfing. What do they agree about?" at bounding box center [607, 220] width 320 height 12
click at [526, 338] on label "It must be a lot of fun once skills are acquired." at bounding box center [785, 347] width 677 height 30
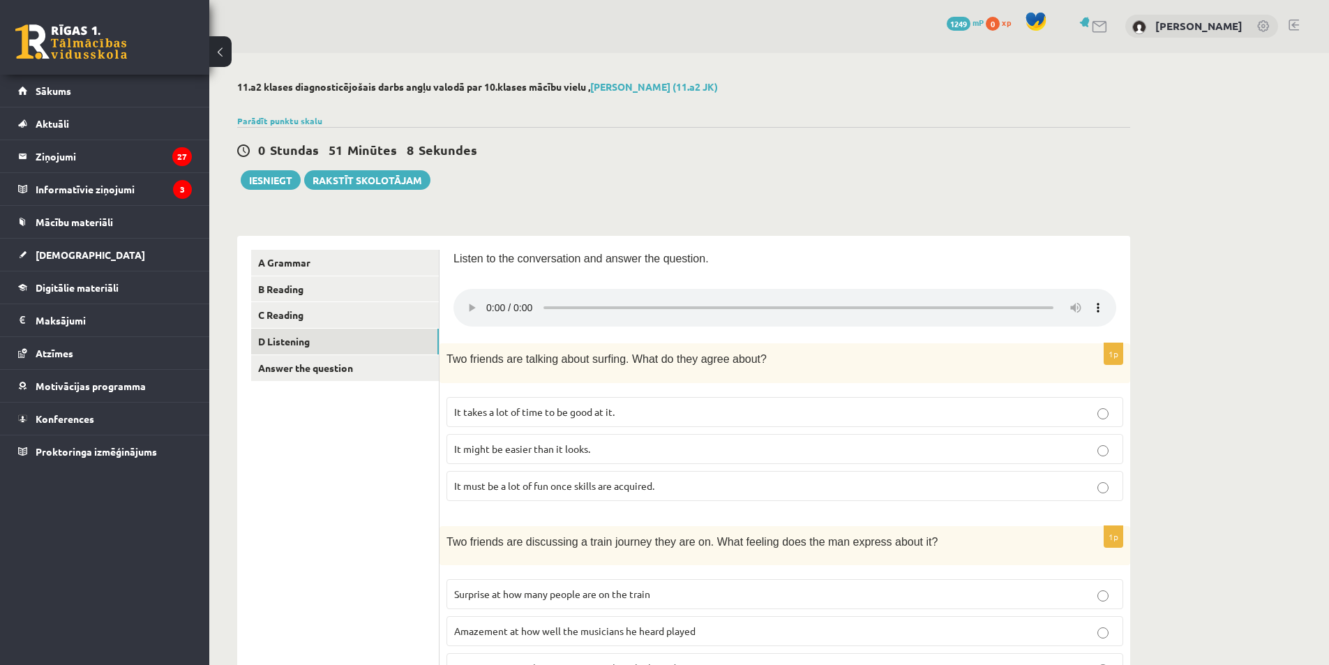
scroll to position [0, 0]
click at [534, 407] on span "It takes a lot of time to be good at it." at bounding box center [534, 412] width 160 height 13
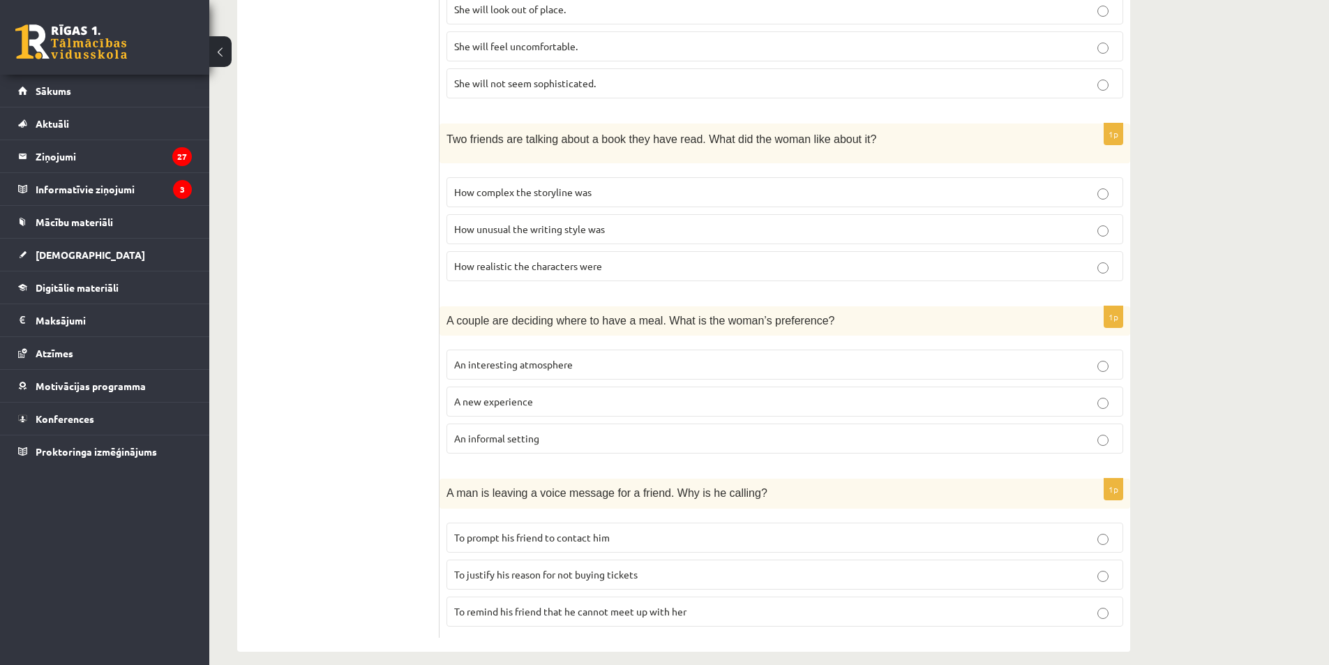
scroll to position [780, 0]
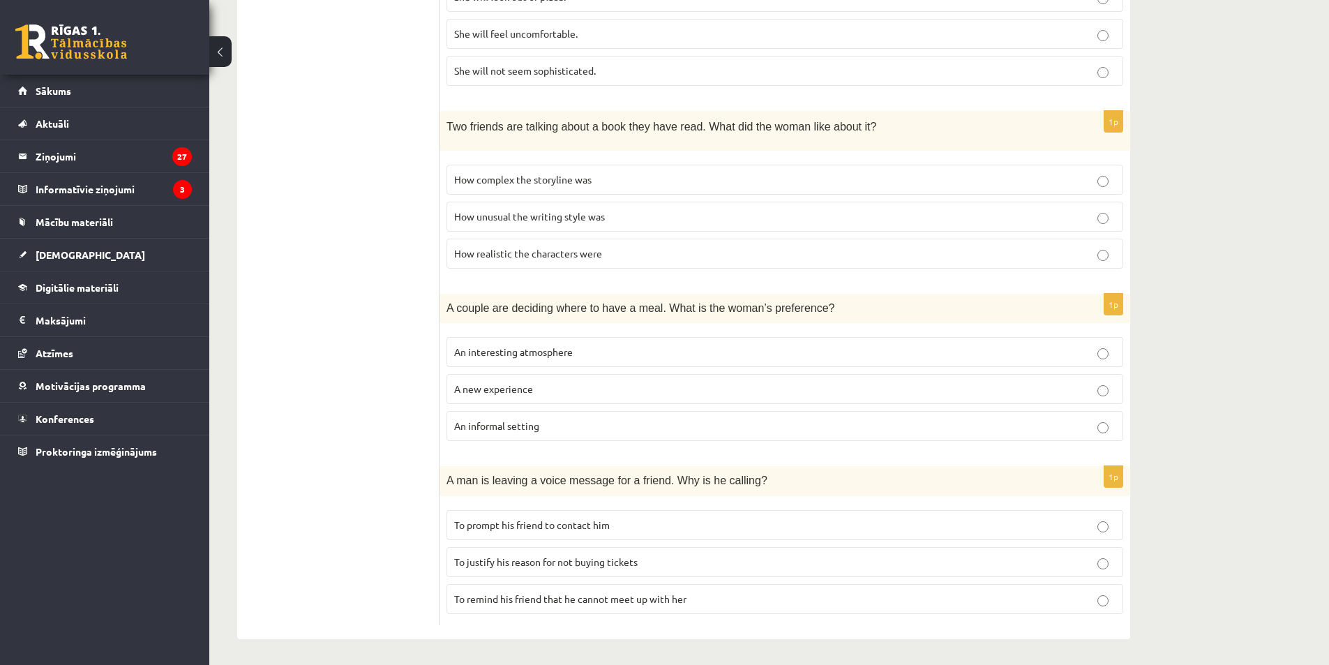
click at [560, 424] on p "An informal setting" at bounding box center [784, 426] width 661 height 15
click at [654, 527] on p "To prompt his friend to contact him" at bounding box center [784, 525] width 661 height 15
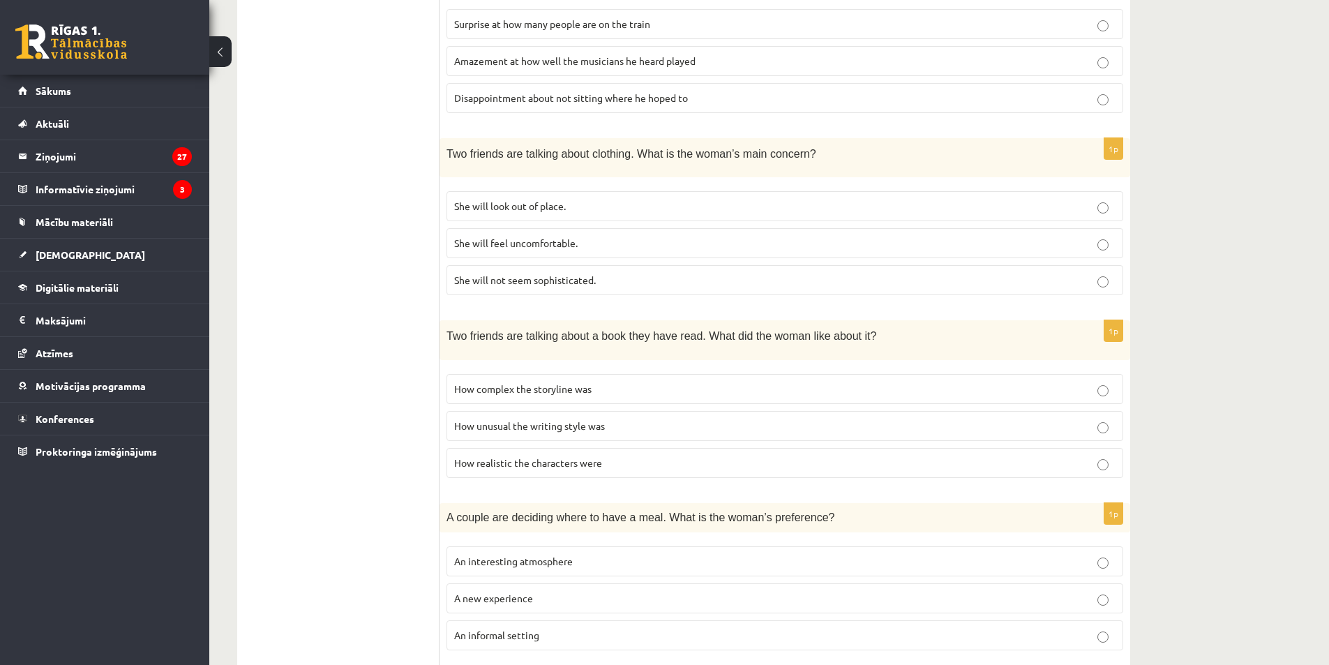
scroll to position [641, 0]
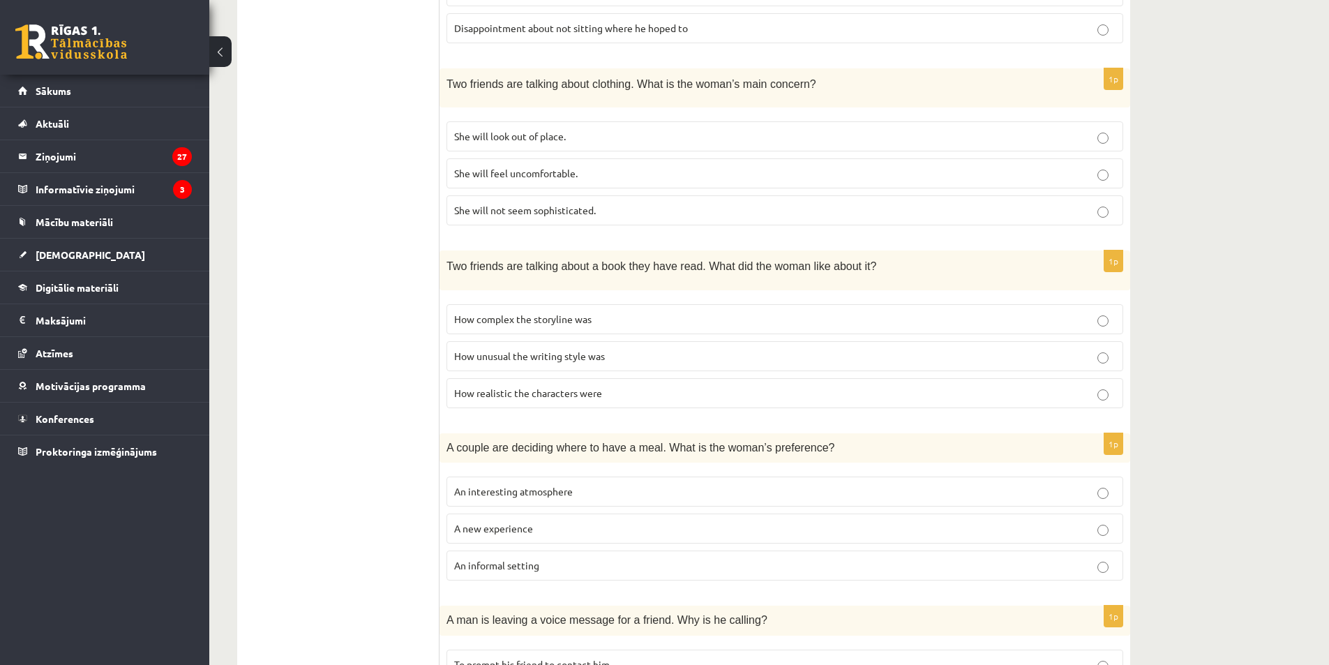
click at [546, 398] on label "How realistic the characters were" at bounding box center [785, 393] width 677 height 30
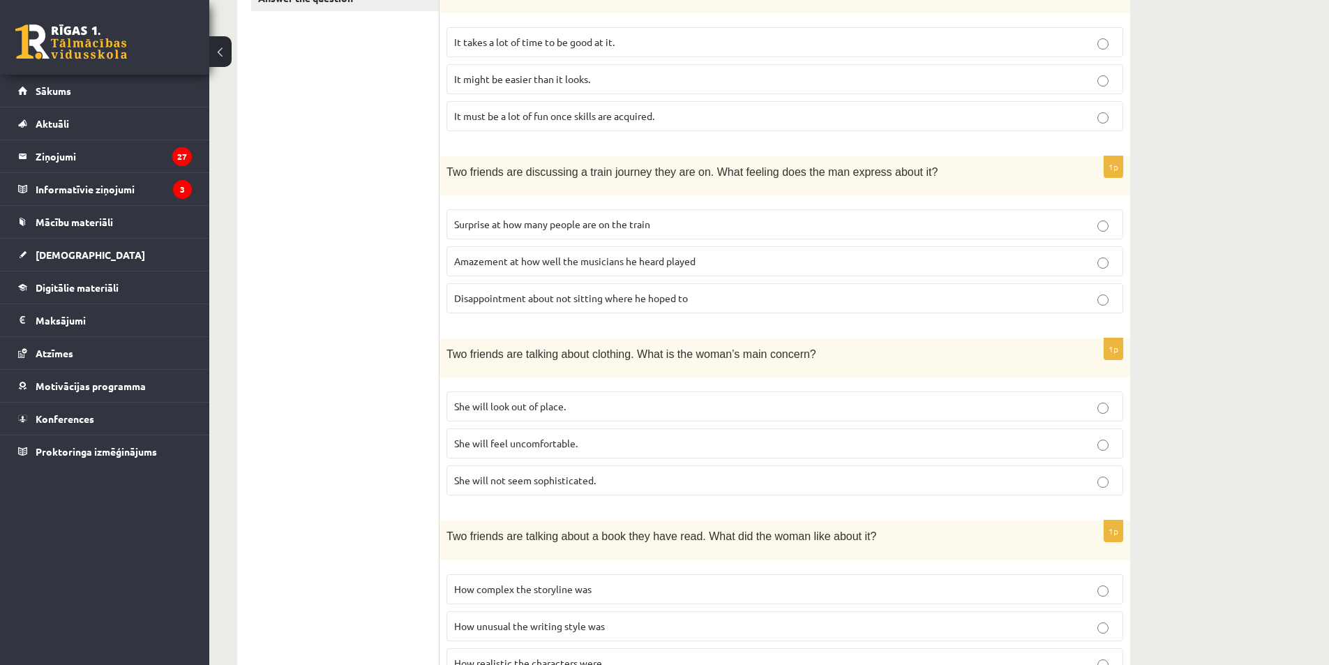
scroll to position [349, 0]
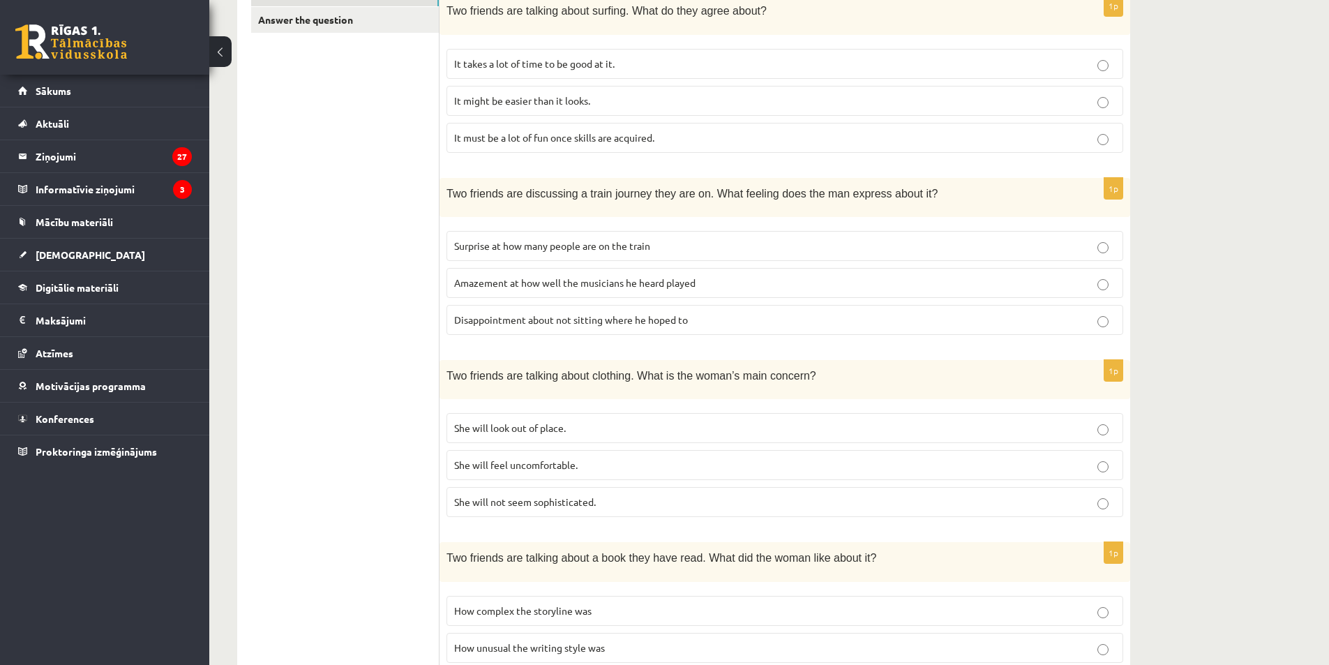
click at [549, 435] on label "She will look out of place." at bounding box center [785, 428] width 677 height 30
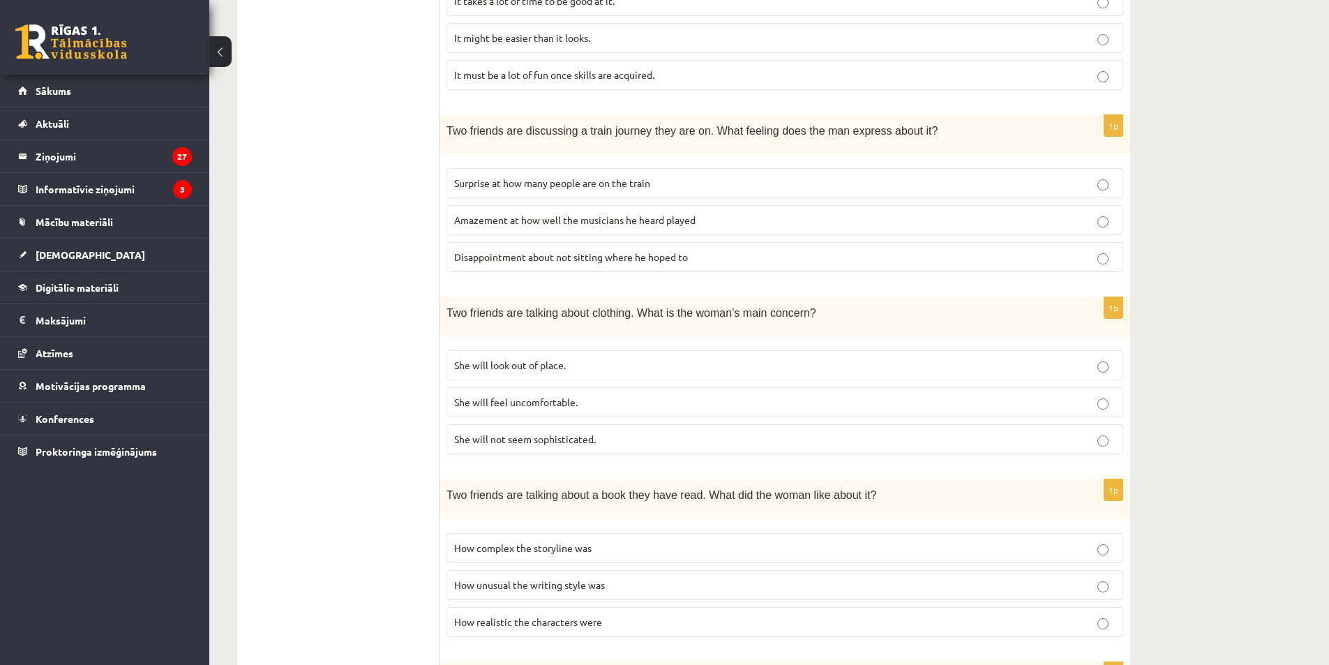
scroll to position [419, 0]
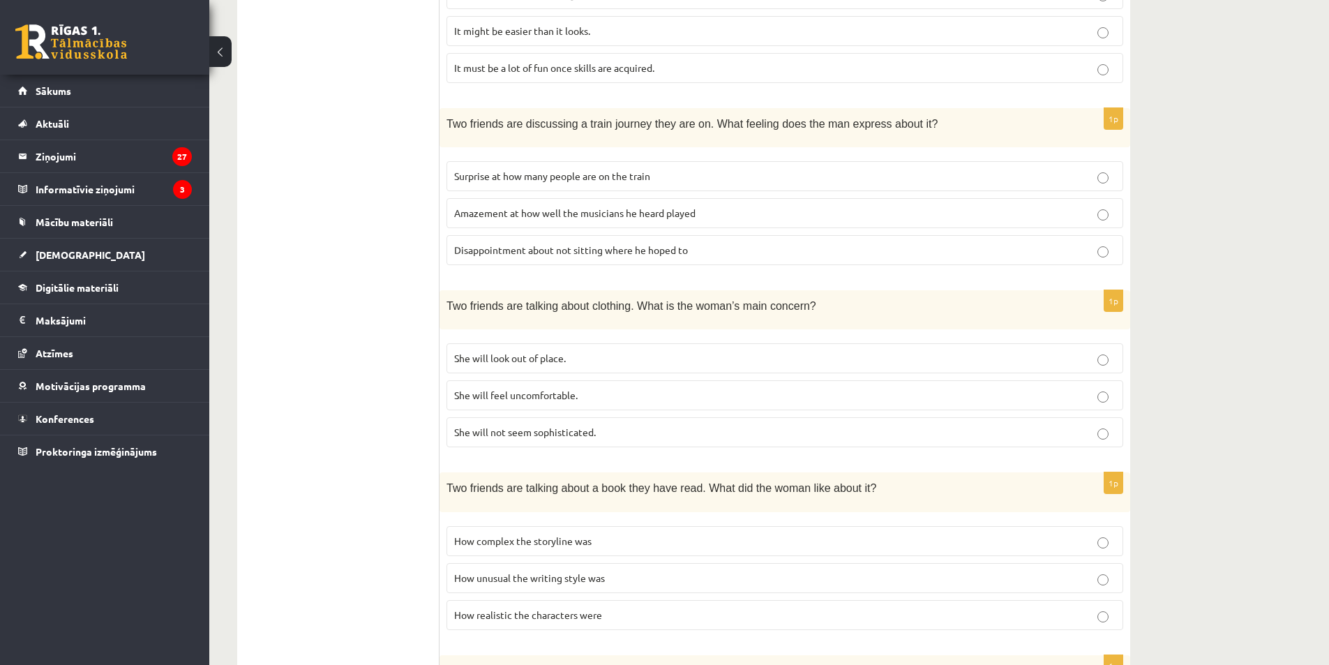
click at [539, 224] on label "Amazement at how well the musicians he heard played" at bounding box center [785, 213] width 677 height 30
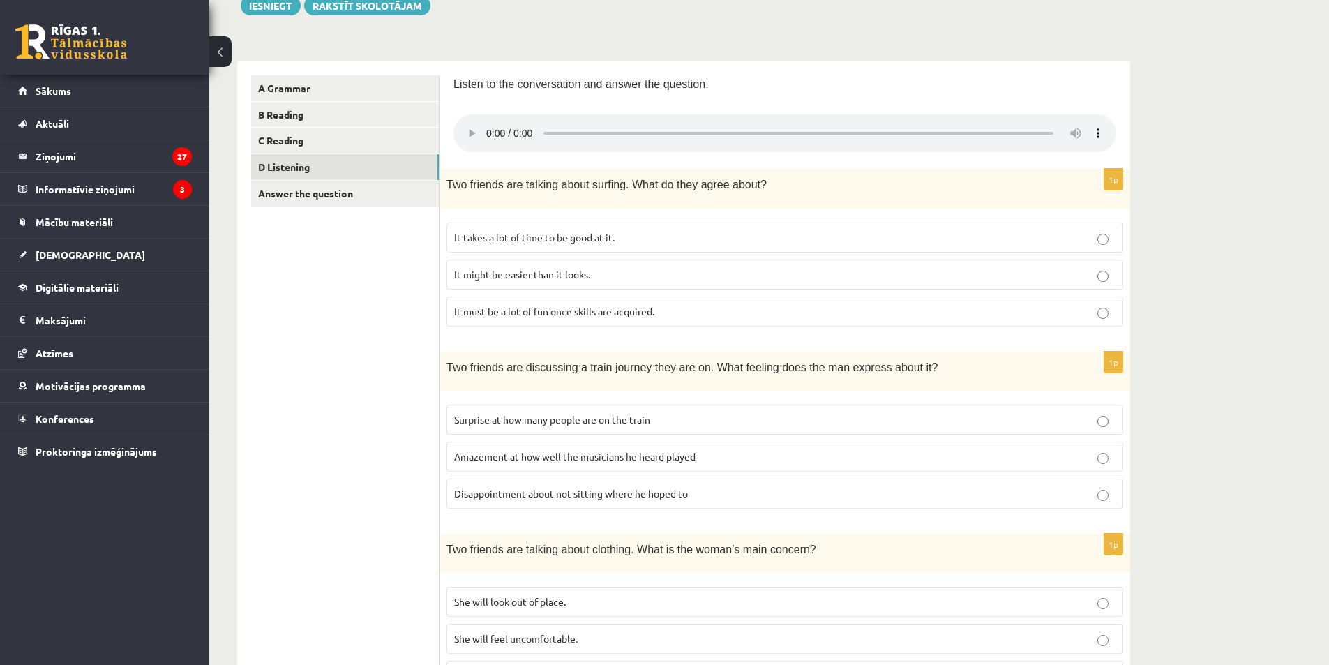
scroll to position [0, 0]
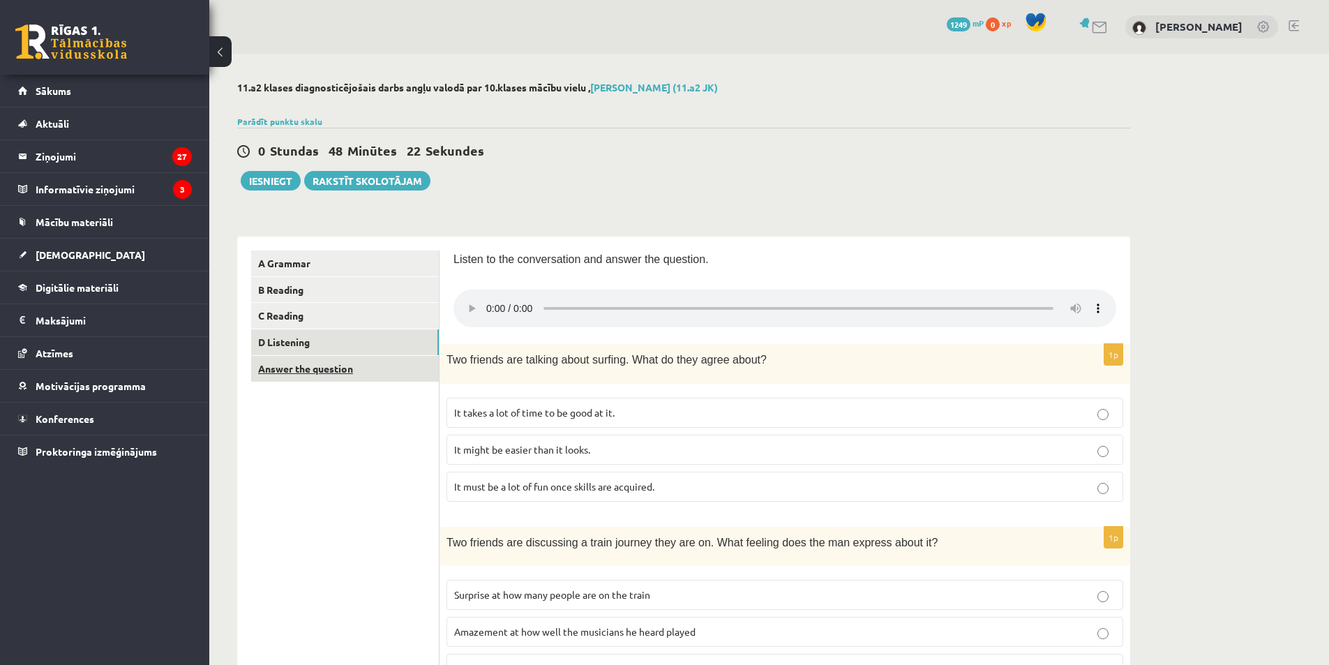
click at [364, 373] on link "Answer the question" at bounding box center [345, 369] width 188 height 26
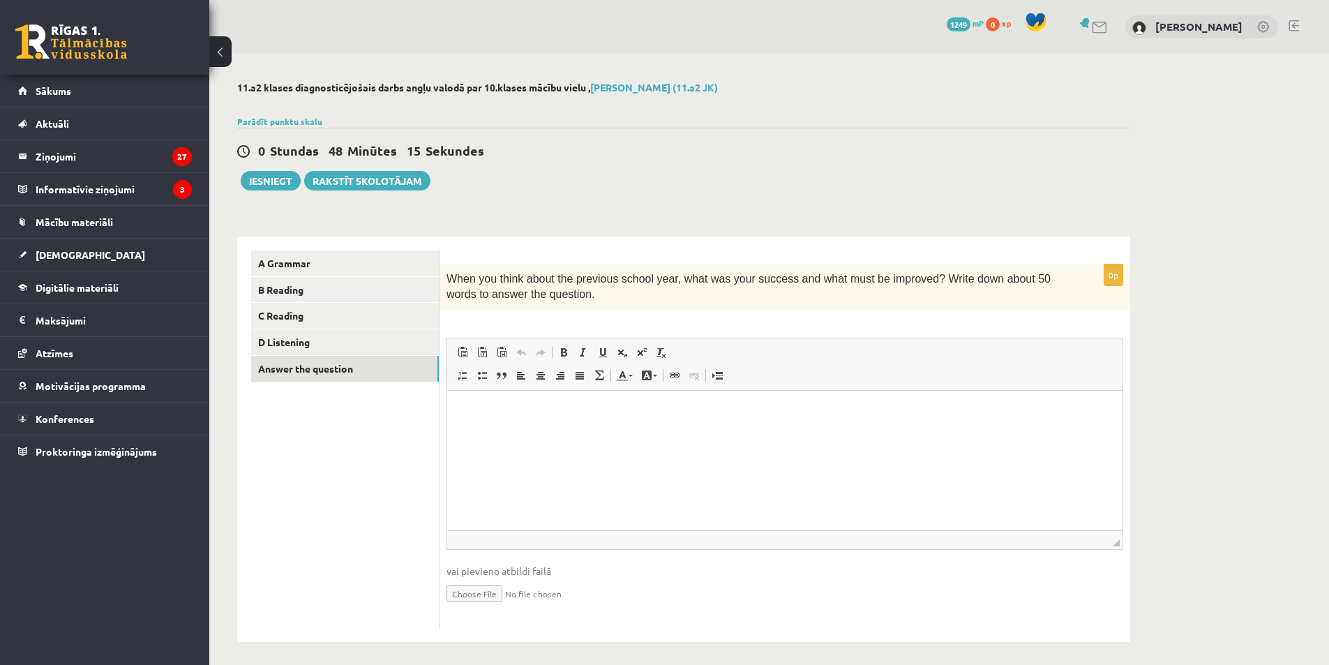
click at [553, 410] on p "Editor, wiswyg-editor-user-answer-47364051684920" at bounding box center [784, 411] width 647 height 15
click at [595, 412] on p "**********" at bounding box center [784, 411] width 647 height 15
click at [628, 439] on span "Copy" at bounding box center [635, 445] width 43 height 20
click at [629, 427] on html "**********" at bounding box center [784, 411] width 675 height 43
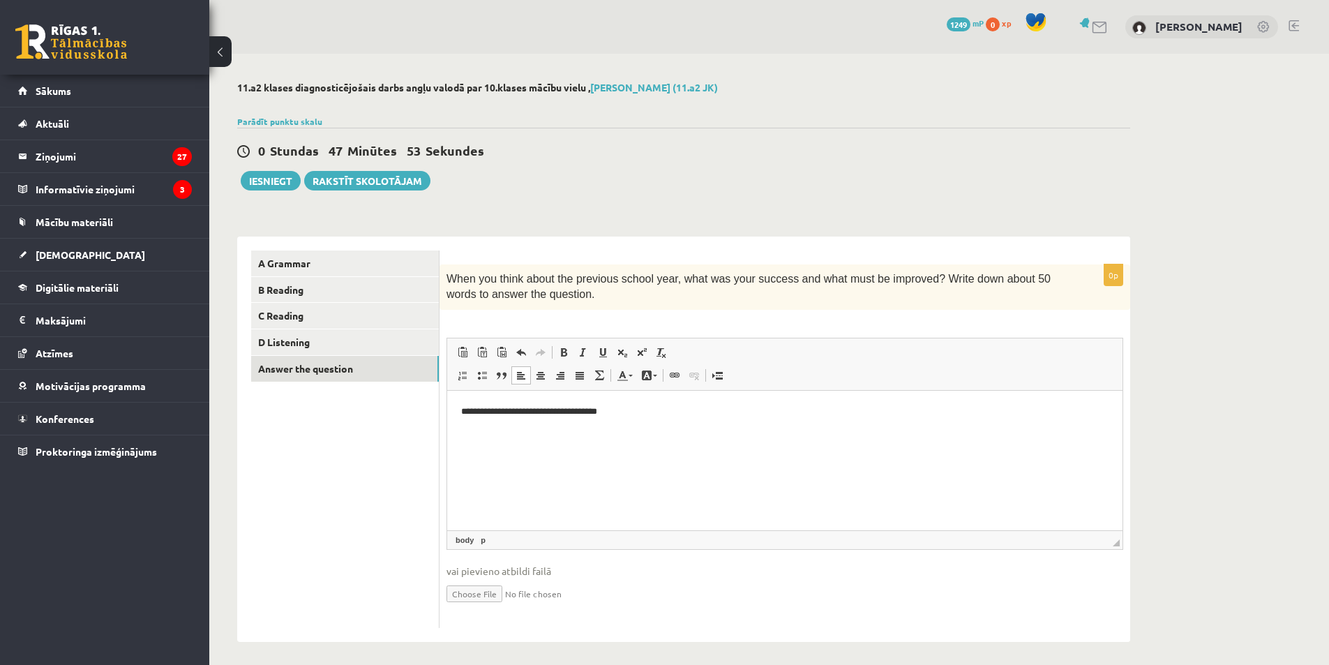
click at [638, 414] on p "**********" at bounding box center [784, 411] width 647 height 15
drag, startPoint x: 884, startPoint y: 407, endPoint x: 619, endPoint y: 412, distance: 265.2
click at [619, 412] on p "**********" at bounding box center [784, 411] width 647 height 15
click at [493, 412] on p "**********" at bounding box center [784, 411] width 647 height 15
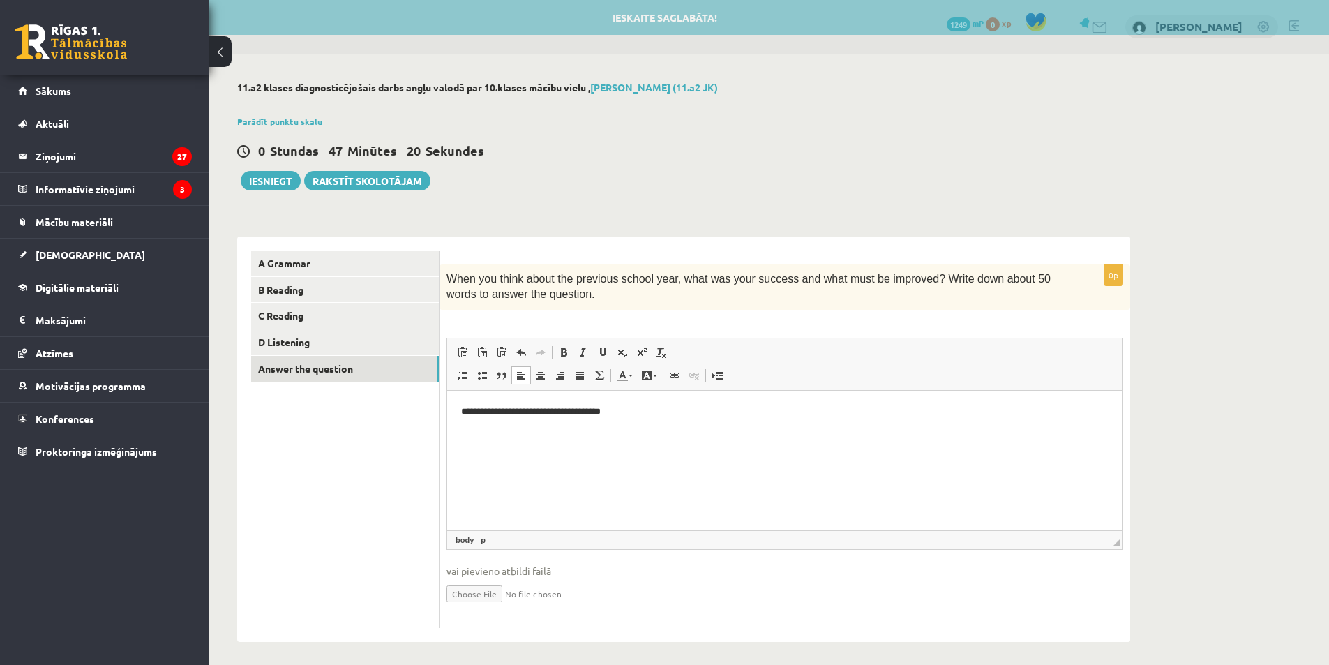
click at [495, 413] on p "**********" at bounding box center [784, 411] width 647 height 15
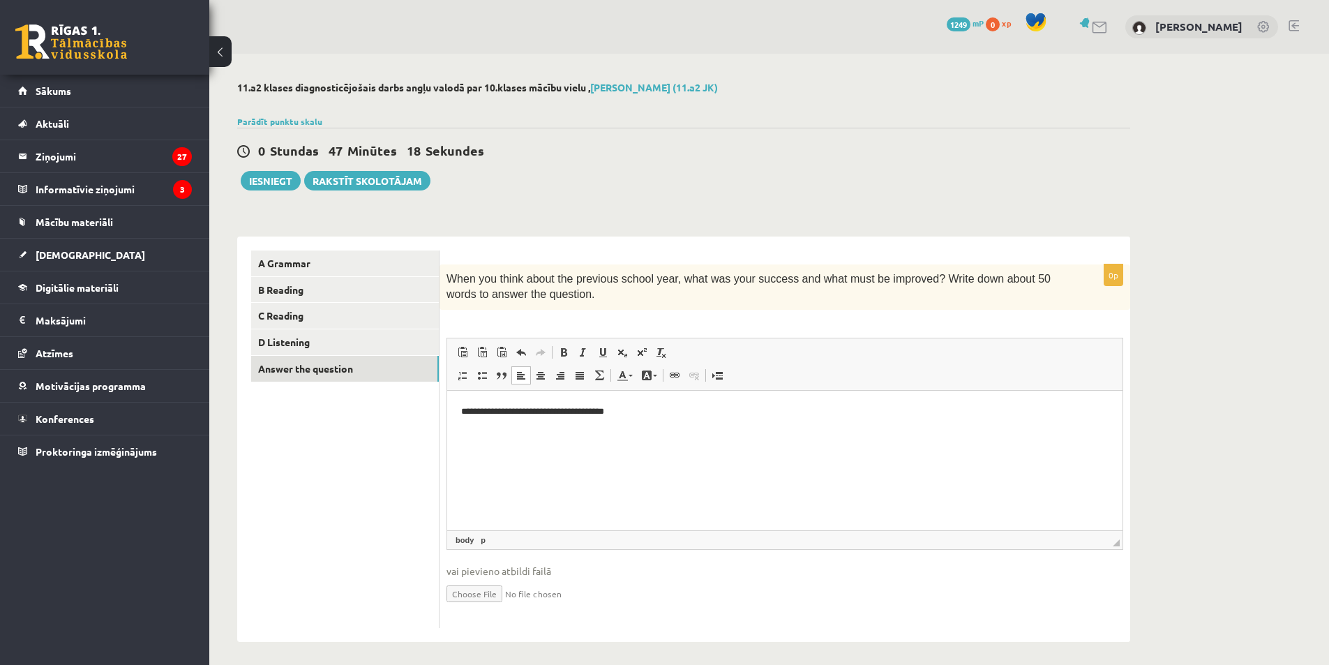
click at [492, 414] on p "**********" at bounding box center [784, 411] width 647 height 15
click at [716, 415] on p "**********" at bounding box center [784, 411] width 647 height 15
click at [569, 413] on p "**********" at bounding box center [784, 411] width 647 height 15
click at [765, 417] on p "**********" at bounding box center [784, 411] width 647 height 15
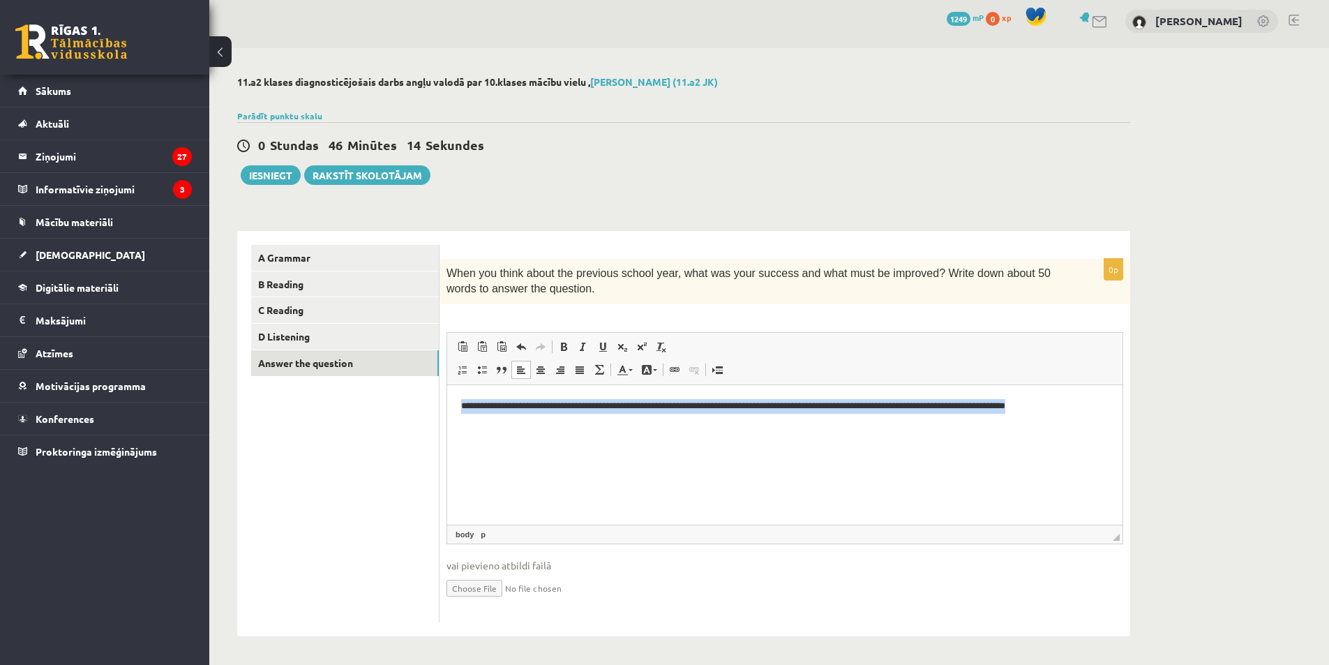
drag, startPoint x: 469, startPoint y: 401, endPoint x: 1169, endPoint y: 400, distance: 700.5
click at [1123, 400] on html "**********" at bounding box center [784, 405] width 675 height 43
click at [1110, 427] on html "**********" at bounding box center [784, 405] width 675 height 43
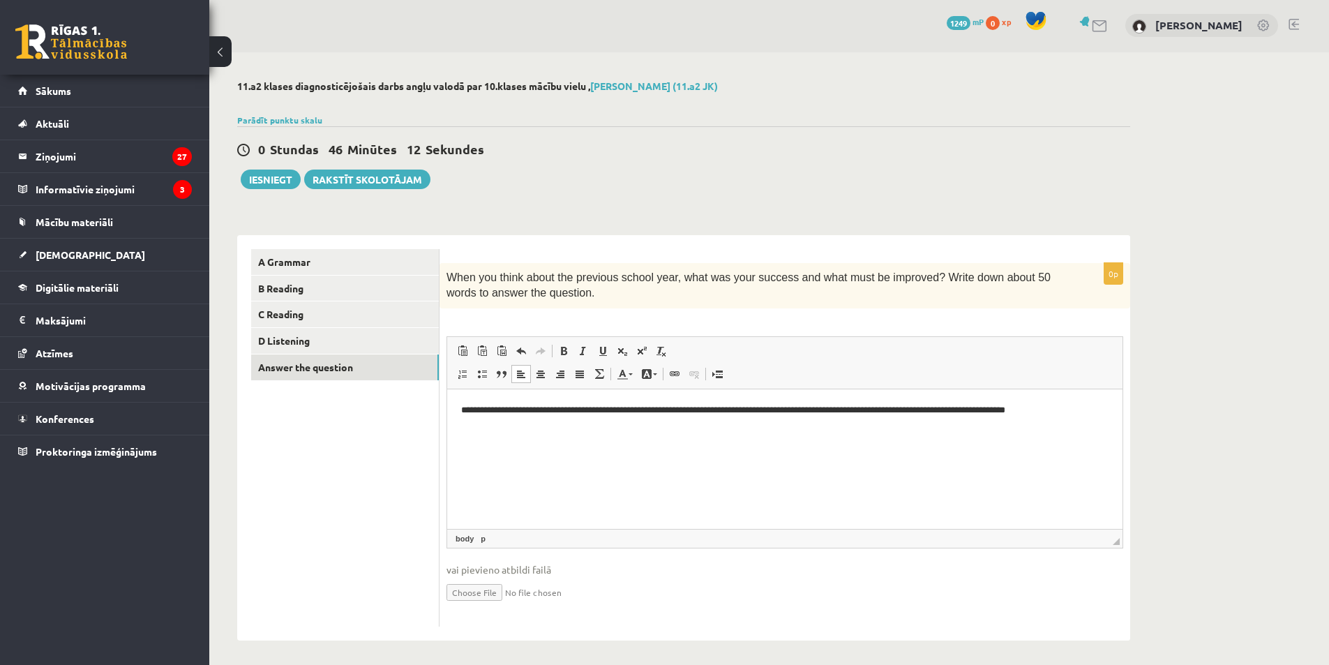
scroll to position [0, 0]
click at [272, 188] on button "Iesniegt" at bounding box center [271, 181] width 60 height 20
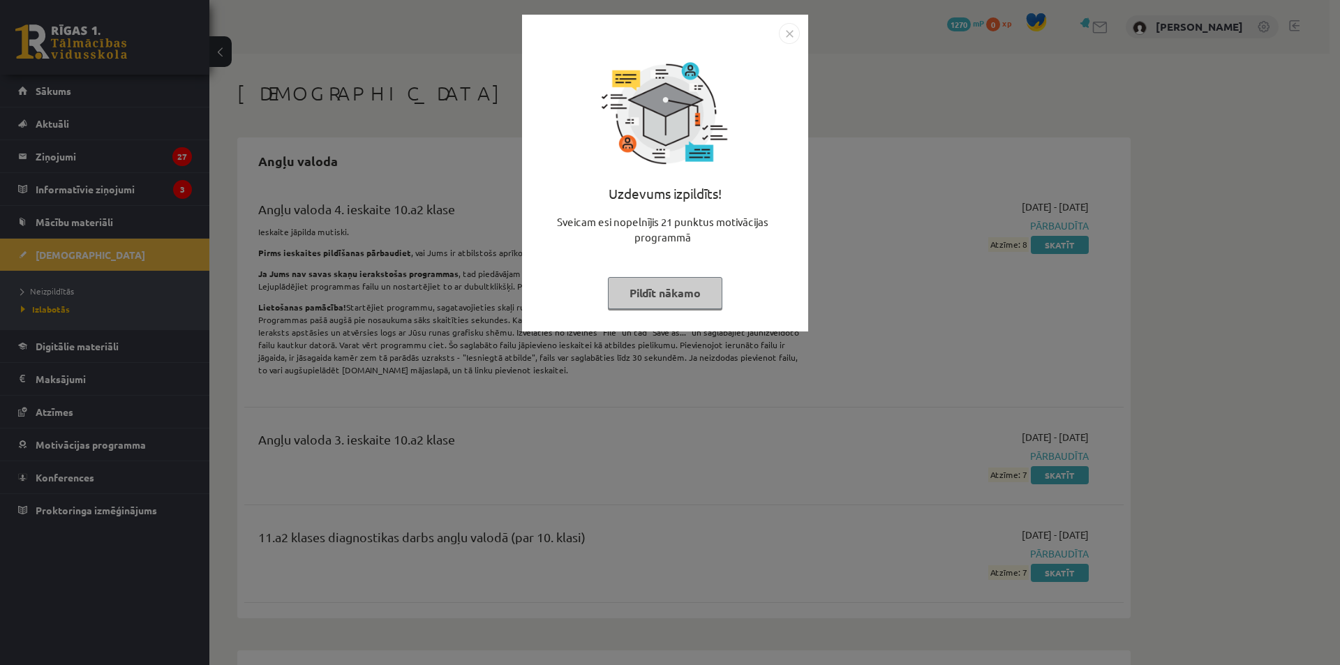
click at [791, 33] on img "Close" at bounding box center [789, 33] width 21 height 21
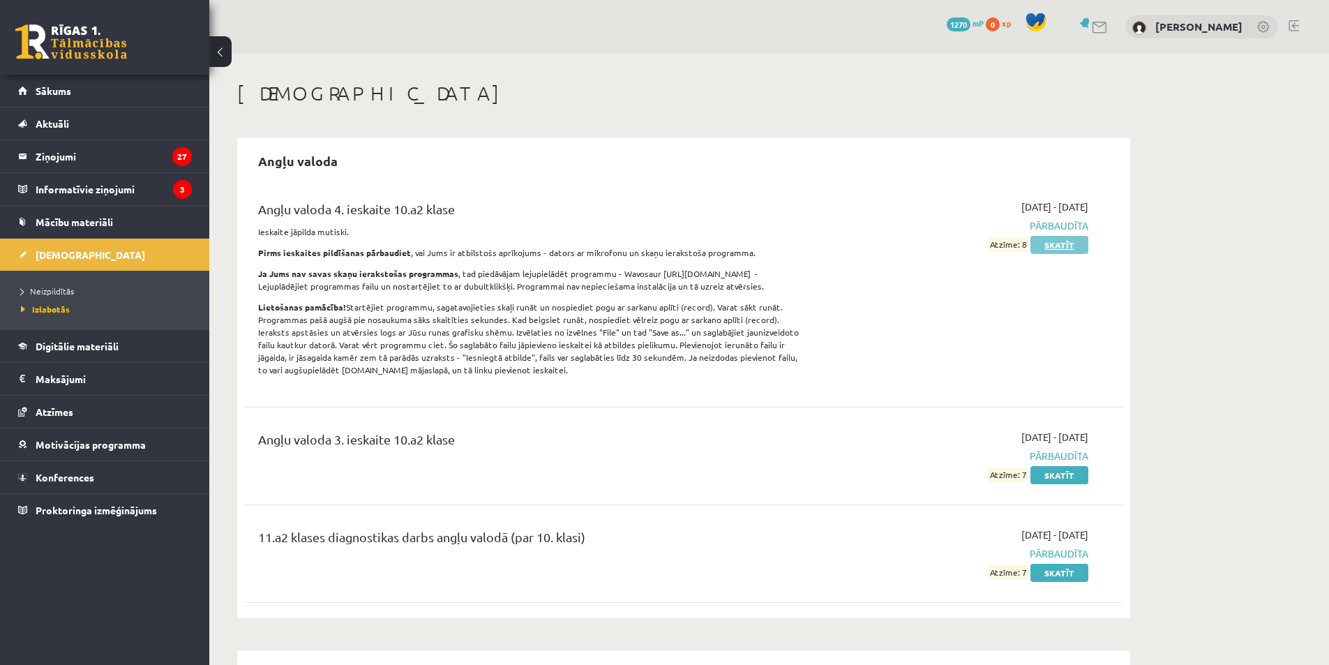
click at [1066, 240] on link "Skatīt" at bounding box center [1060, 245] width 58 height 18
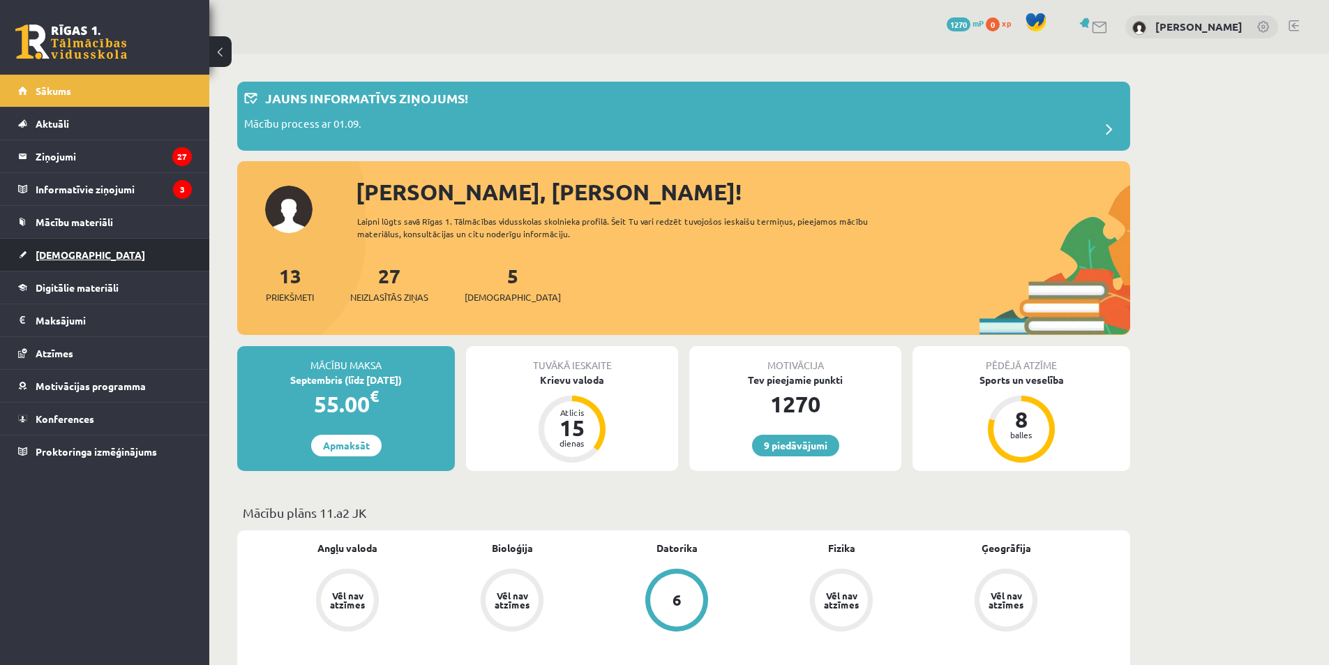
click at [87, 254] on link "[DEMOGRAPHIC_DATA]" at bounding box center [105, 255] width 174 height 32
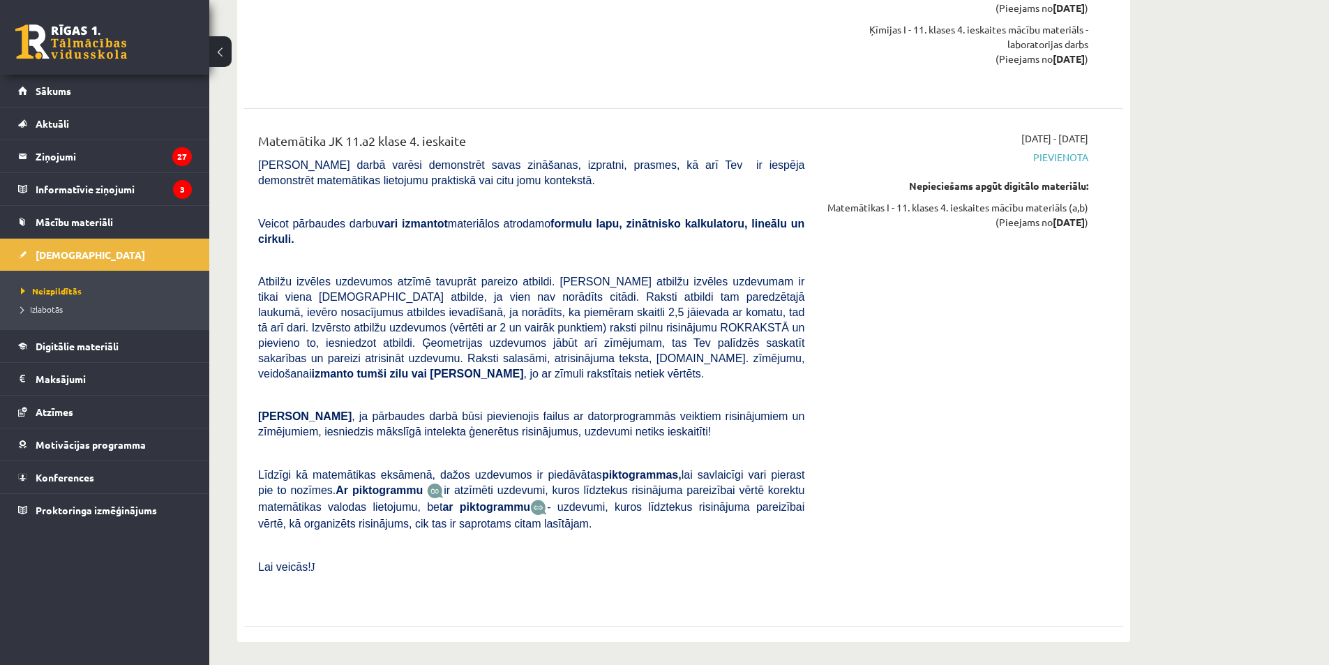
scroll to position [11625, 0]
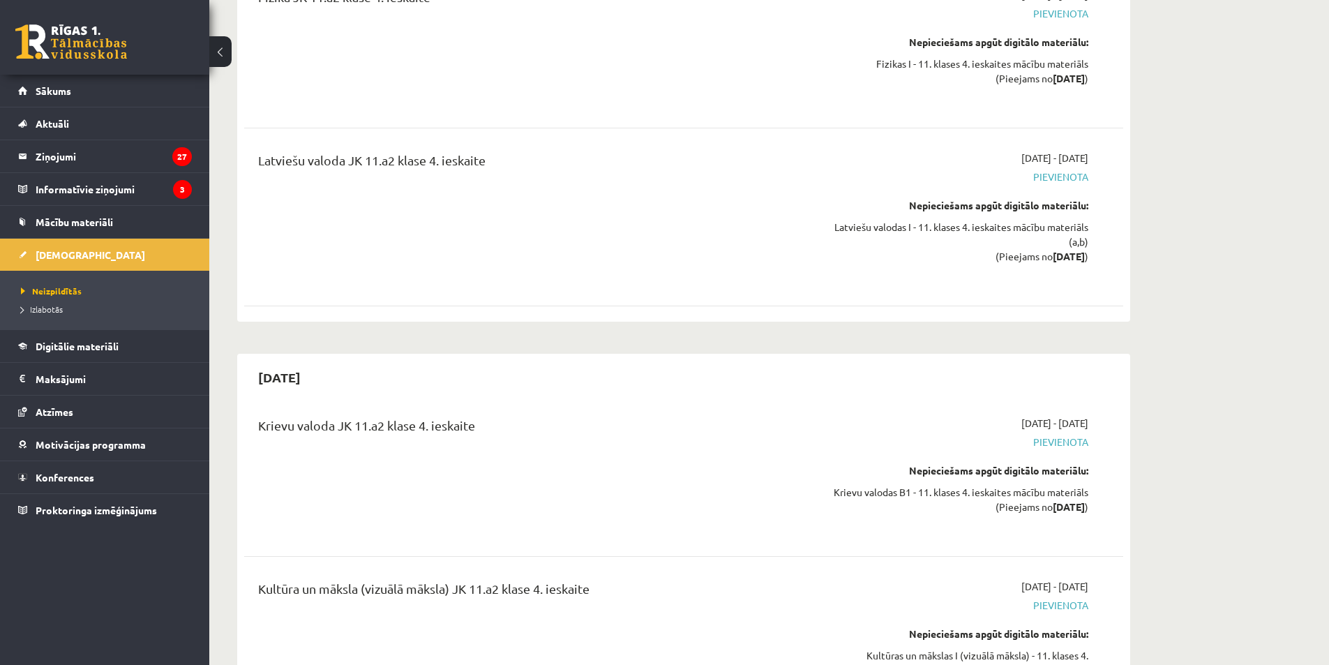
click at [1043, 463] on div "Nepieciešams apgūt digitālo materiālu:" at bounding box center [956, 470] width 263 height 15
click at [1039, 485] on div "Krievu valodas B1 - 11. klases 4. ieskaites mācību materiāls (Pieejams no 2026-…" at bounding box center [956, 499] width 263 height 29
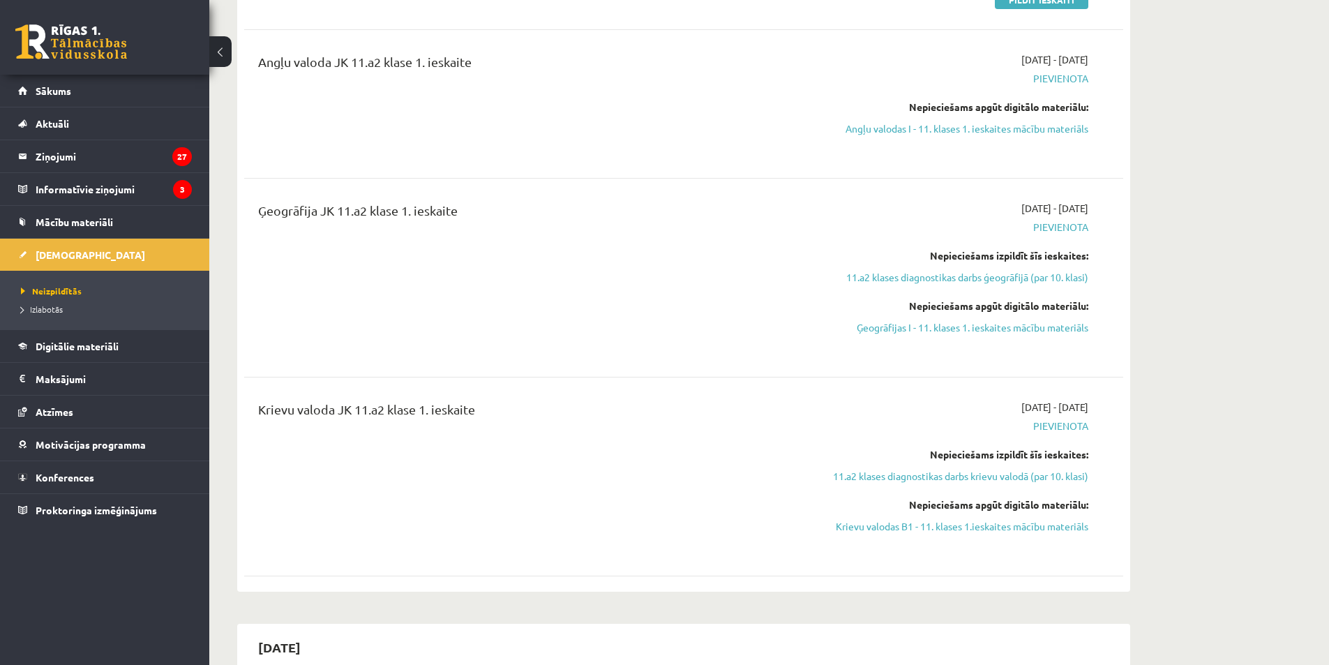
scroll to position [349, 0]
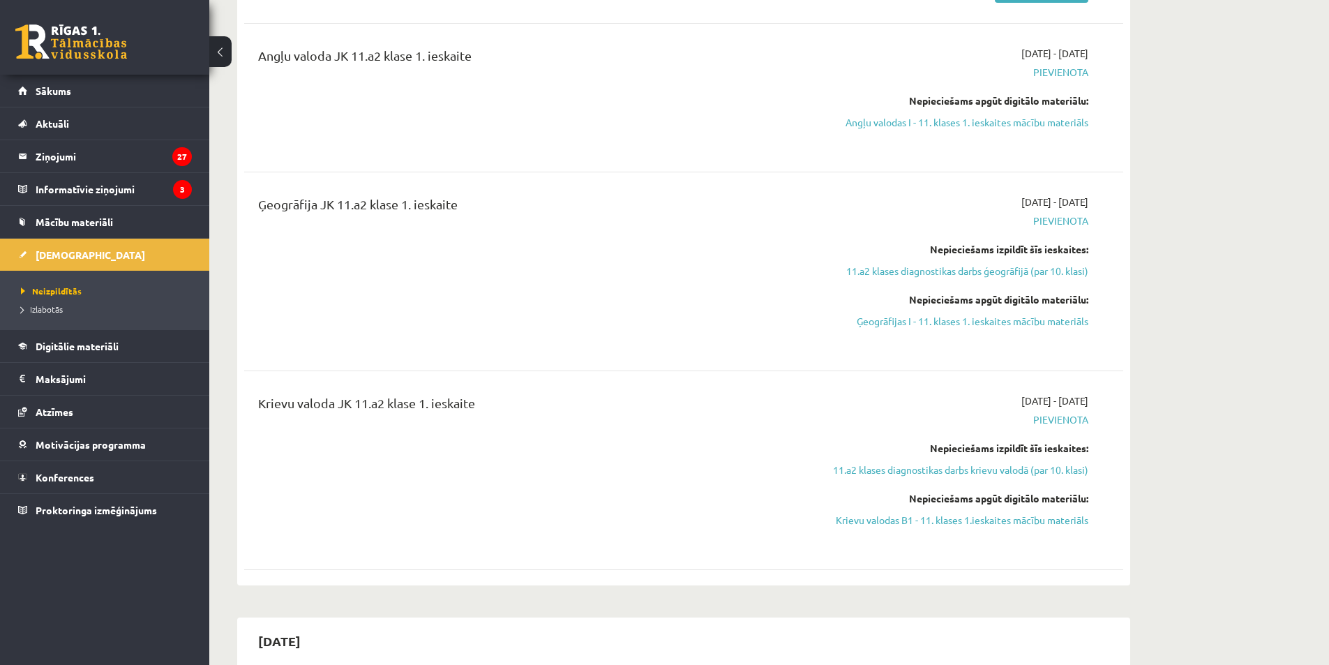
click at [55, 301] on li "Izlabotās" at bounding box center [108, 309] width 174 height 18
click at [55, 304] on span "Izlabotās" at bounding box center [45, 309] width 49 height 11
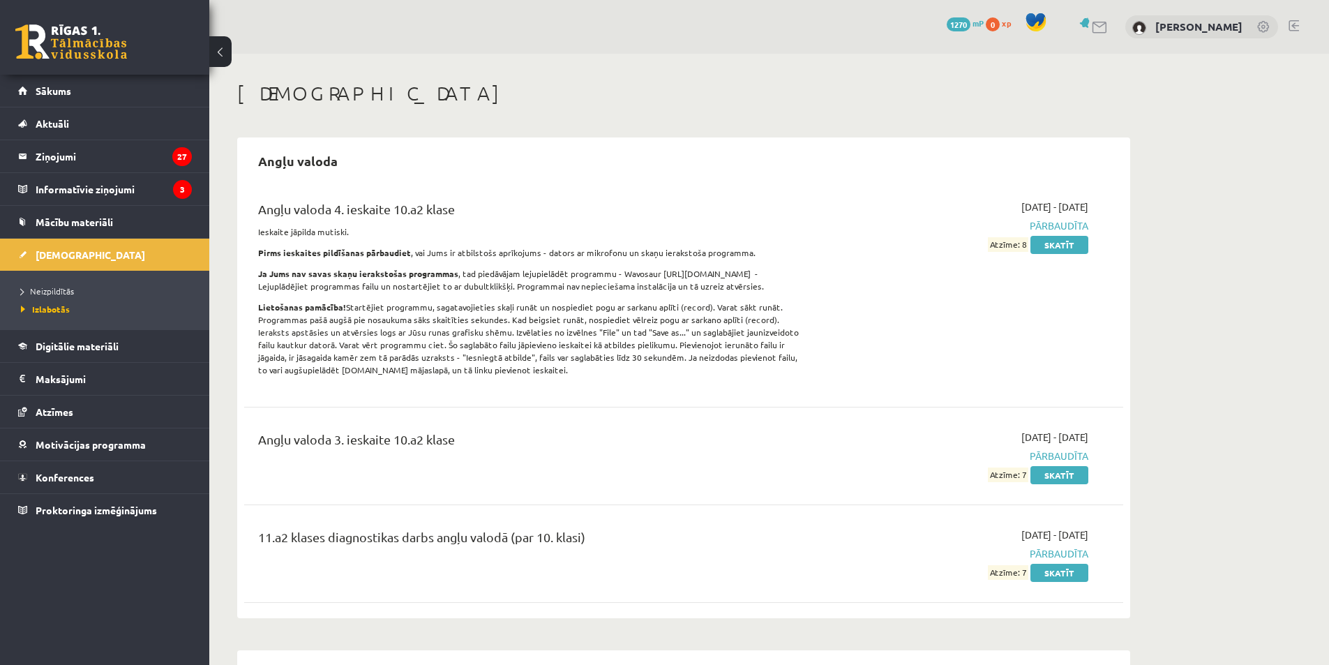
click at [1058, 560] on span "Pārbaudīta" at bounding box center [956, 553] width 263 height 15
click at [1057, 573] on link "Skatīt" at bounding box center [1060, 573] width 58 height 18
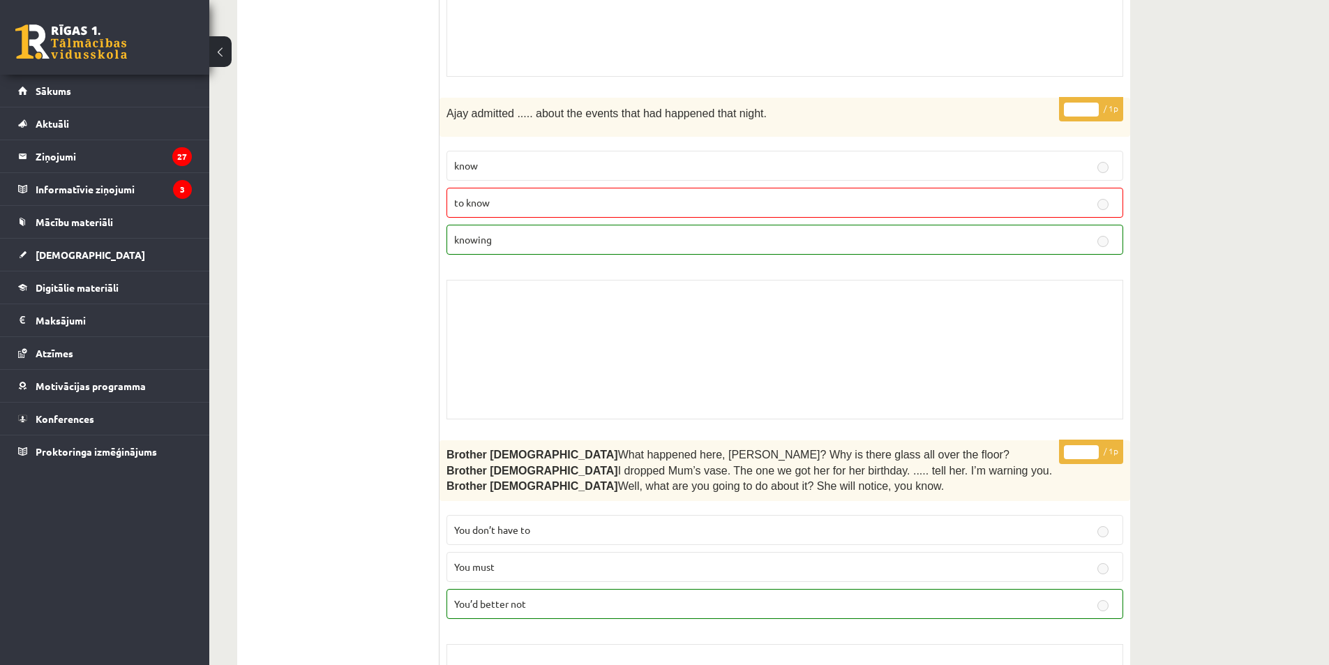
scroll to position [6310, 0]
